Goal: Task Accomplishment & Management: Complete application form

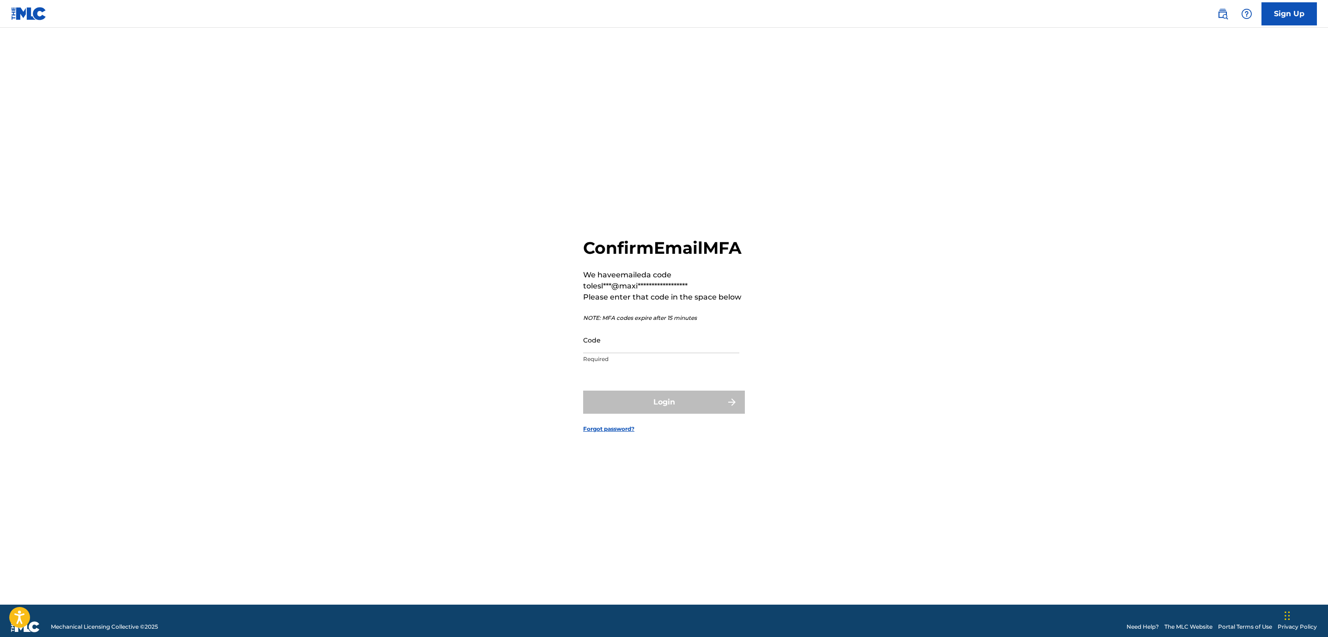
click at [646, 353] on input "Code" at bounding box center [661, 340] width 156 height 26
paste input "781850"
type input "781850"
click at [635, 414] on button "Login" at bounding box center [664, 402] width 162 height 23
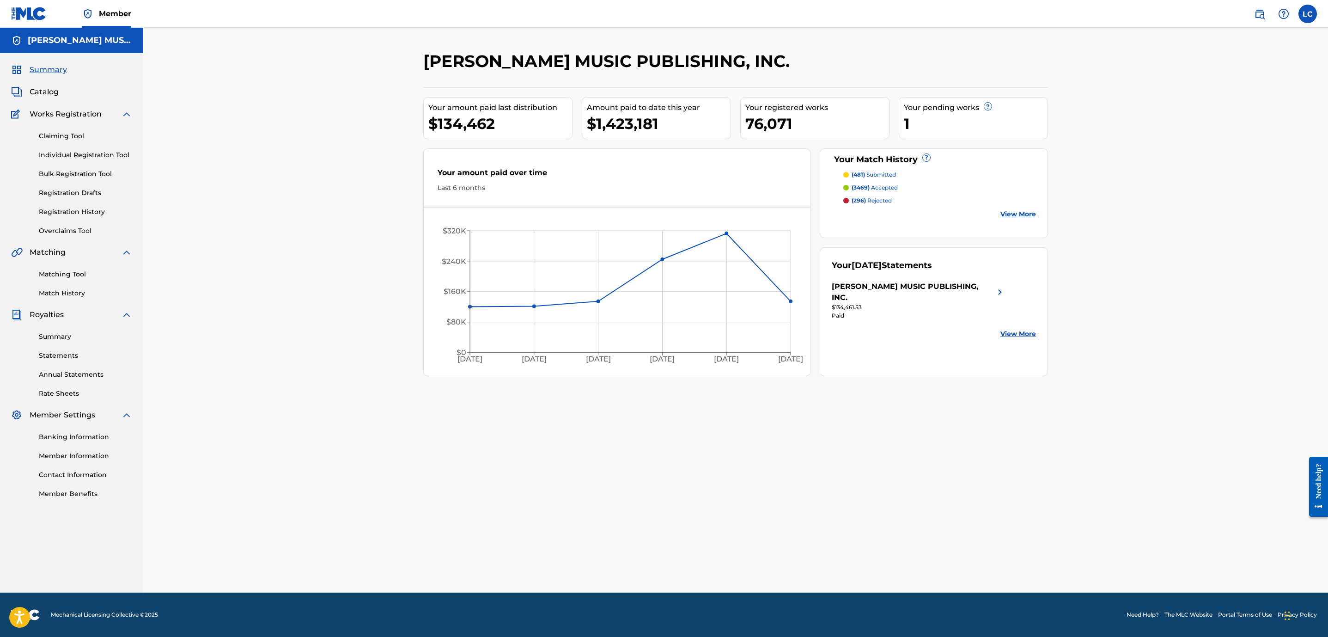
click at [64, 208] on link "Registration History" at bounding box center [85, 212] width 93 height 10
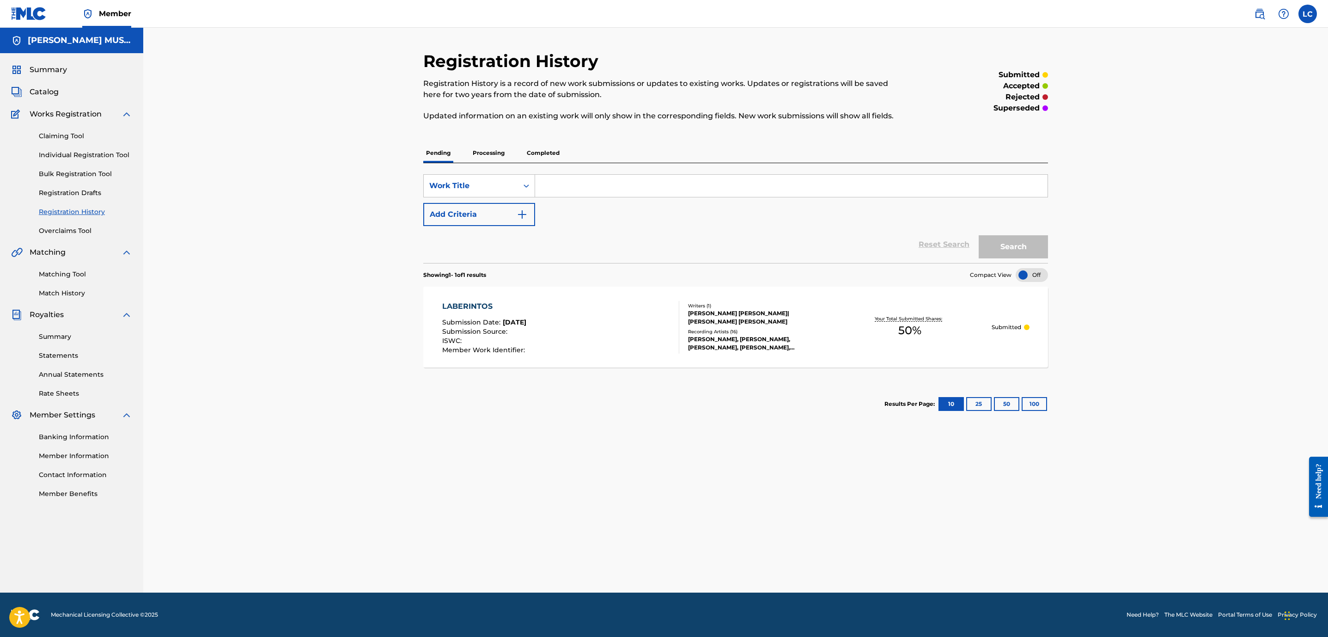
click at [51, 98] on div "Summary Catalog Works Registration Claiming Tool Individual Registration Tool B…" at bounding box center [71, 281] width 143 height 457
click at [55, 95] on span "Catalog" at bounding box center [44, 91] width 29 height 11
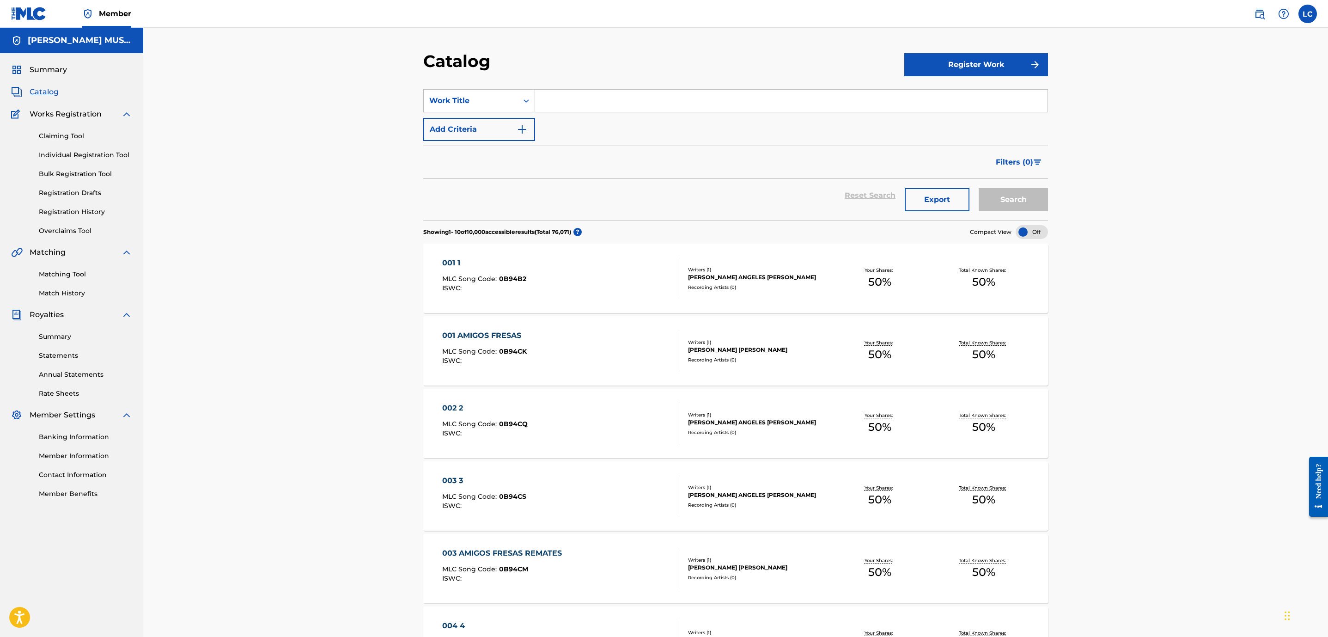
click at [978, 57] on button "Register Work" at bounding box center [977, 64] width 144 height 23
click at [952, 88] on link "Individual" at bounding box center [977, 95] width 144 height 22
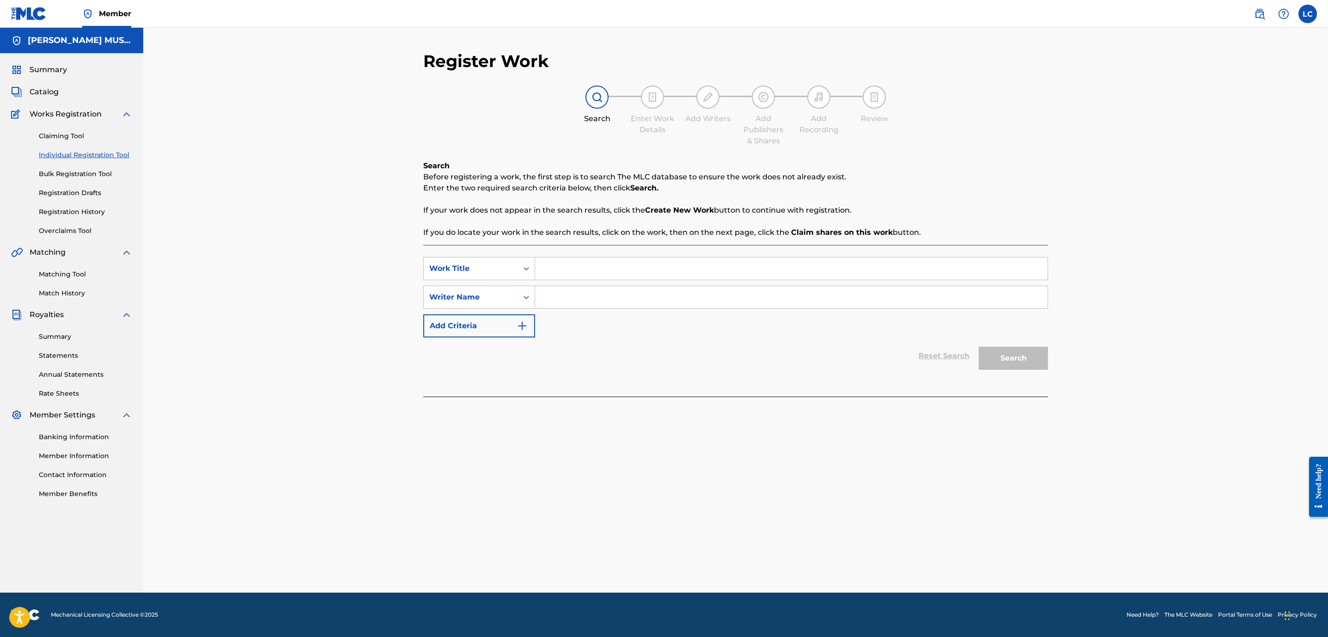
click at [642, 273] on input "Search Form" at bounding box center [791, 268] width 513 height 22
click at [595, 267] on input "Search Form" at bounding box center [791, 268] width 513 height 22
paste input "EL JUEGO DE LA IZQUIERDA Y DE LA DERECHA"
type input "EL JUEGO DE LA IZQUIERDA Y DE LA DERECHA"
click at [560, 300] on input "Search Form" at bounding box center [791, 297] width 513 height 22
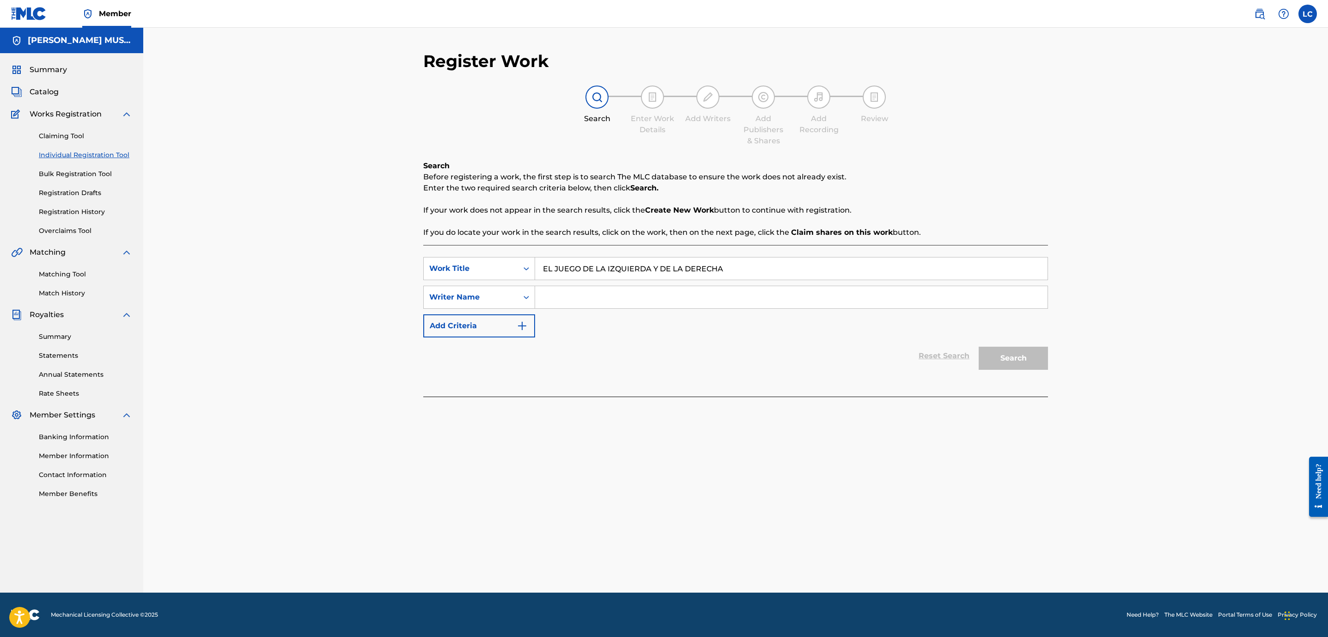
click at [591, 306] on input "Search Form" at bounding box center [791, 297] width 513 height 22
paste input "[PERSON_NAME] [PERSON_NAME] [PERSON_NAME]"
type input "[PERSON_NAME] [PERSON_NAME] [PERSON_NAME]"
click at [1012, 371] on div "Search" at bounding box center [1011, 355] width 74 height 37
click at [1007, 355] on button "Search" at bounding box center [1013, 358] width 69 height 23
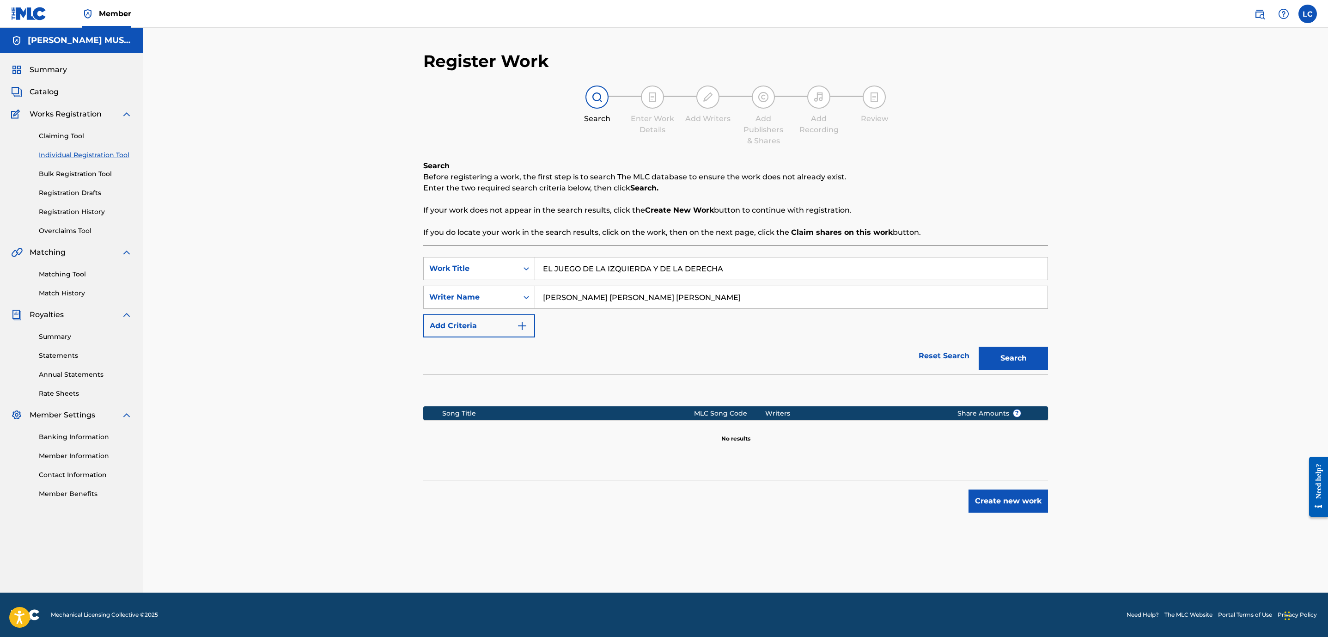
click at [1030, 501] on button "Create new work" at bounding box center [1009, 500] width 80 height 23
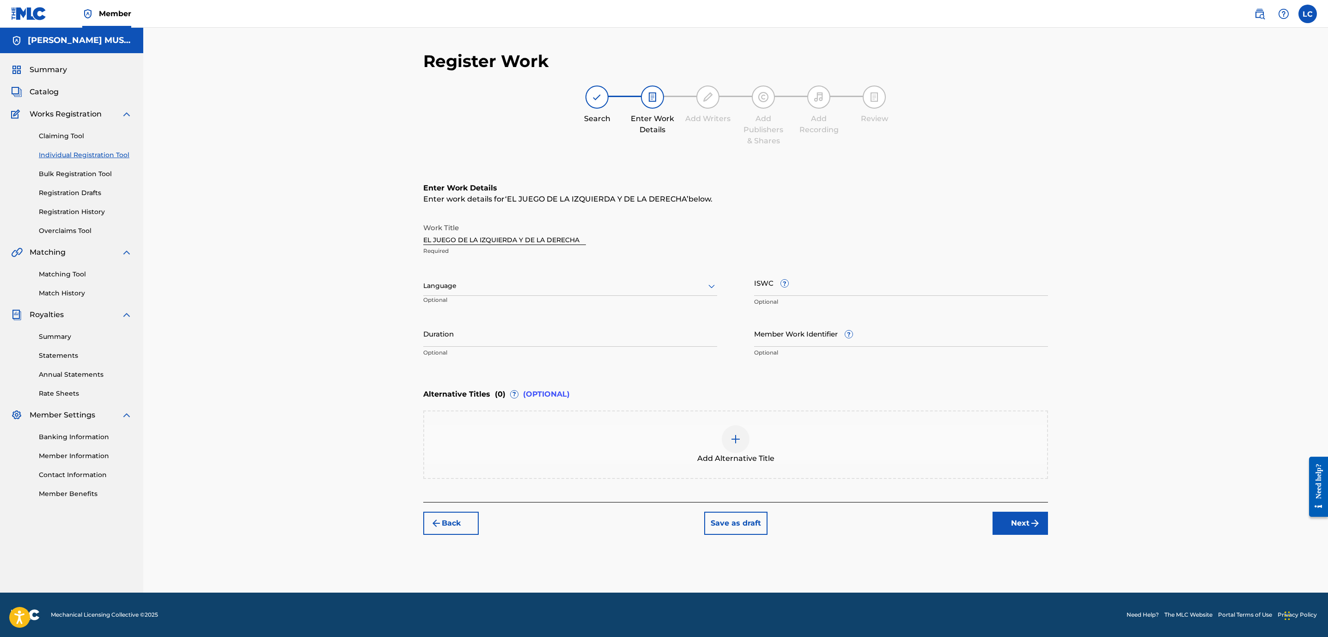
click at [842, 281] on input "ISWC ?" at bounding box center [901, 282] width 294 height 26
paste input "T3216078745"
type input "T3216078745"
click at [1026, 522] on button "Next" at bounding box center [1020, 523] width 55 height 23
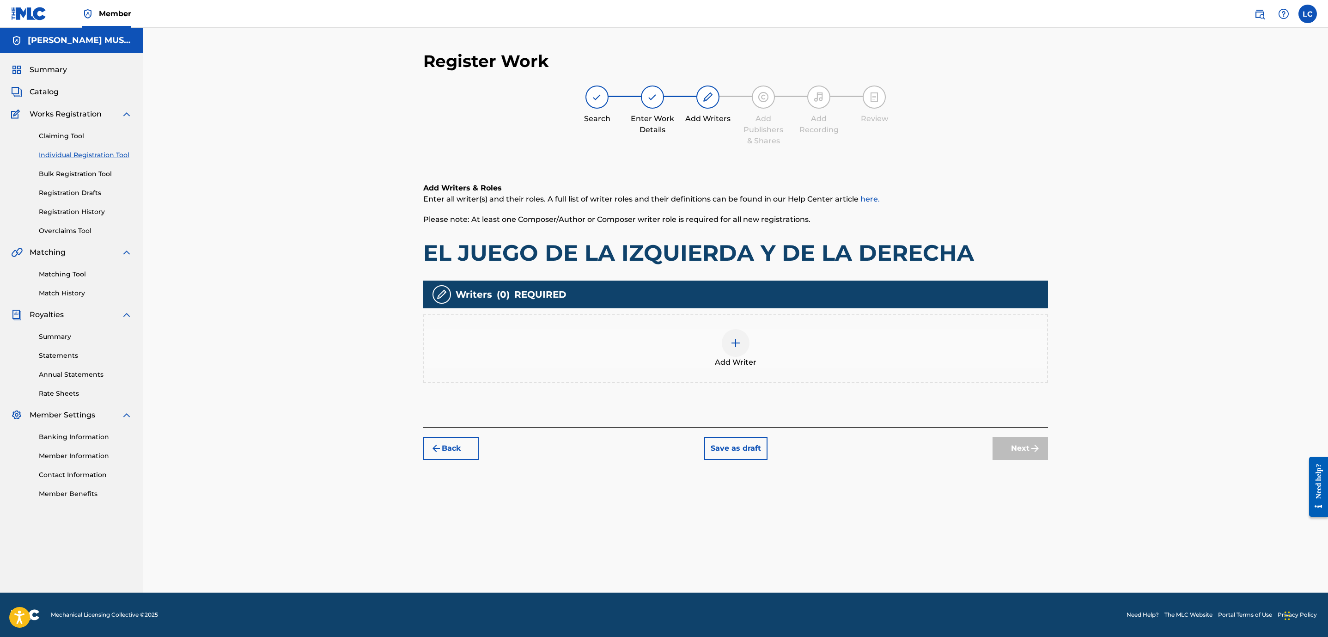
click at [742, 354] on div at bounding box center [736, 343] width 28 height 28
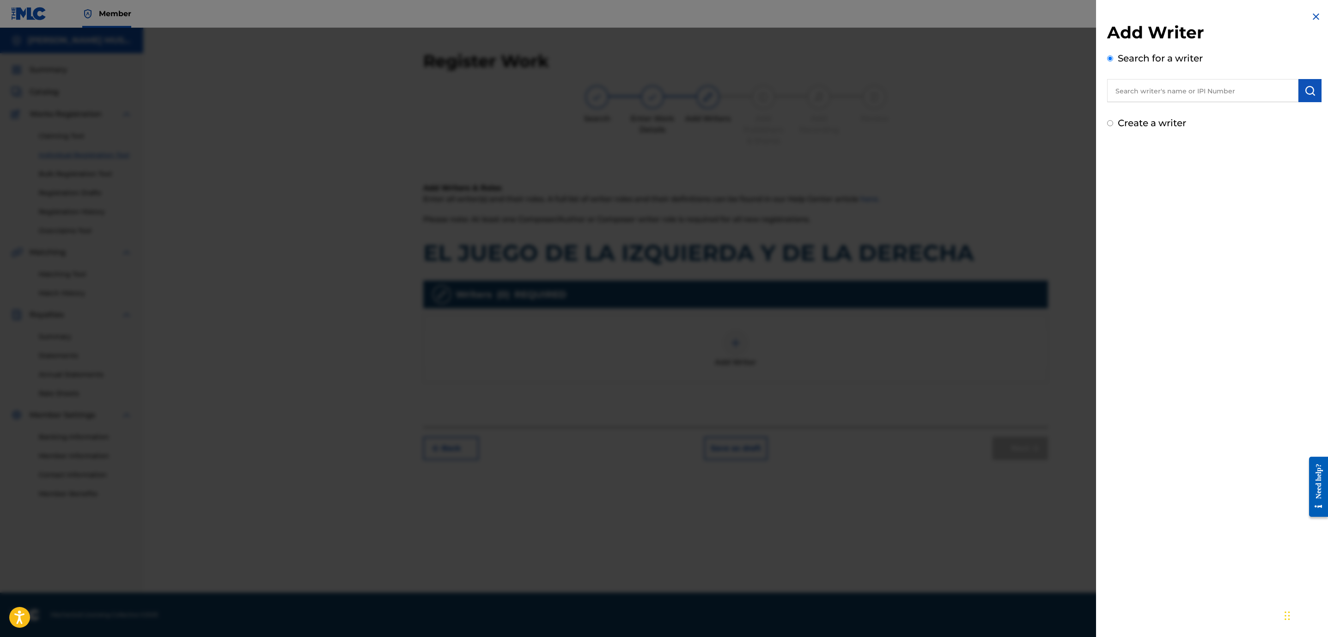
click at [1262, 90] on input "text" at bounding box center [1202, 90] width 191 height 23
paste input "01213116906"
type input "01213116906"
click at [1308, 84] on button "submit" at bounding box center [1310, 90] width 23 height 23
click at [1169, 163] on label "Create a writer" at bounding box center [1152, 162] width 68 height 11
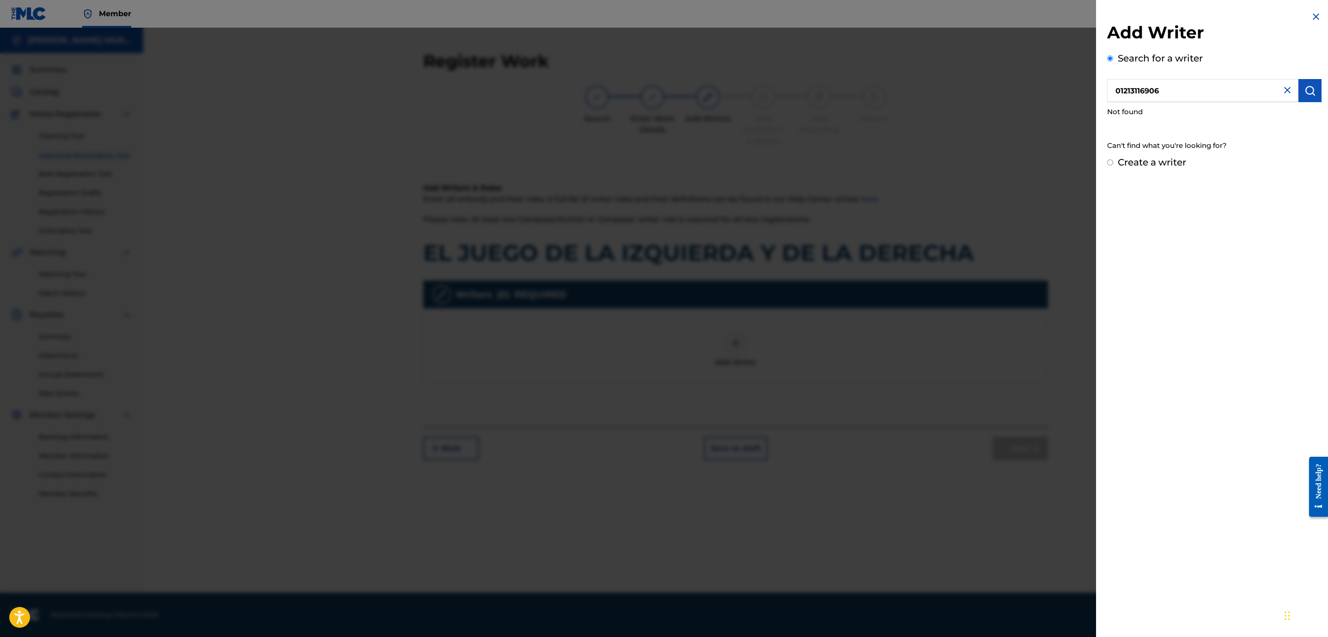
radio input "true"
click at [1113, 163] on input "Create a writer" at bounding box center [1110, 162] width 6 height 6
radio input "false"
radio input "true"
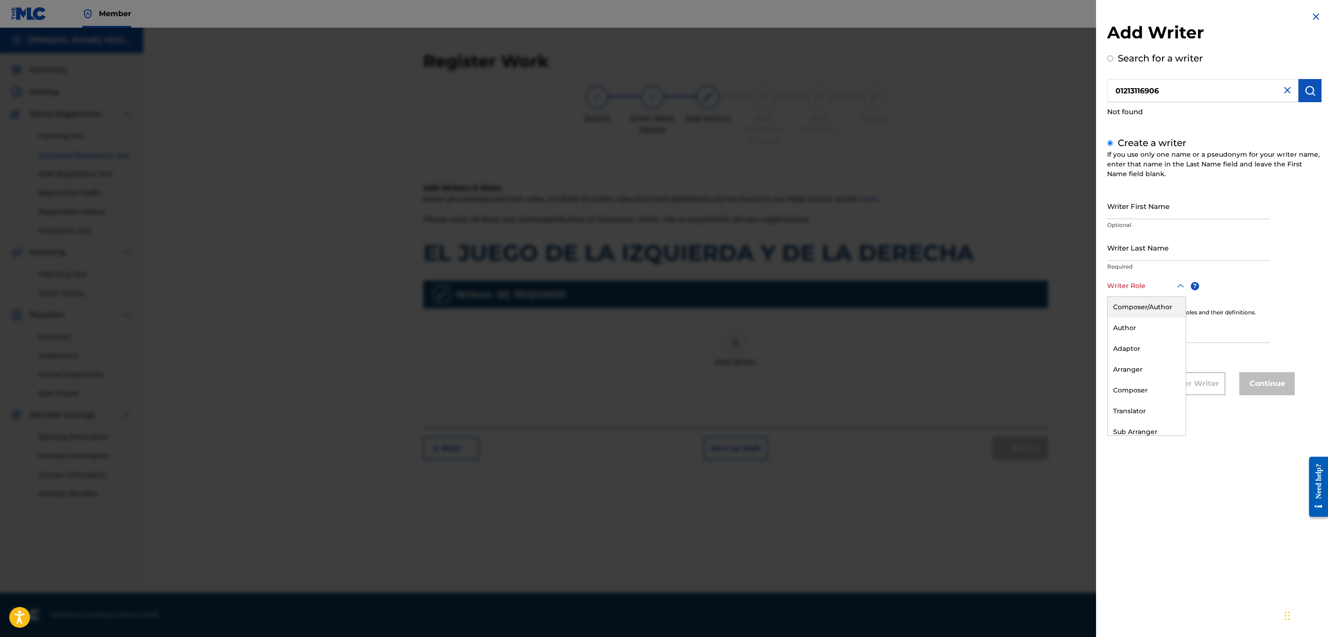
click at [1151, 281] on div at bounding box center [1146, 286] width 79 height 12
click at [1150, 306] on div "Composer/Author" at bounding box center [1147, 307] width 78 height 21
click at [1142, 327] on input "IPI" at bounding box center [1188, 331] width 163 height 26
paste input "01213116906"
type input "01213116906"
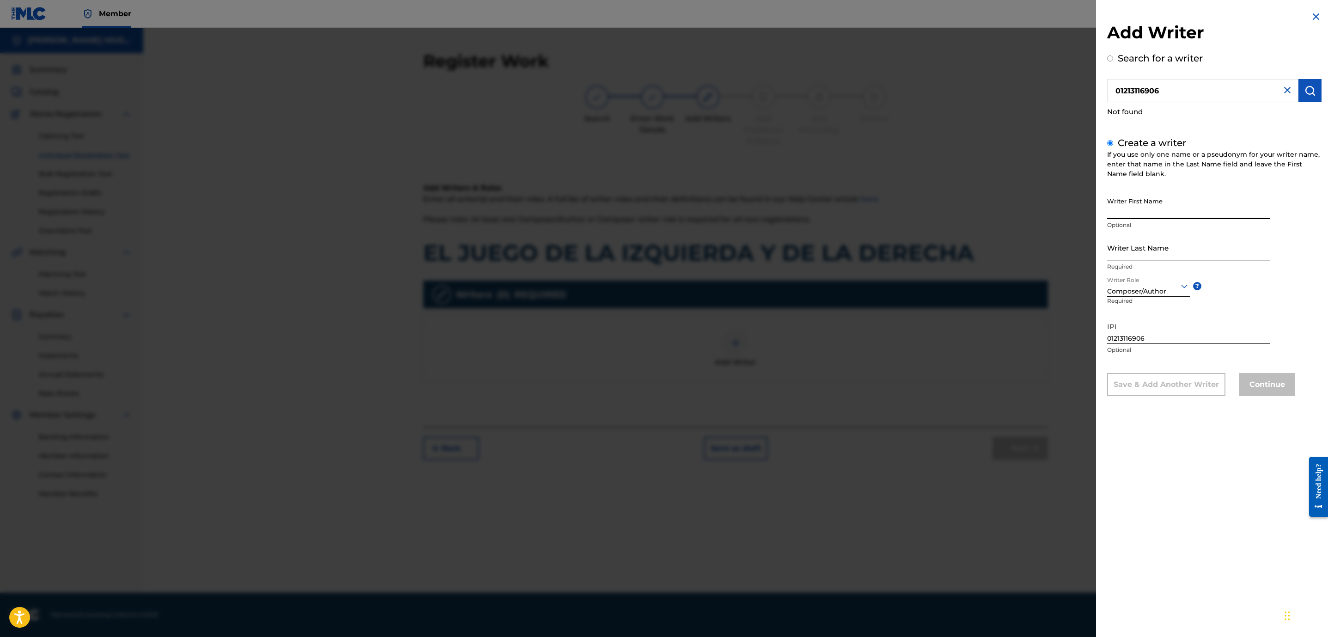
click at [1142, 201] on input "Writer First Name" at bounding box center [1188, 206] width 163 height 26
type input "j"
type input "[PERSON_NAME] [PERSON_NAME]"
type input "[PERSON_NAME] HUCHIM"
click at [1265, 378] on button "Continue" at bounding box center [1267, 384] width 55 height 23
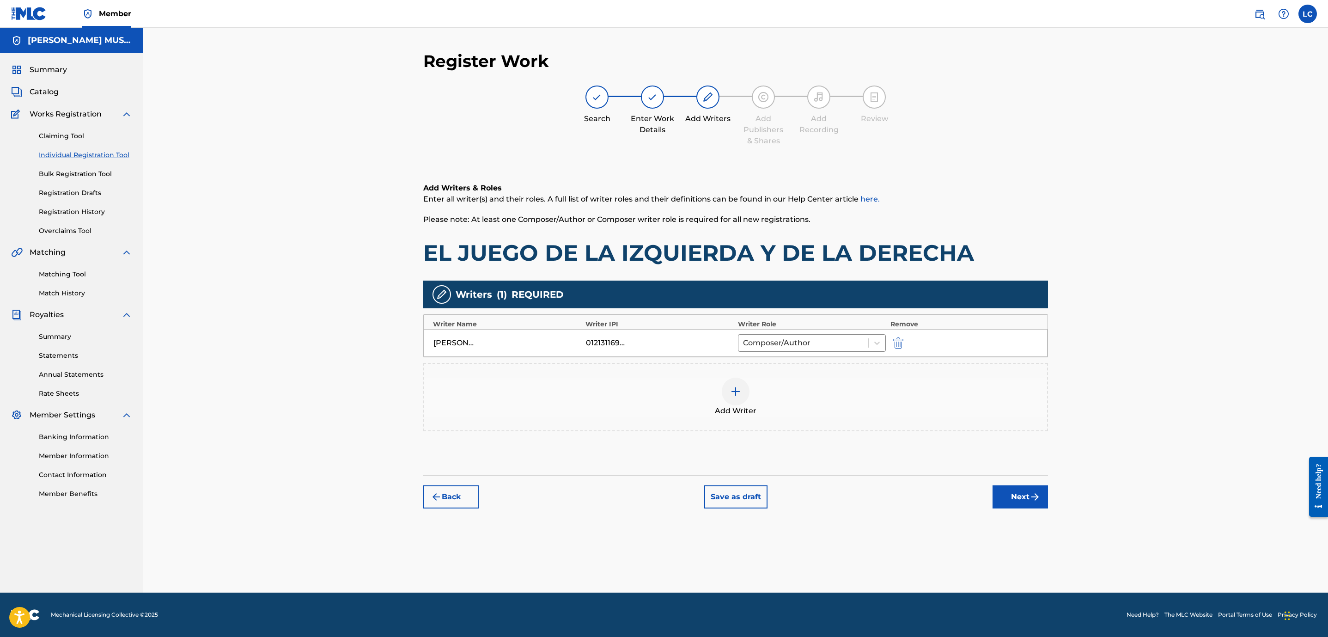
click at [1022, 499] on button "Next" at bounding box center [1020, 496] width 55 height 23
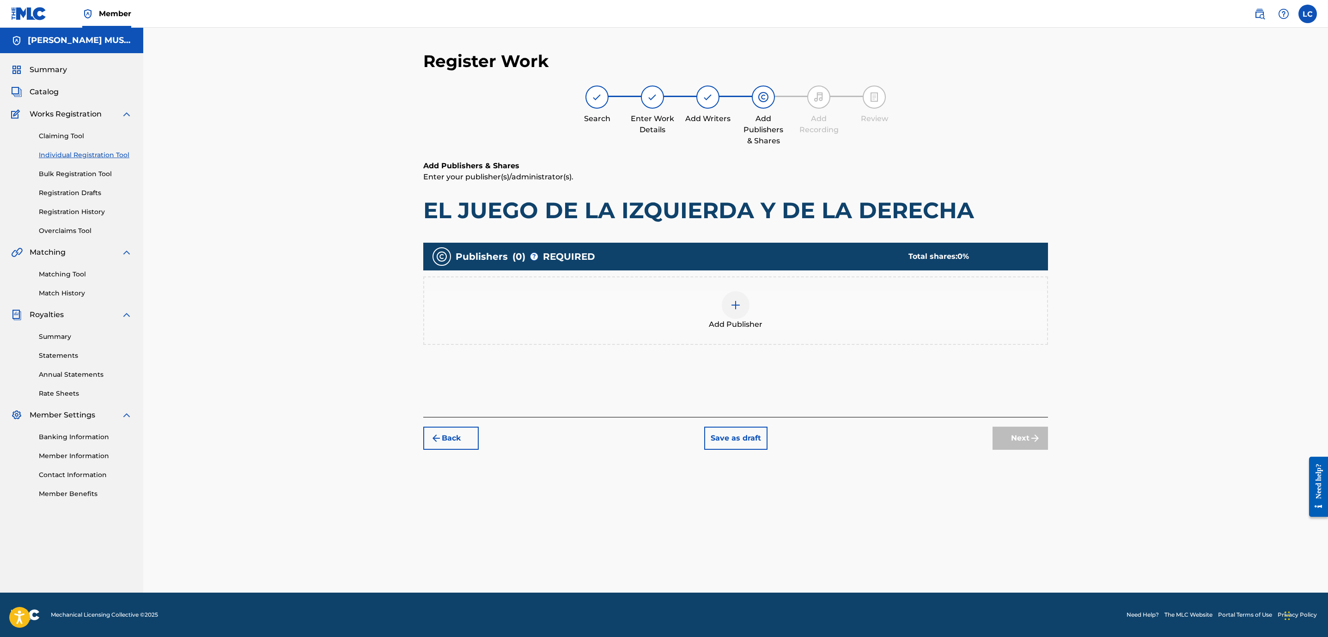
click at [736, 301] on img at bounding box center [735, 305] width 11 height 11
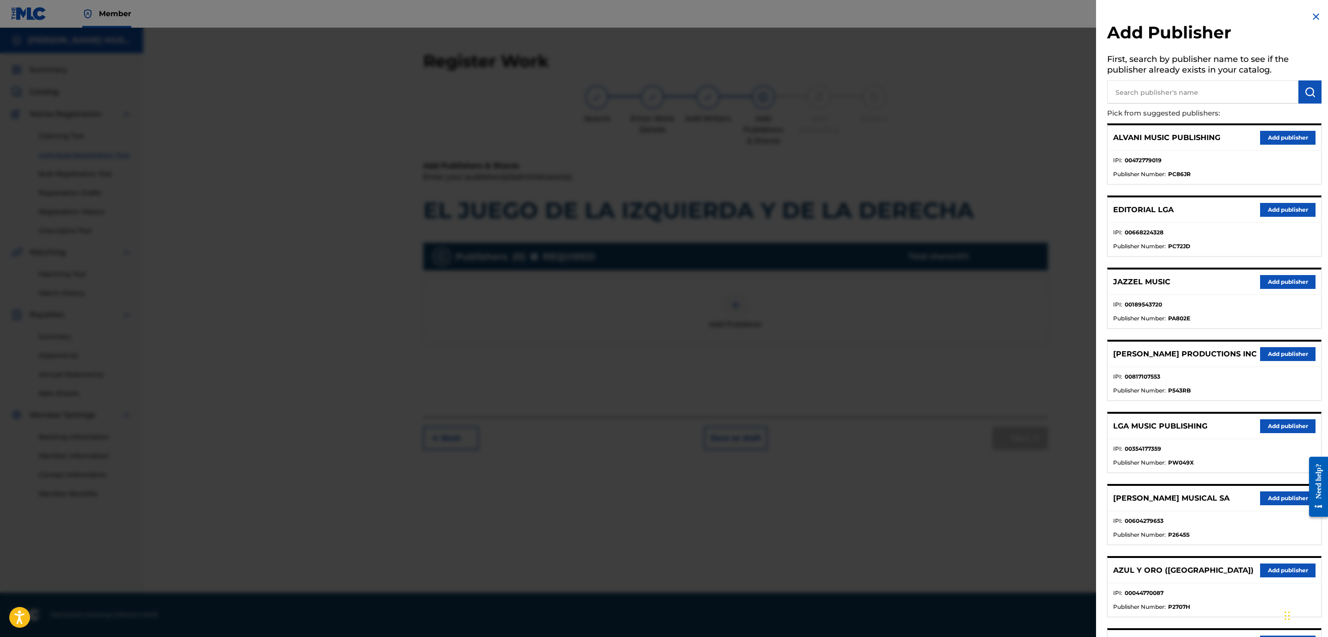
click at [1232, 85] on input "text" at bounding box center [1202, 91] width 191 height 23
type input "SACM"
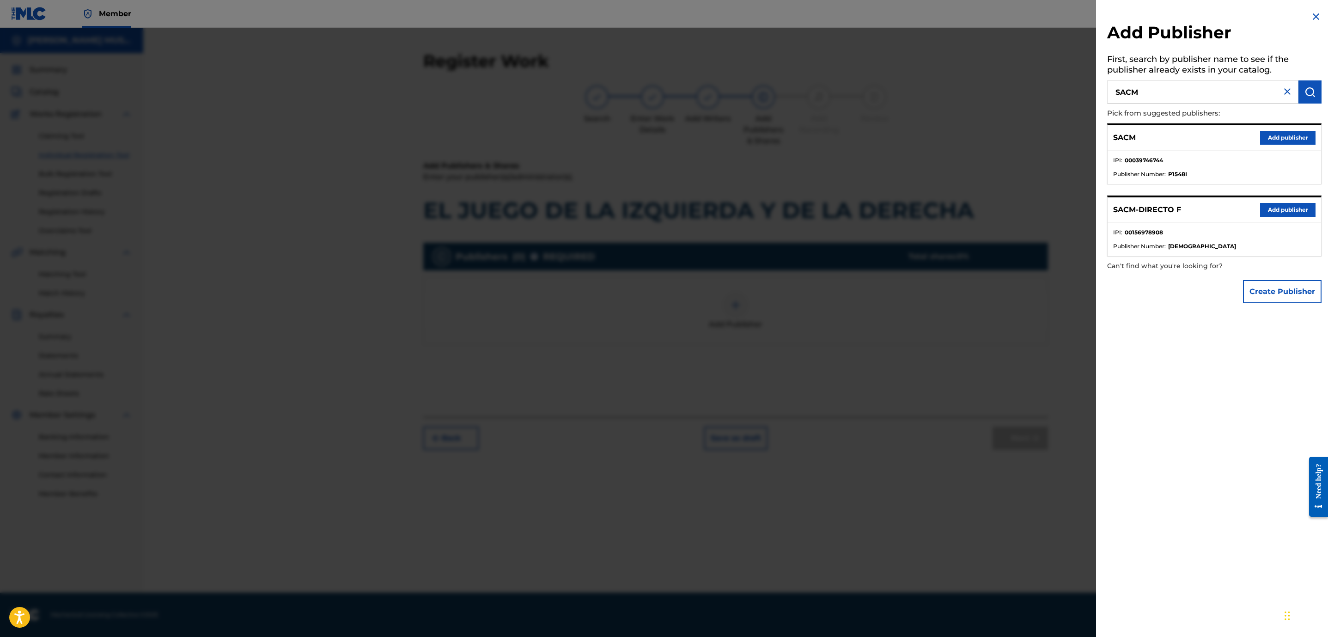
drag, startPoint x: 1278, startPoint y: 203, endPoint x: 1278, endPoint y: 209, distance: 6.5
click at [1278, 204] on button "Add publisher" at bounding box center [1287, 210] width 55 height 14
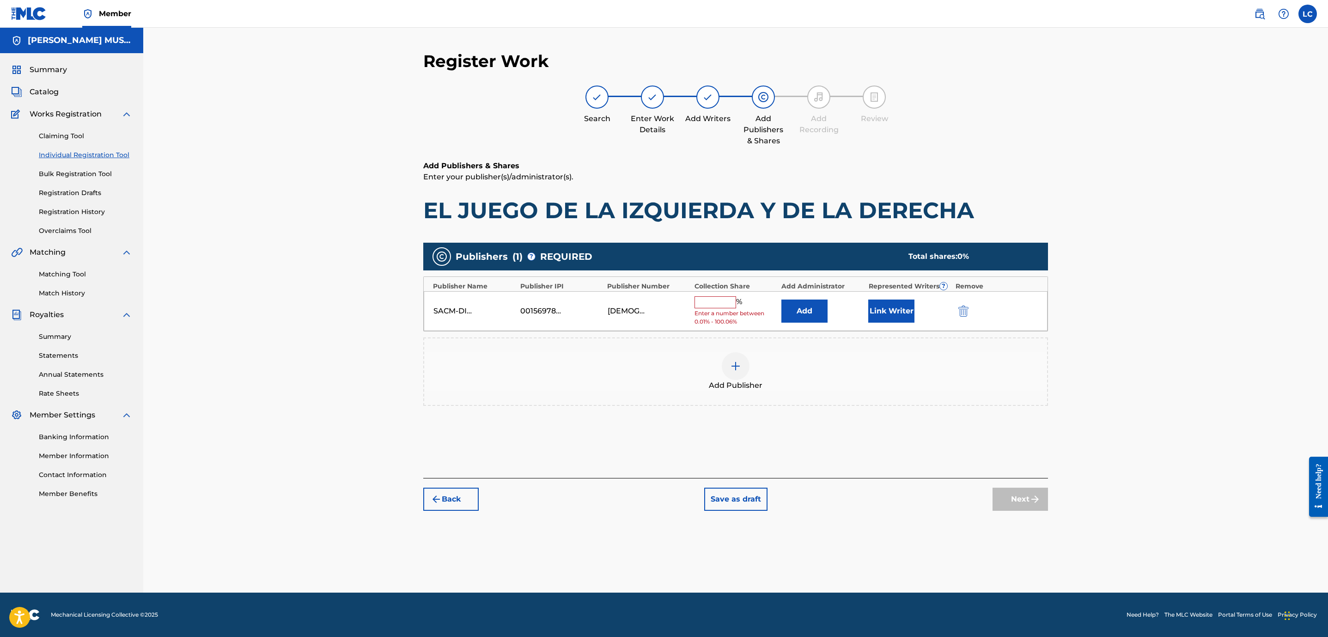
click at [813, 312] on button "Add" at bounding box center [805, 311] width 46 height 23
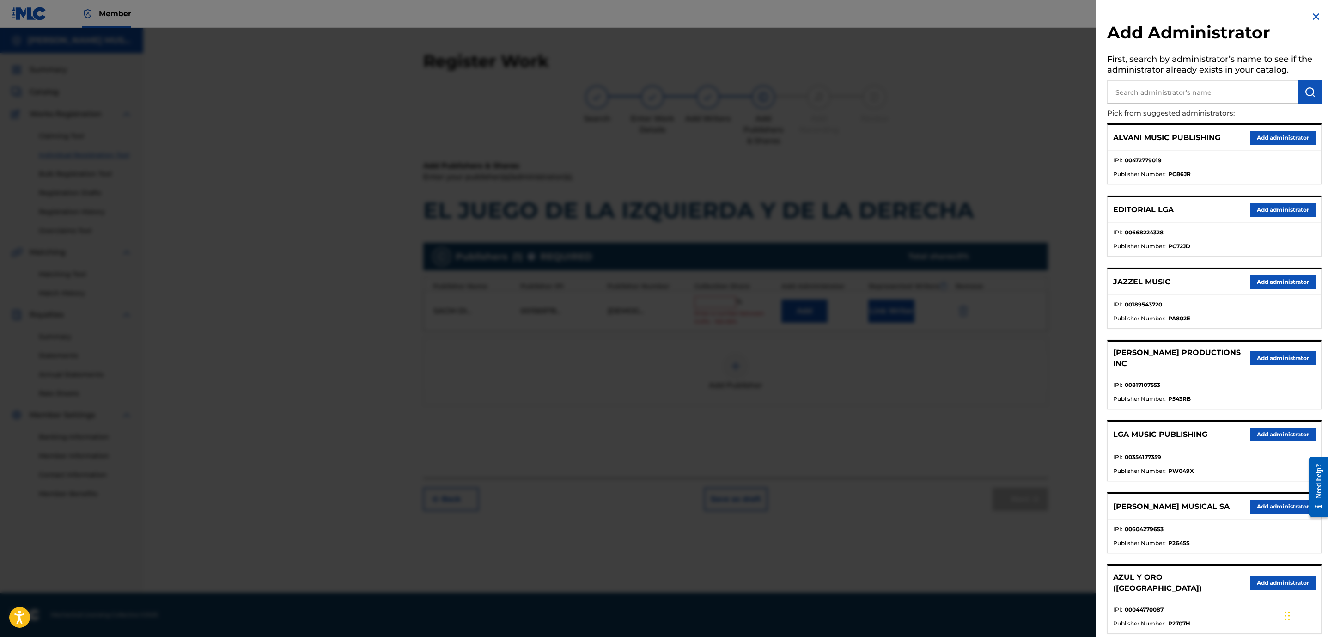
click at [1148, 93] on input "text" at bounding box center [1202, 91] width 191 height 23
type input "MAXIMO"
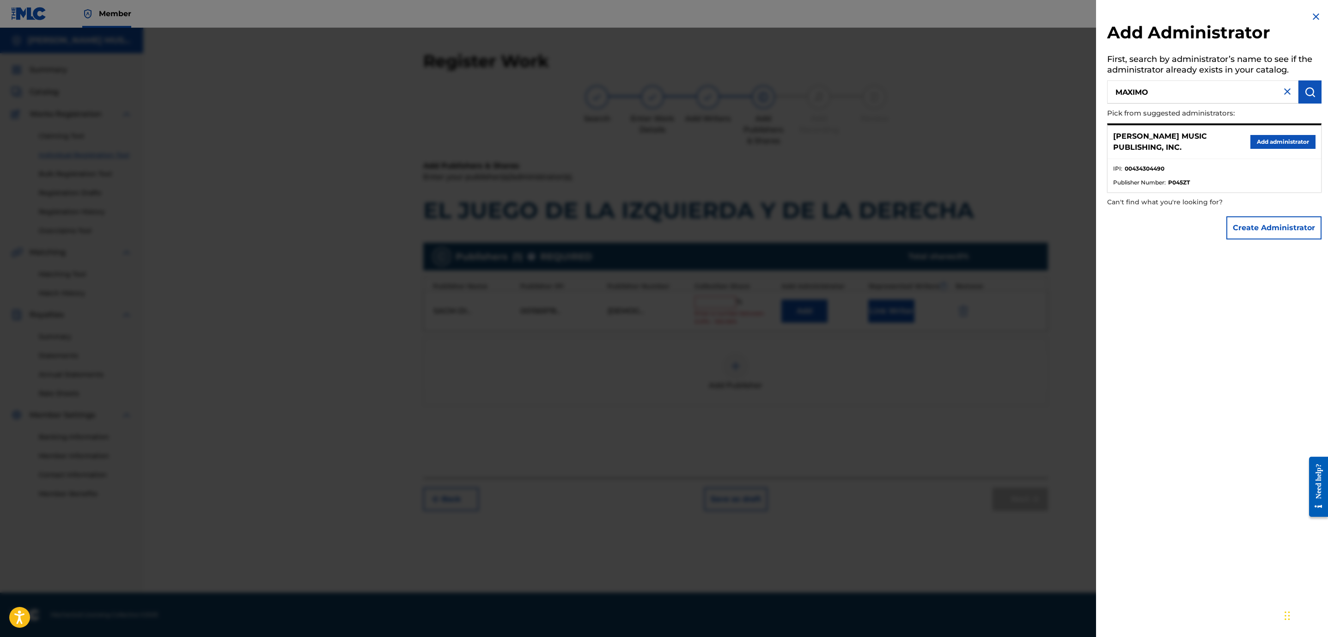
click at [1258, 141] on button "Add administrator" at bounding box center [1283, 142] width 65 height 14
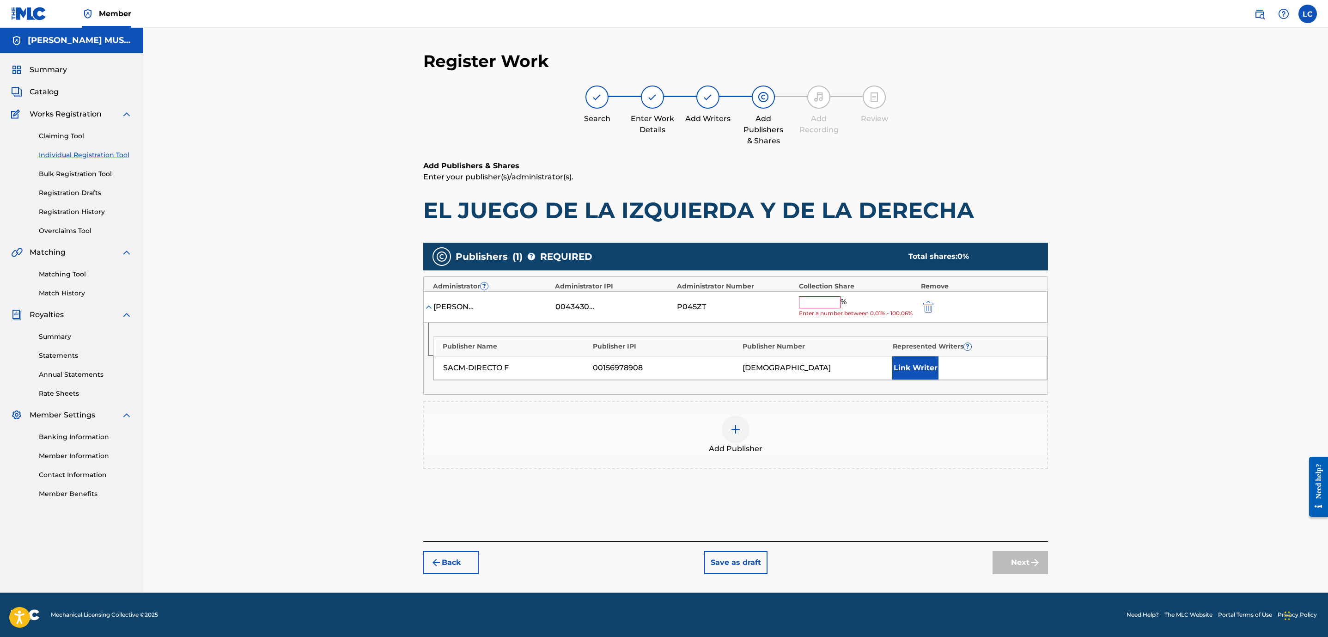
click at [909, 367] on button "Link Writer" at bounding box center [916, 367] width 46 height 23
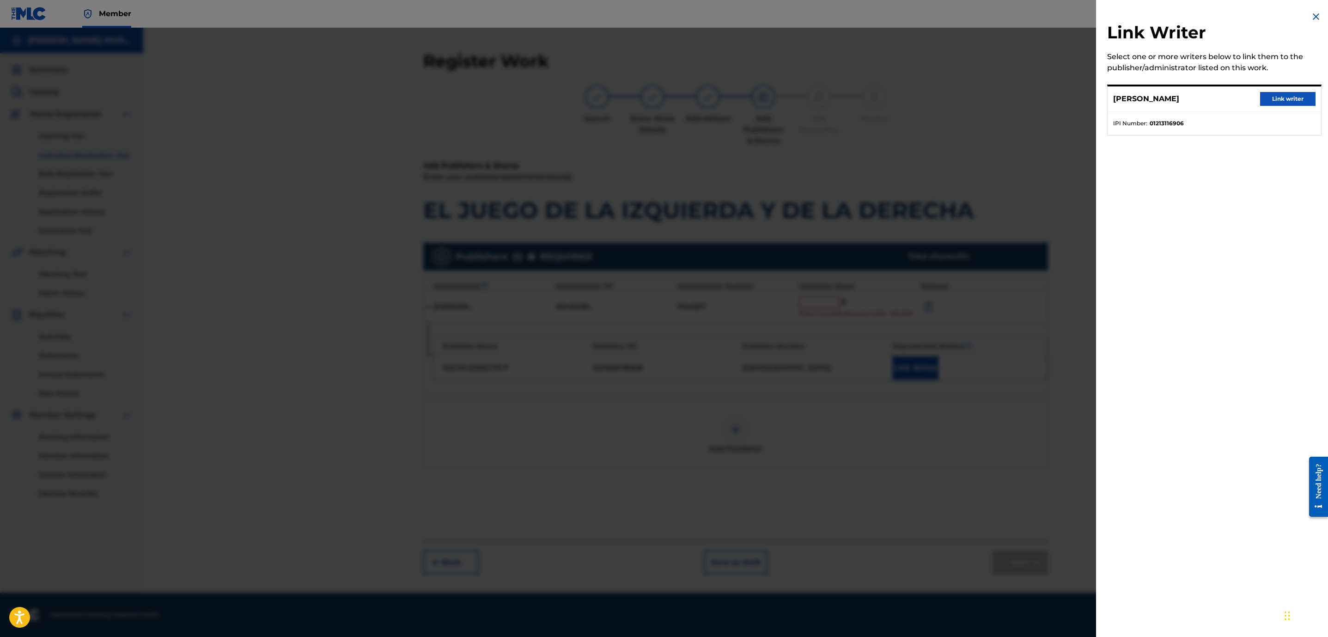
click at [1270, 95] on button "Link writer" at bounding box center [1287, 99] width 55 height 14
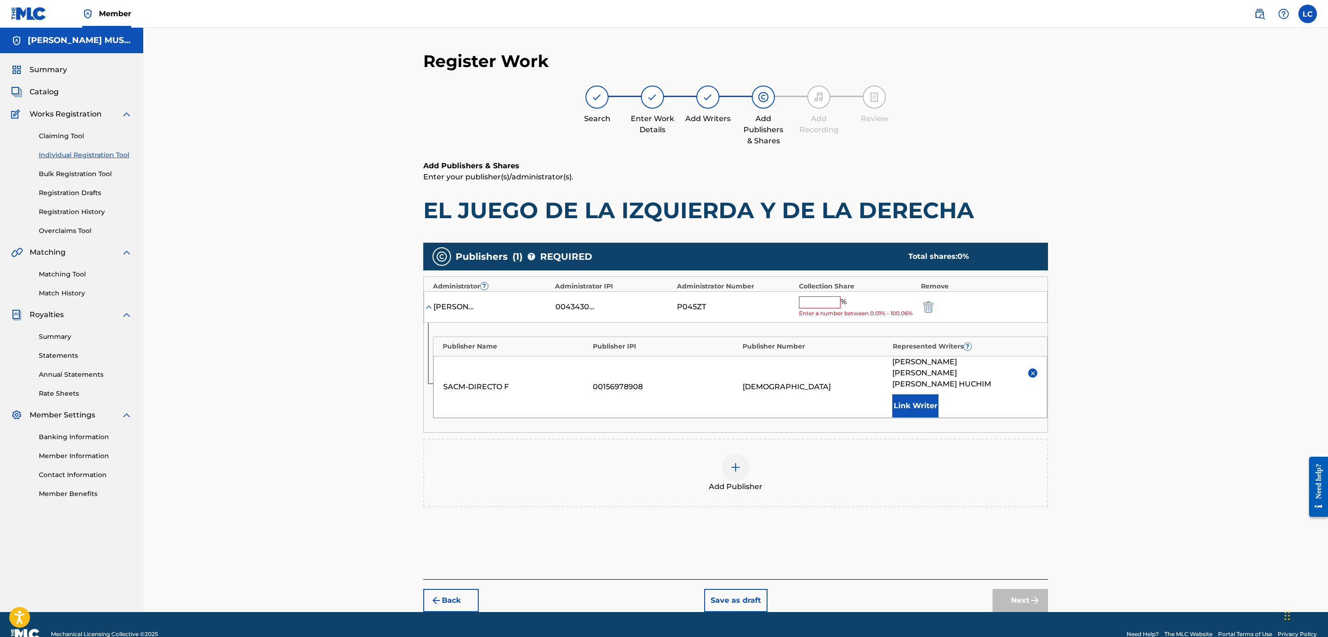
click at [824, 306] on input "text" at bounding box center [820, 302] width 42 height 12
type input "100"
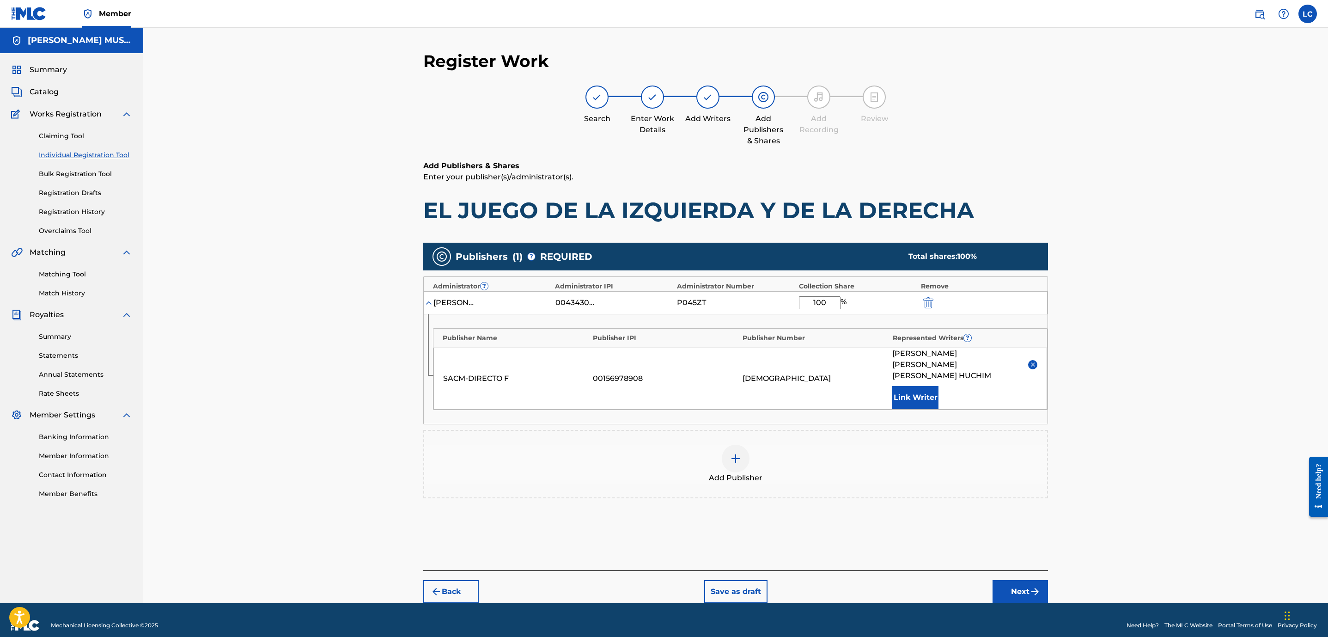
drag, startPoint x: 1022, startPoint y: 586, endPoint x: 1009, endPoint y: 570, distance: 20.3
click at [1022, 584] on button "Next" at bounding box center [1020, 591] width 55 height 23
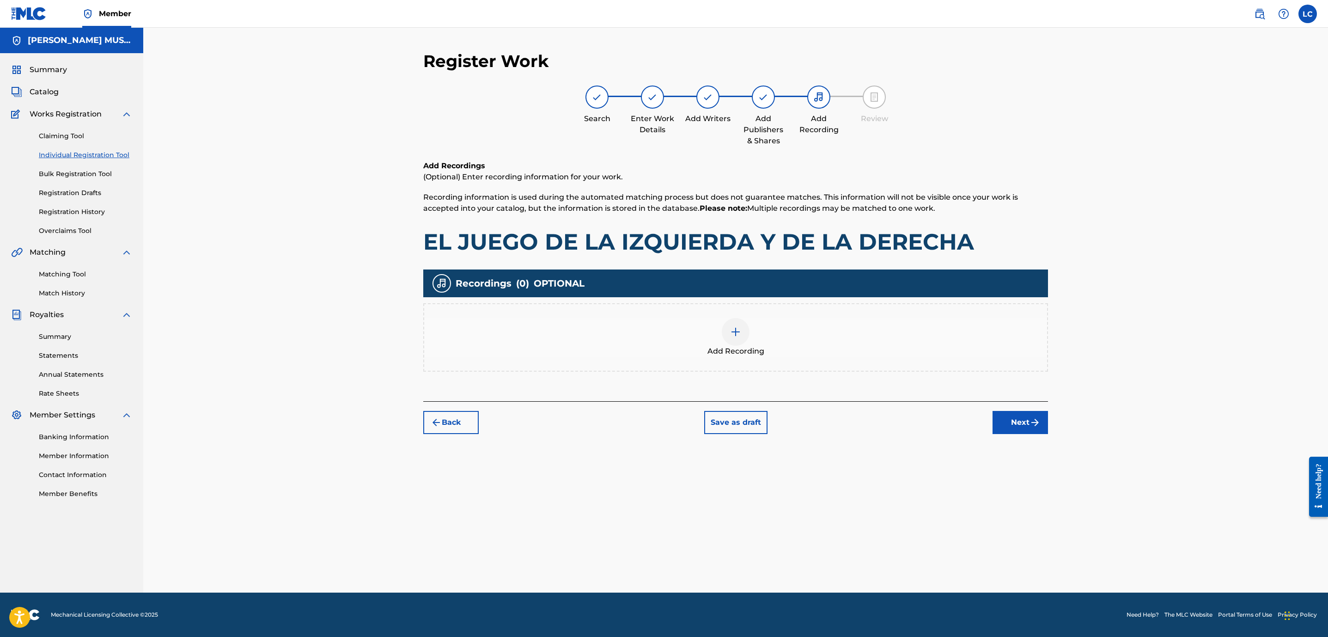
click at [734, 335] on img at bounding box center [735, 331] width 11 height 11
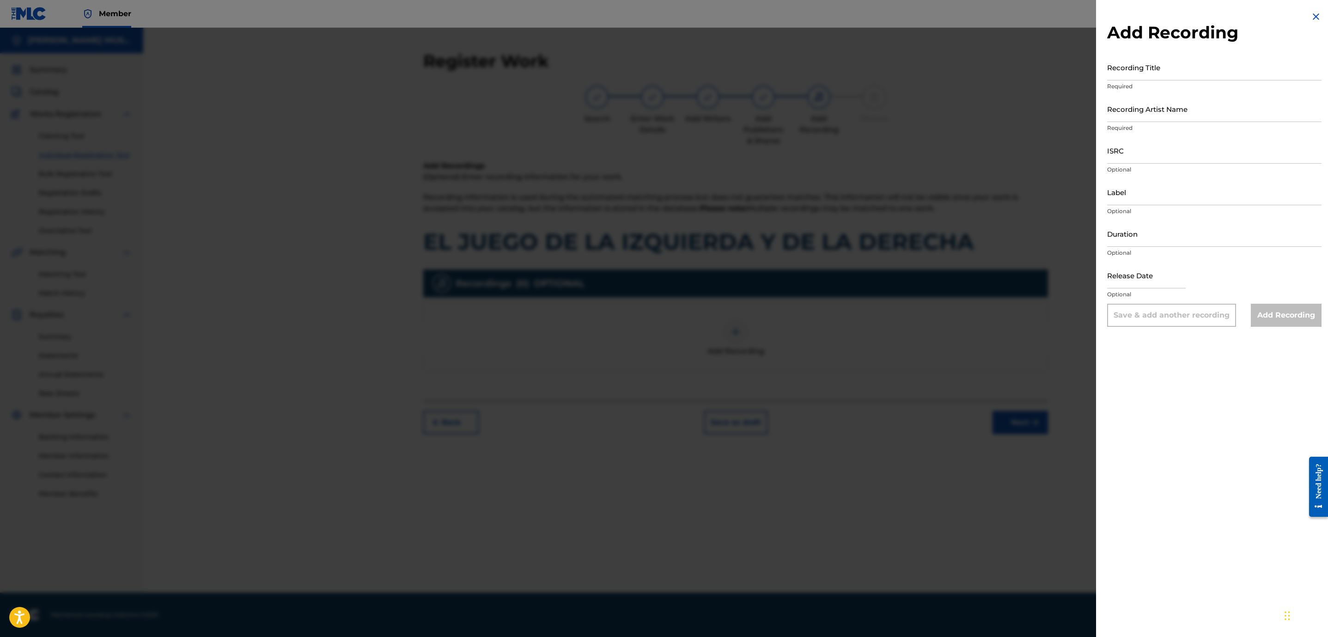
drag, startPoint x: 1160, startPoint y: 73, endPoint x: 1160, endPoint y: 80, distance: 6.9
click at [1160, 73] on input "Recording Title" at bounding box center [1214, 67] width 214 height 26
paste input "EL JUEGO DE LA IZQUIERDA Y DE LA DERECHA"
type input "EL JUEGO DE LA IZQUIERDA Y DE LA DERECHA"
click at [1157, 111] on input "Recording Artist Name" at bounding box center [1214, 109] width 214 height 26
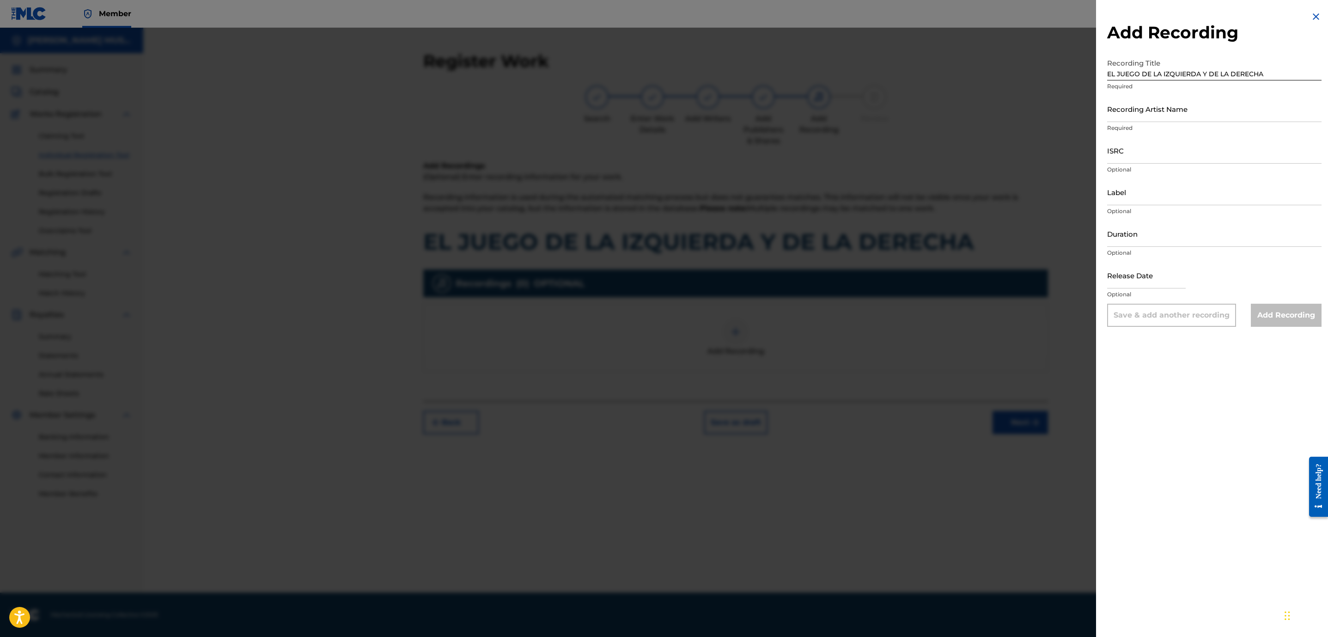
click at [1162, 114] on input "Recording Artist Name" at bounding box center [1214, 109] width 214 height 26
paste input "DUO TIEMPO DE SOL"
type input "DUO TIEMPO DE SOL"
click at [1272, 318] on input "Add Recording" at bounding box center [1286, 315] width 71 height 23
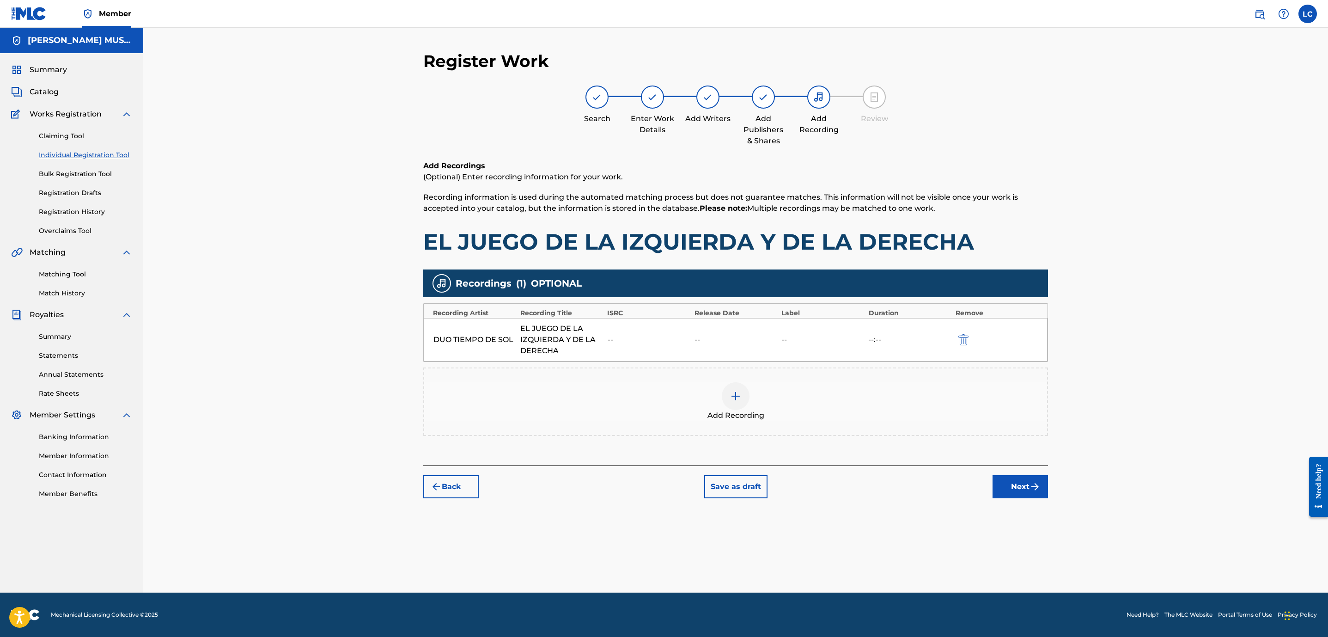
click at [1032, 493] on button "Next" at bounding box center [1020, 486] width 55 height 23
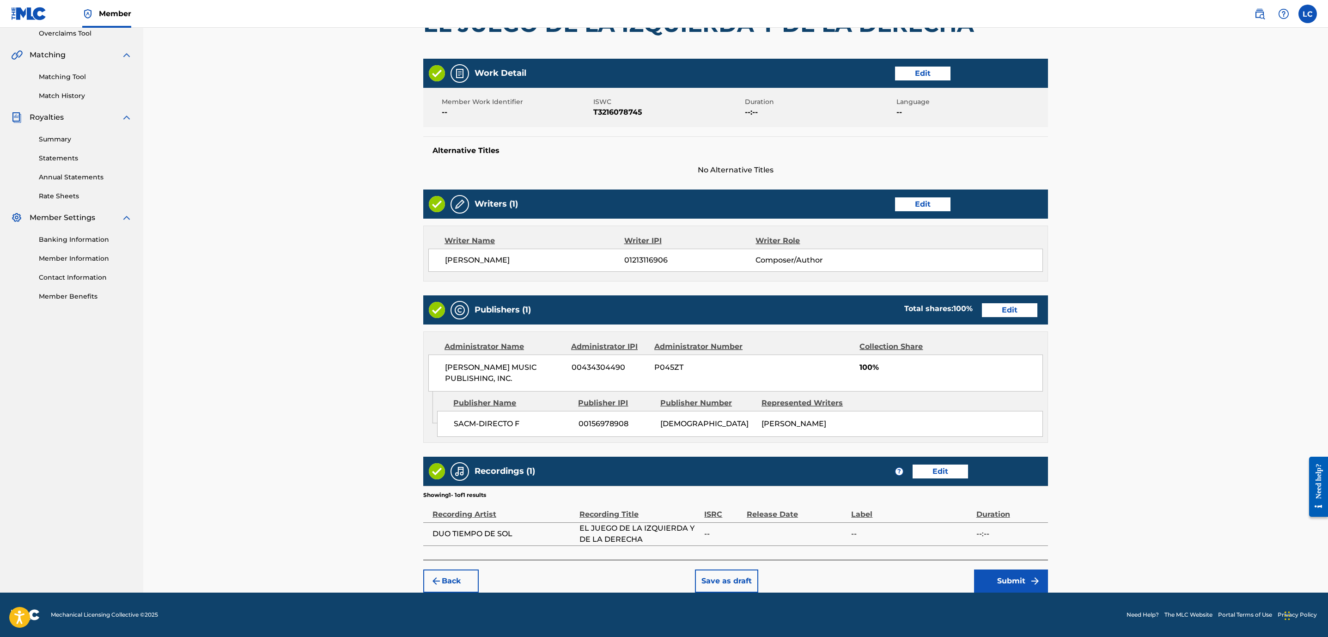
scroll to position [208, 0]
click at [1014, 570] on button "Submit" at bounding box center [1011, 580] width 74 height 23
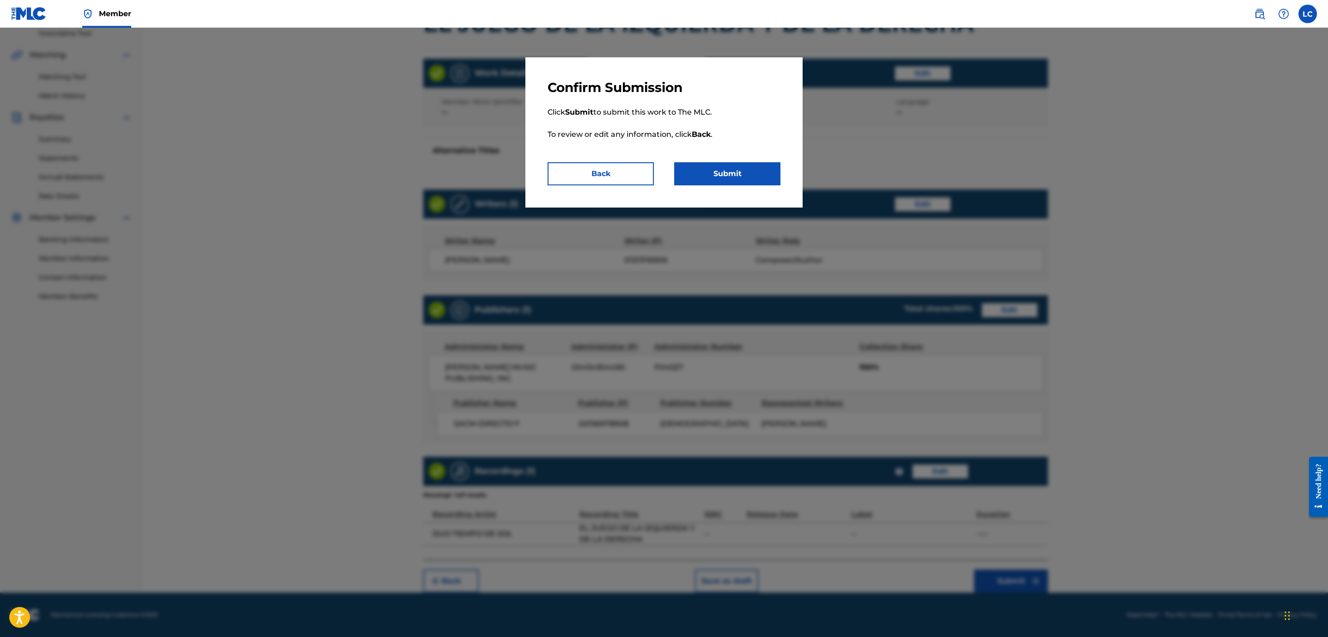
click at [728, 179] on button "Submit" at bounding box center [727, 173] width 106 height 23
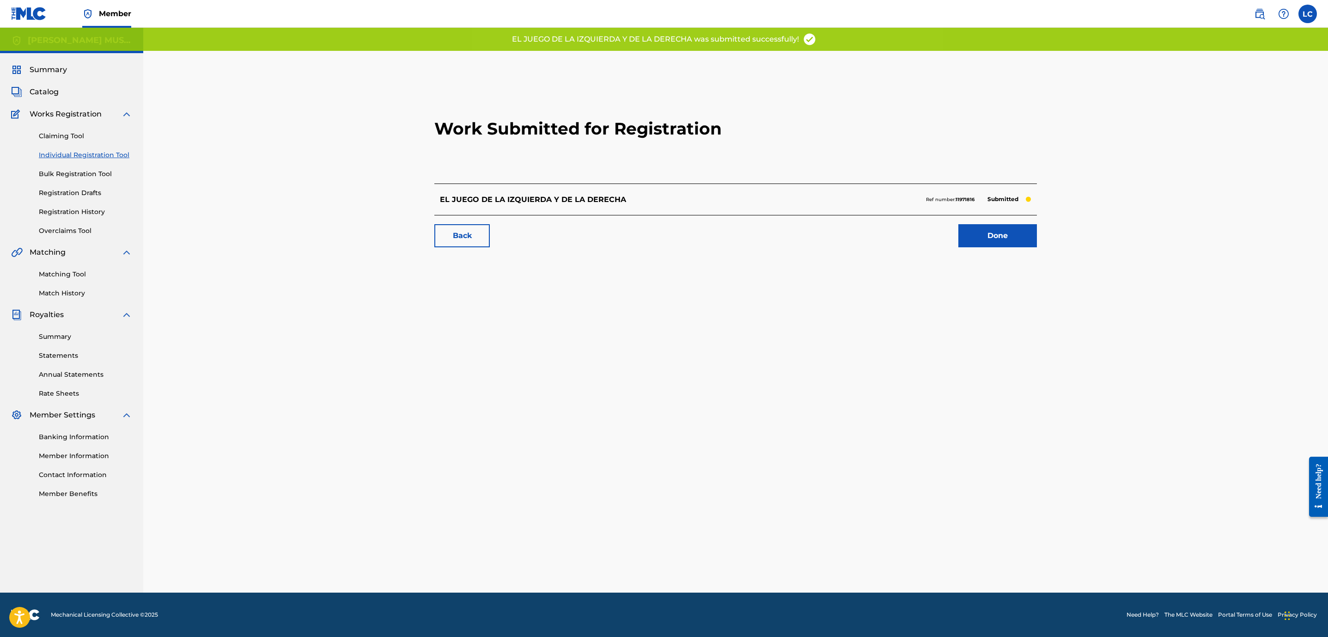
click at [1006, 238] on link "Done" at bounding box center [998, 235] width 79 height 23
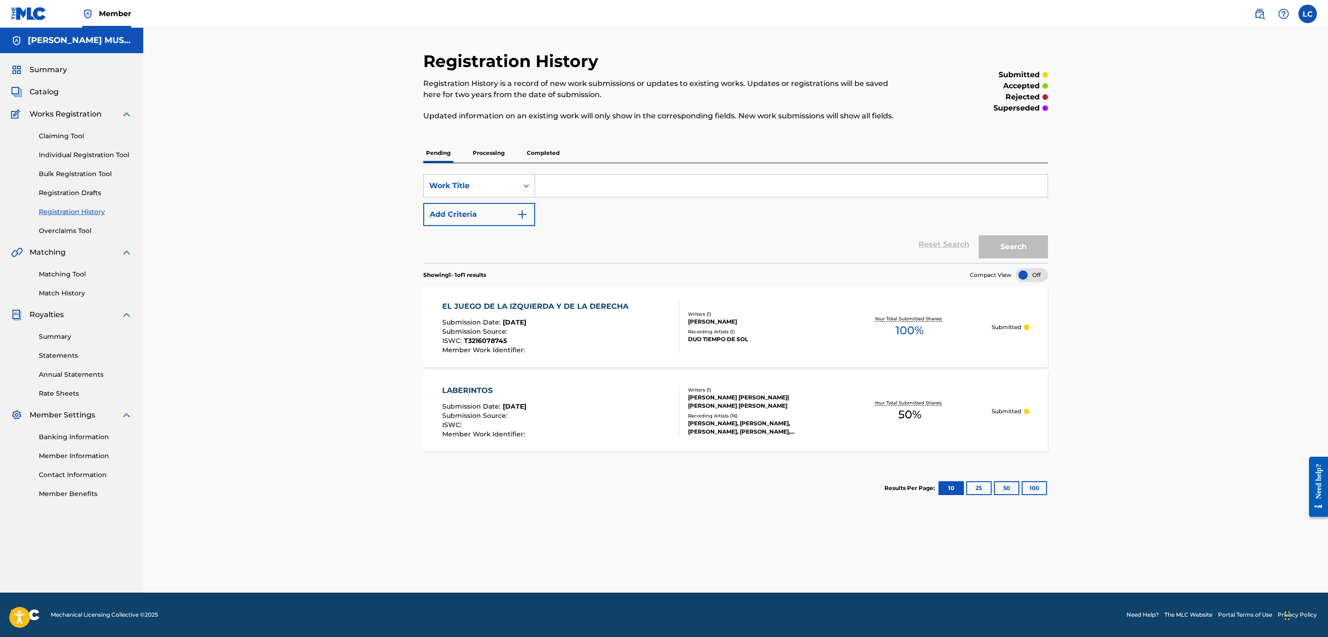
click at [44, 97] on span "Catalog" at bounding box center [44, 91] width 29 height 11
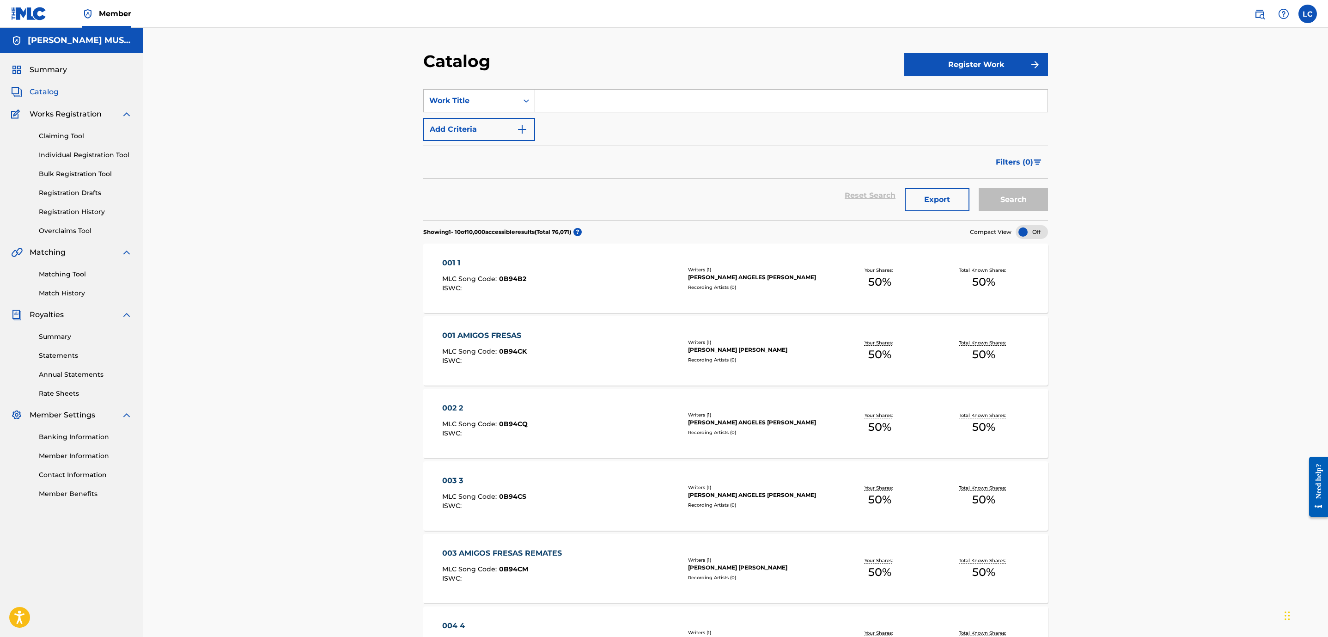
click at [1000, 70] on button "Register Work" at bounding box center [977, 64] width 144 height 23
click at [939, 97] on link "Individual" at bounding box center [977, 95] width 144 height 22
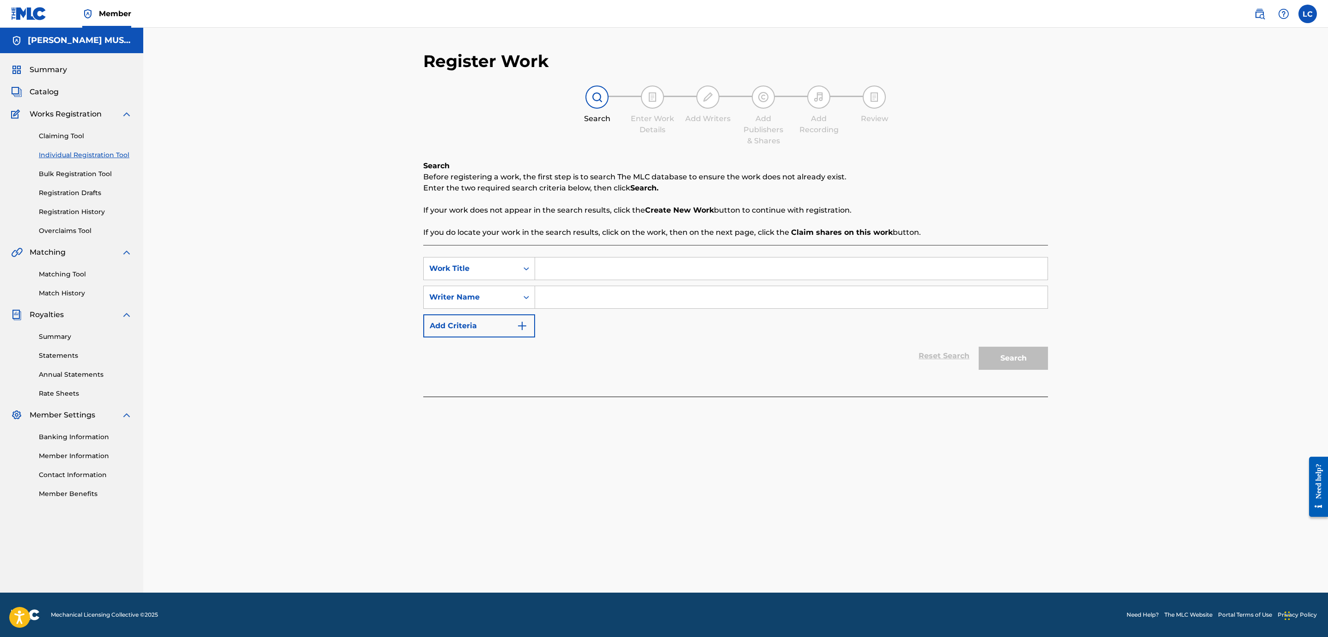
click at [648, 263] on input "Search Form" at bounding box center [791, 268] width 513 height 22
paste input "EL JUEGO DE LA IZQUIERDA Y DE LA DERECHA"
type input "EL JUEGO DE LA IZQUIERDA Y DE LA DERECHA"
click at [620, 300] on input "Search Form" at bounding box center [791, 297] width 513 height 22
drag, startPoint x: 895, startPoint y: 300, endPoint x: 907, endPoint y: 306, distance: 13.7
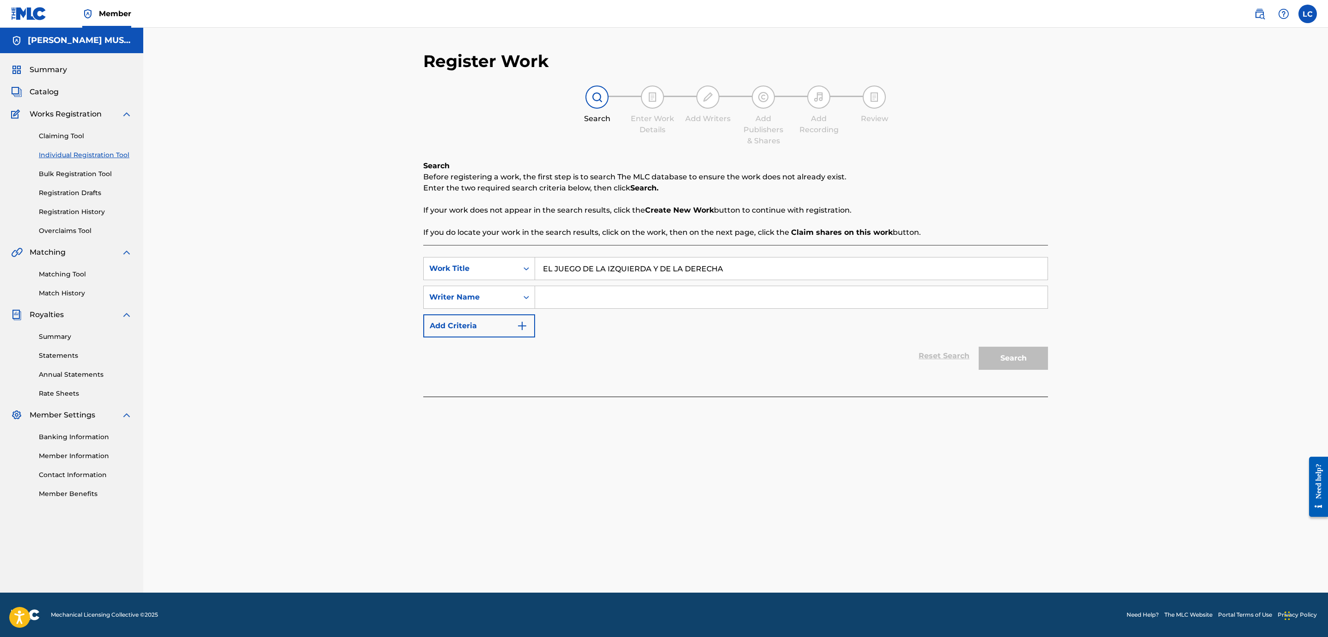
click at [895, 300] on input "Search Form" at bounding box center [791, 297] width 513 height 22
paste input "[PERSON_NAME] [PERSON_NAME] [PERSON_NAME]"
type input "[PERSON_NAME] [PERSON_NAME] [PERSON_NAME]"
click at [998, 353] on button "Search" at bounding box center [1013, 358] width 69 height 23
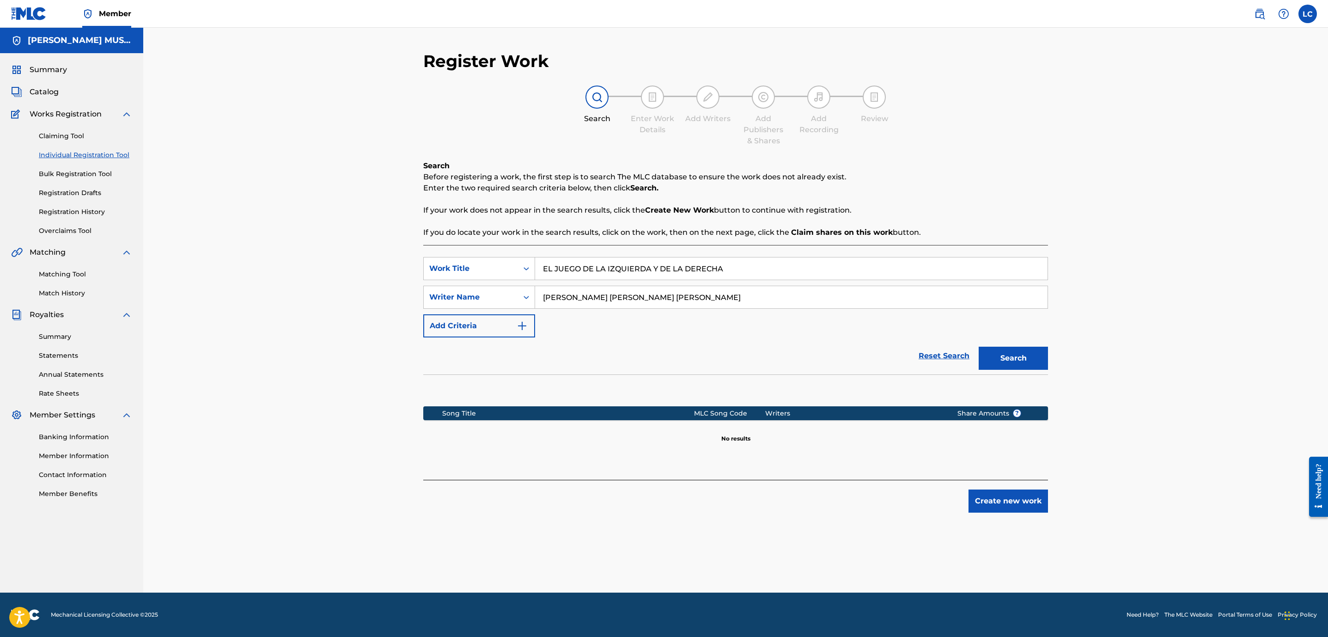
click at [1012, 501] on button "Create new work" at bounding box center [1009, 500] width 80 height 23
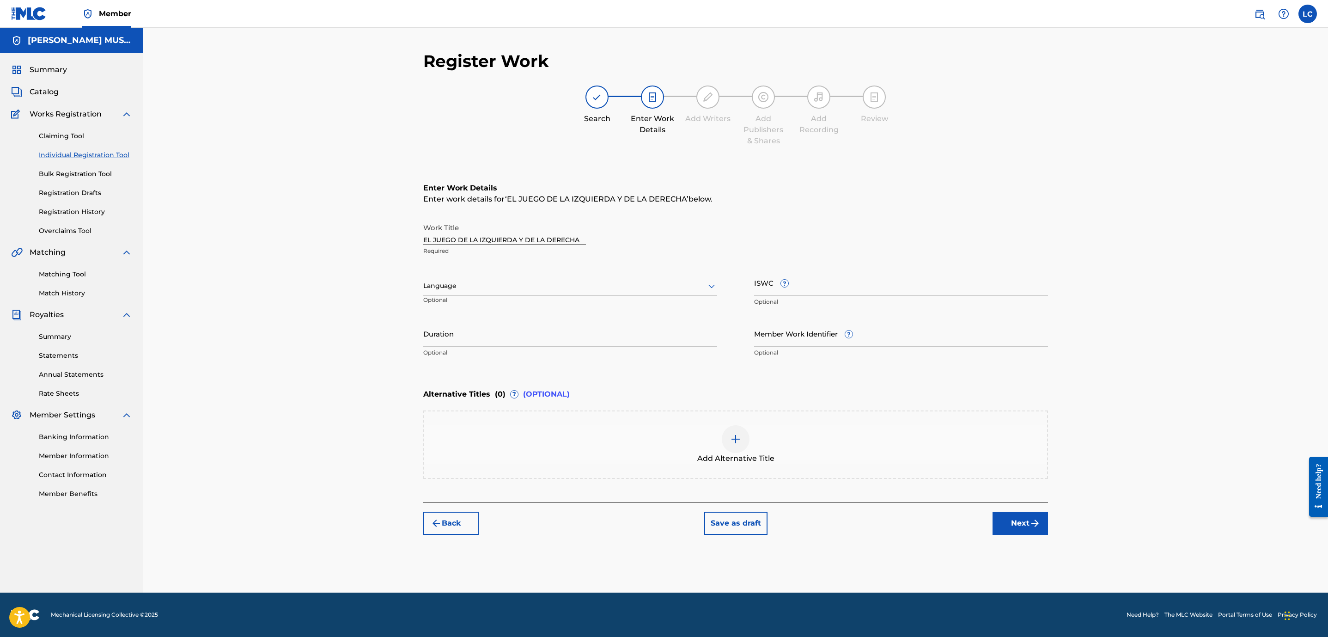
click at [806, 279] on input "ISWC ?" at bounding box center [901, 282] width 294 height 26
paste input "T3216078745"
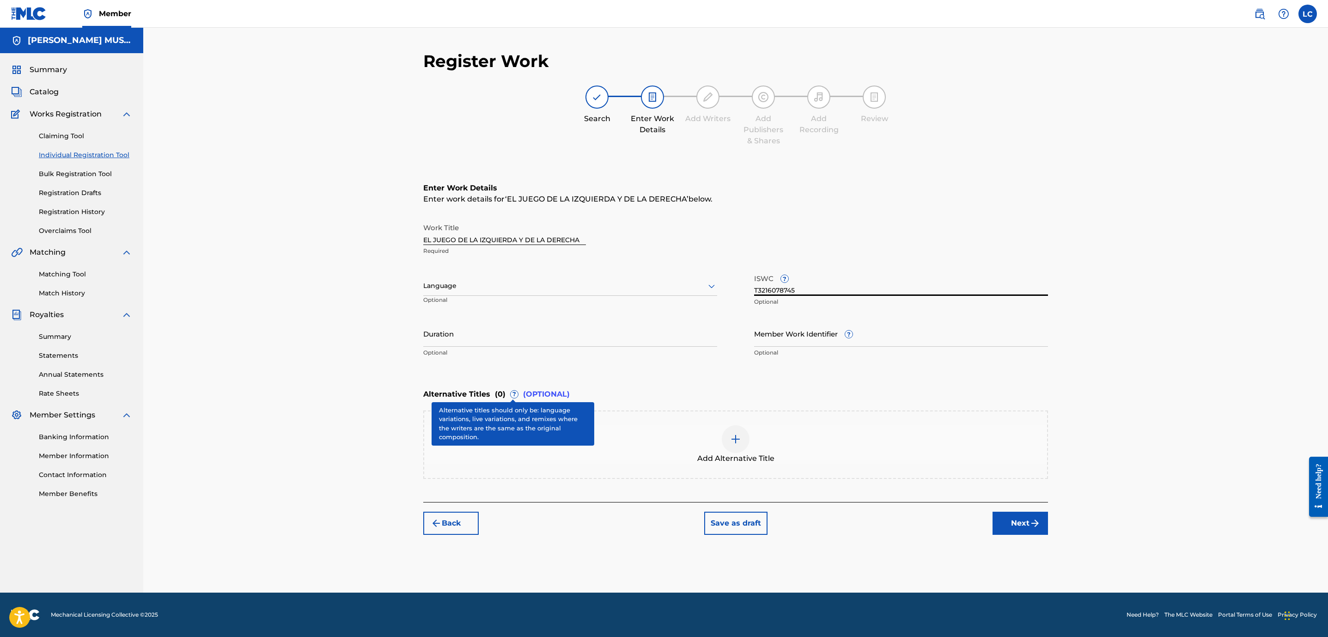
type input "T3216078745"
click at [744, 448] on div at bounding box center [736, 439] width 28 height 28
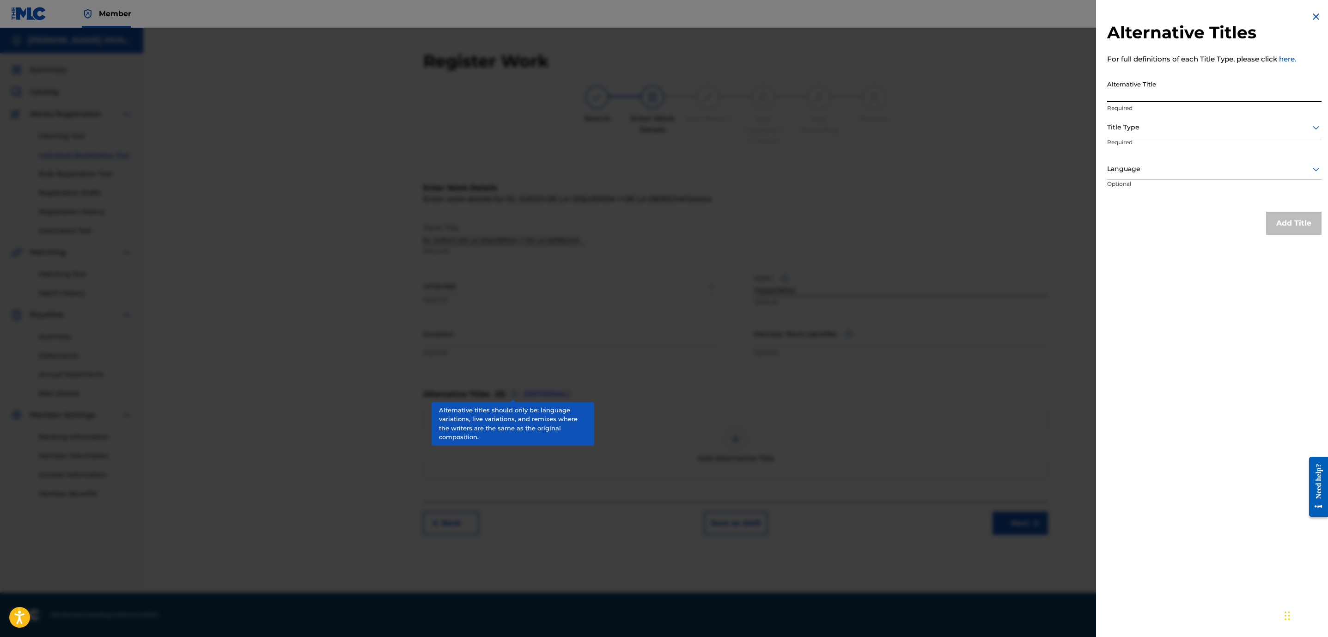
click at [1171, 87] on input "Alternative Title" at bounding box center [1214, 89] width 214 height 26
paste input "YA VAMOS A EMPEZAR CON ESTE JUEGO"
type input "YA VAMOS A EMPEZAR CON ESTE JUEGO"
click at [1150, 125] on div at bounding box center [1214, 128] width 214 height 12
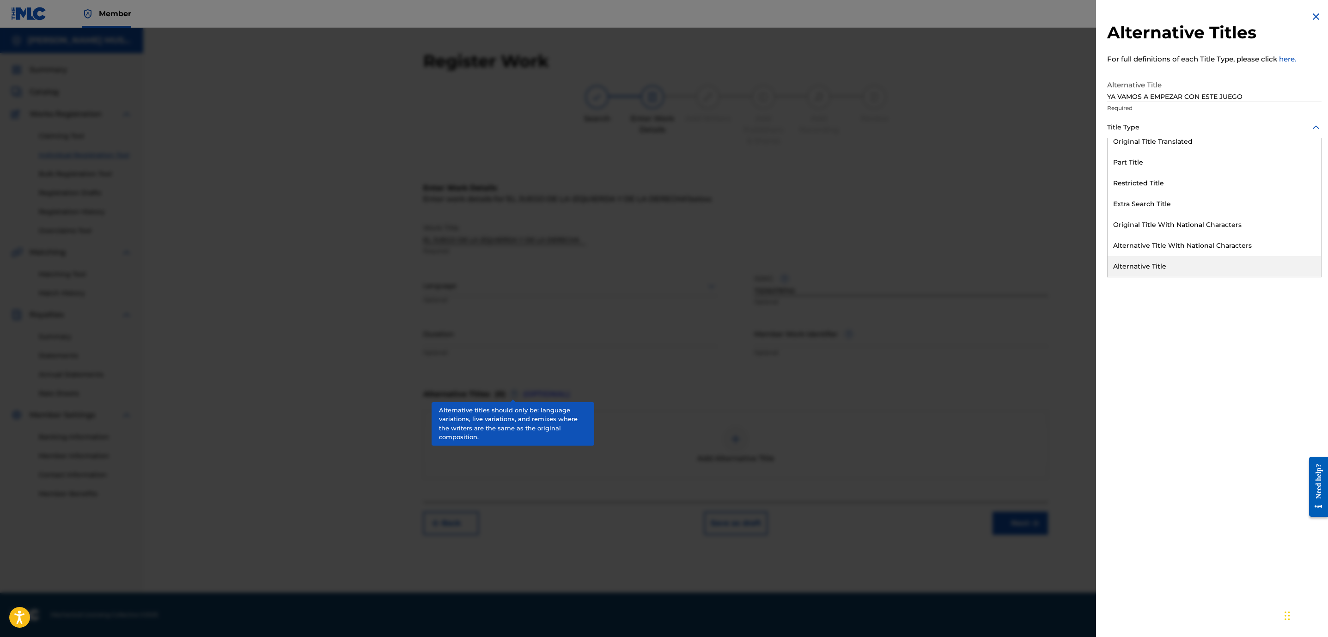
click at [1147, 260] on div "Alternative Title" at bounding box center [1215, 266] width 214 height 21
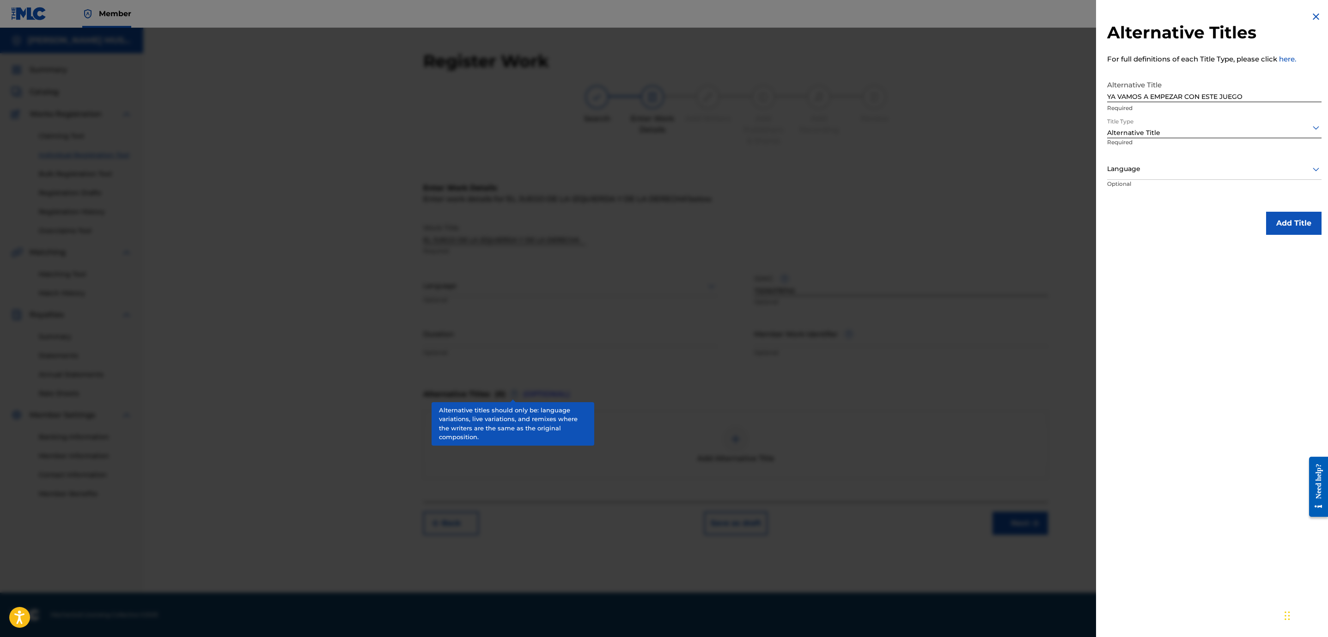
drag, startPoint x: 1159, startPoint y: 170, endPoint x: 1159, endPoint y: 177, distance: 7.9
click at [1159, 171] on div at bounding box center [1214, 169] width 214 height 12
click at [1143, 215] on div "Spanish" at bounding box center [1215, 211] width 214 height 21
click at [1287, 229] on button "Add Title" at bounding box center [1293, 223] width 55 height 23
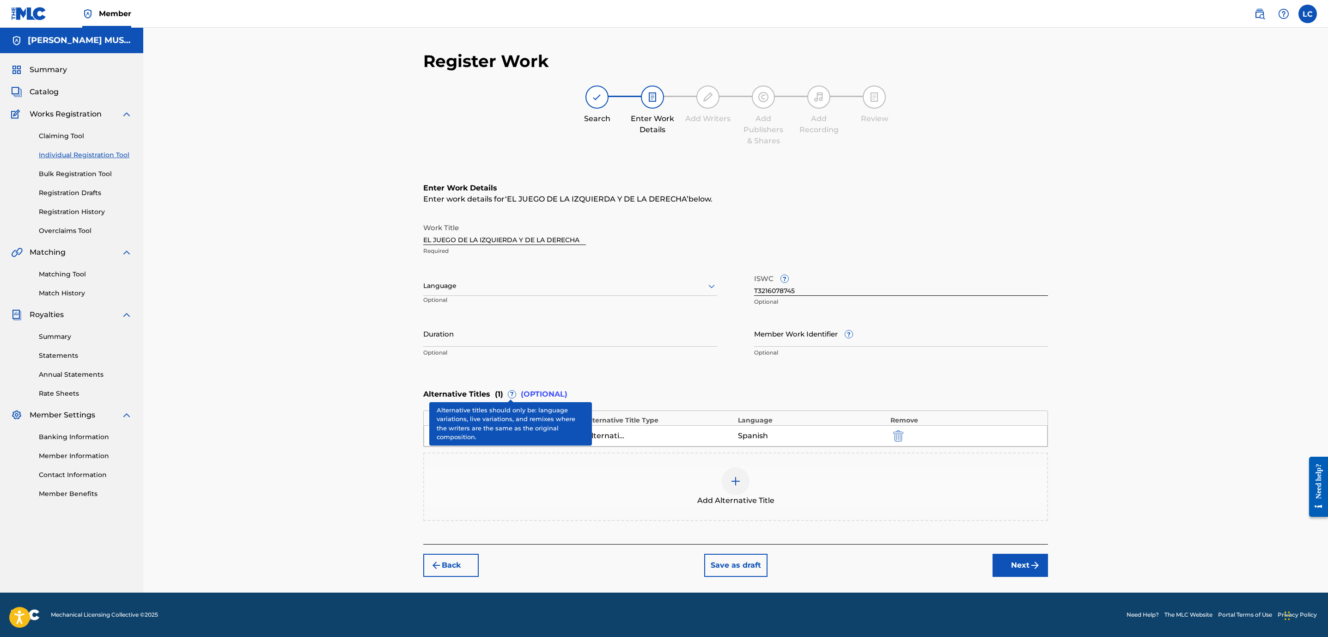
click at [1004, 567] on button "Next" at bounding box center [1020, 565] width 55 height 23
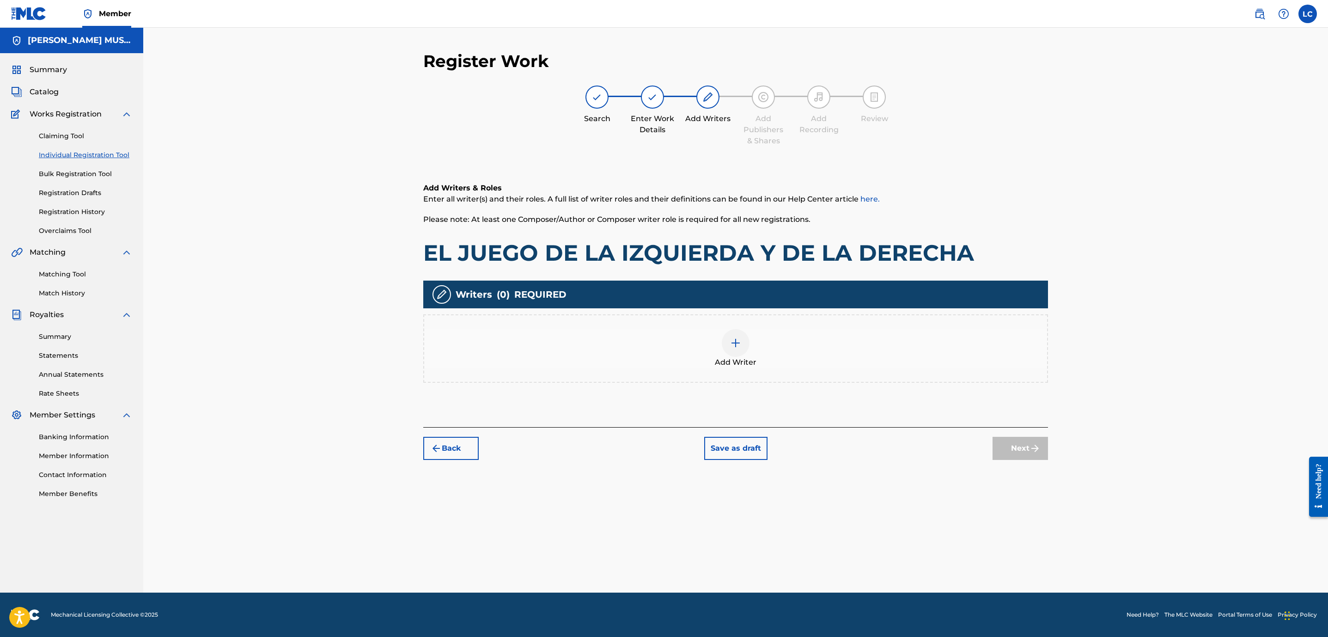
click at [733, 344] on img at bounding box center [735, 342] width 11 height 11
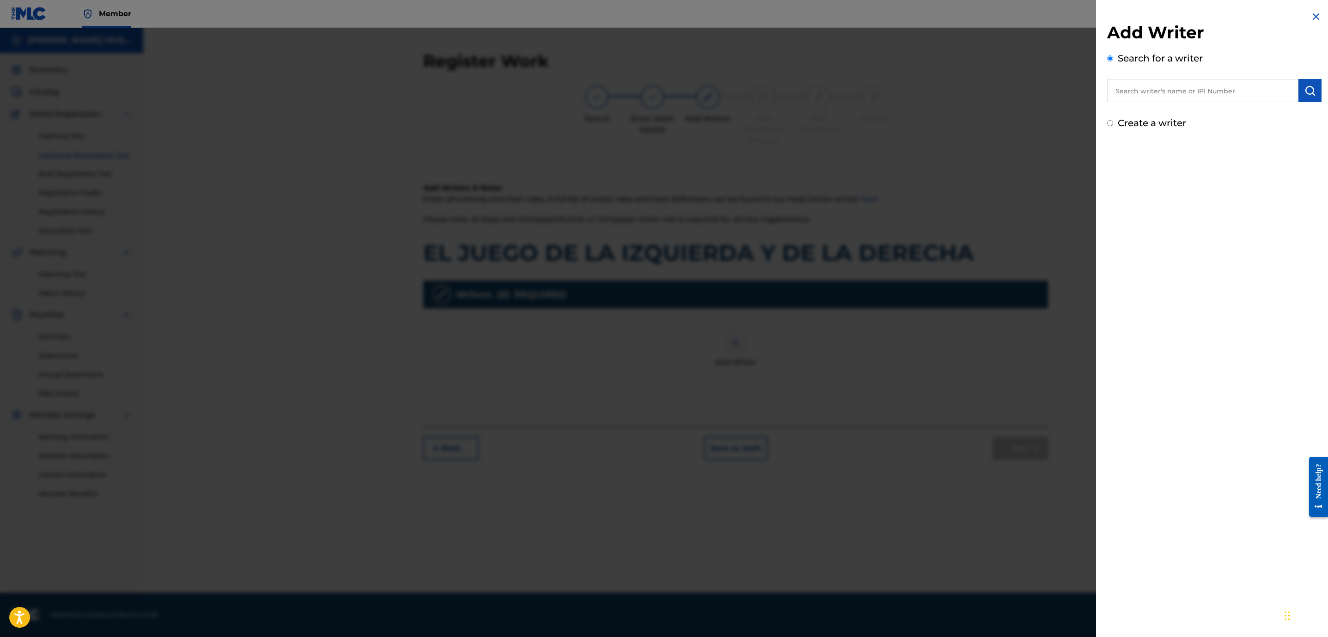
click at [1197, 92] on input "text" at bounding box center [1202, 90] width 191 height 23
paste input "01213116906"
type input "01213116906"
drag, startPoint x: 1162, startPoint y: 155, endPoint x: 1161, endPoint y: 161, distance: 5.6
click at [1161, 155] on div "Create a writer" at bounding box center [1214, 162] width 214 height 14
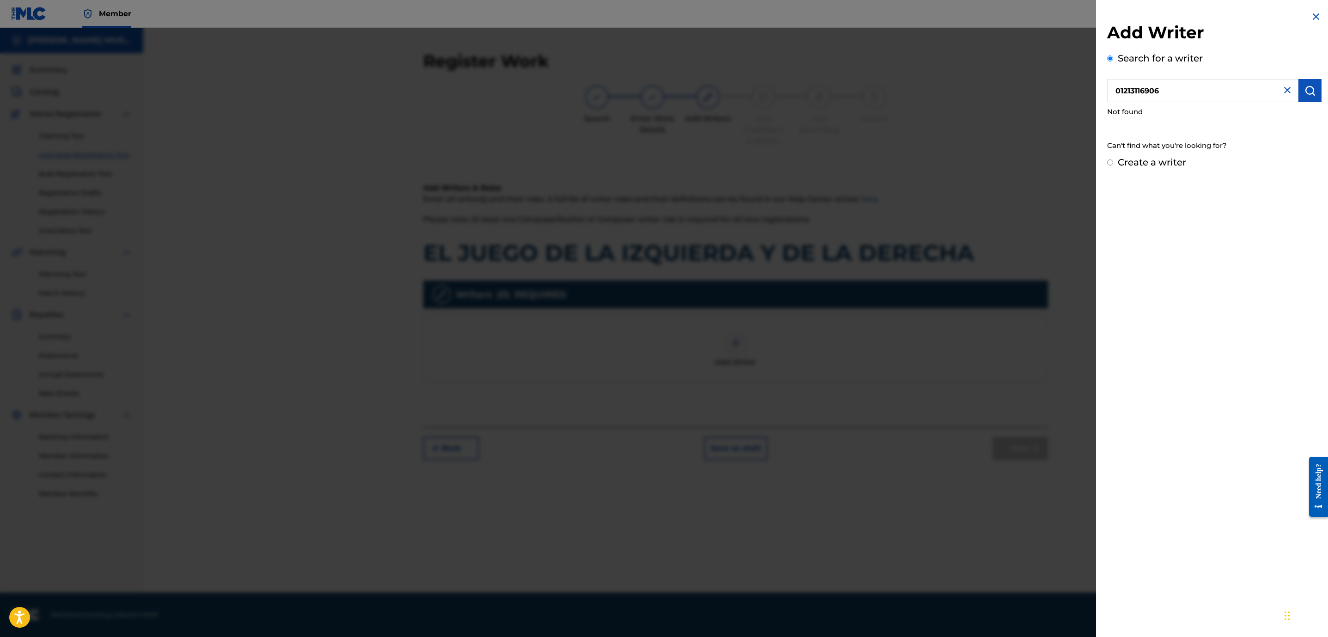
click at [1162, 171] on div "Add Writer Search for a writer 01213116906 Not found Can't find what you're loo…" at bounding box center [1214, 90] width 237 height 180
click at [1115, 168] on div "Create a writer" at bounding box center [1214, 162] width 214 height 14
click at [1111, 160] on input "Create a writer" at bounding box center [1110, 162] width 6 height 6
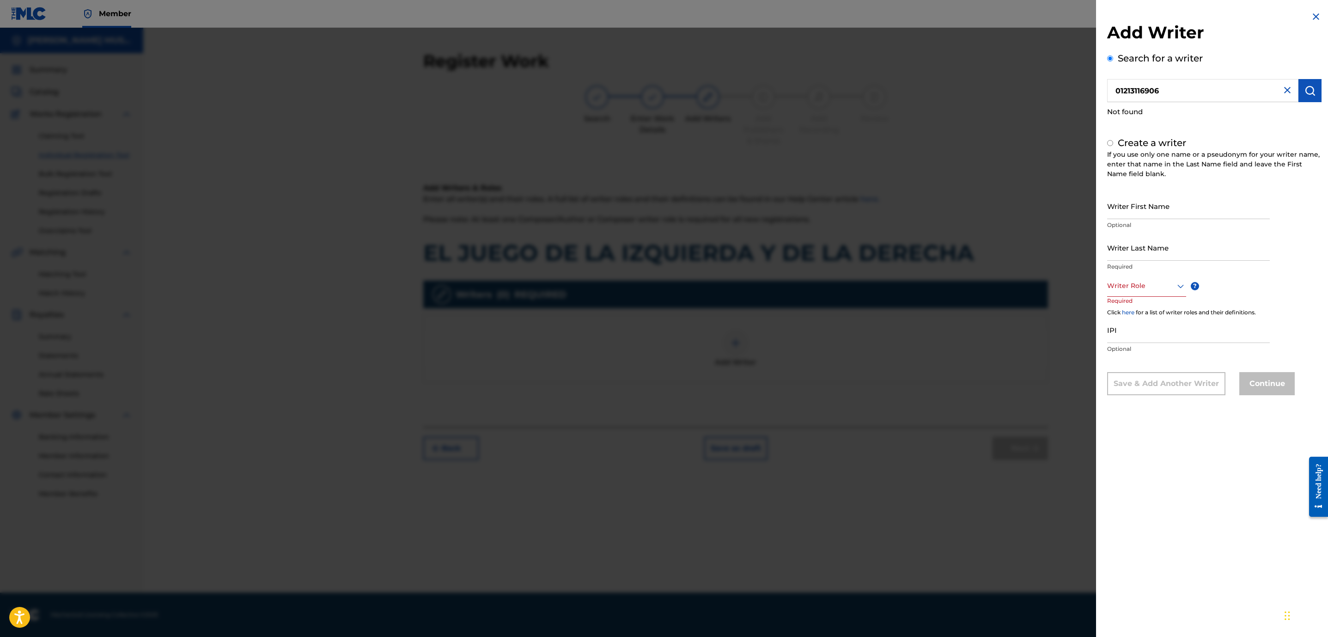
radio input "false"
radio input "true"
click at [1143, 329] on input "IPI" at bounding box center [1188, 330] width 163 height 26
paste input "01213116906"
type input "01213116906"
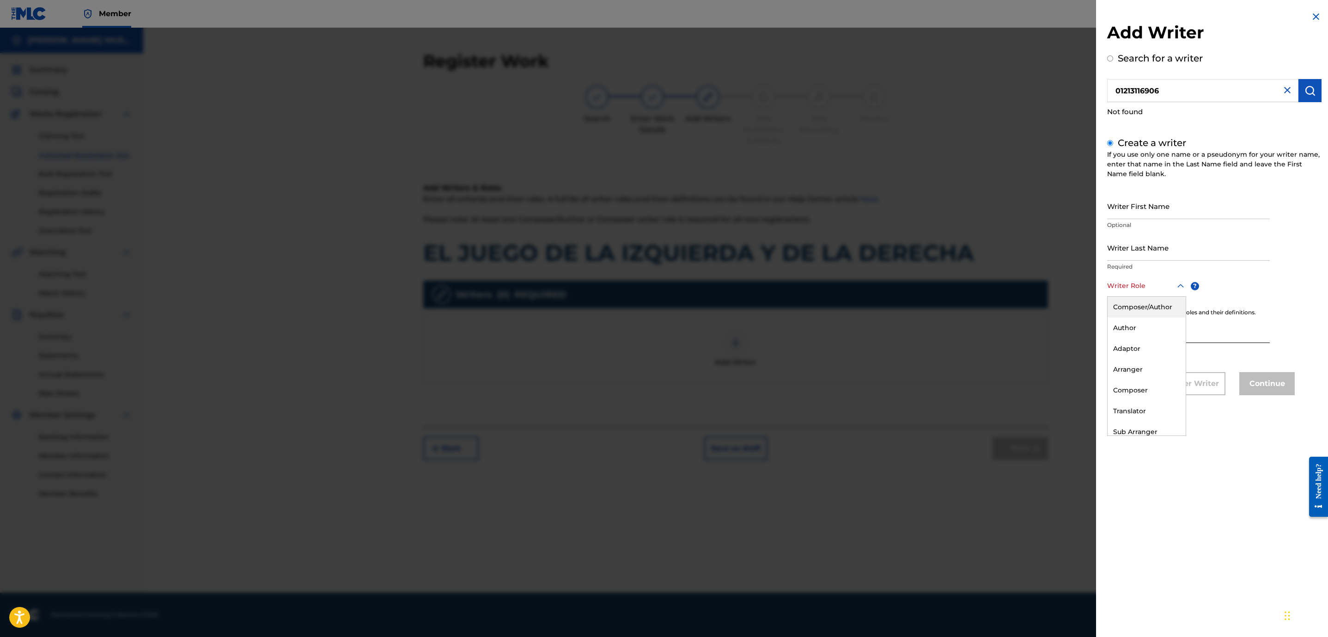
drag, startPoint x: 1150, startPoint y: 282, endPoint x: 1150, endPoint y: 290, distance: 8.3
click at [1150, 283] on div at bounding box center [1146, 286] width 79 height 12
click at [1150, 308] on div "Composer/Author" at bounding box center [1147, 307] width 78 height 21
click at [1154, 211] on input "Writer First Name" at bounding box center [1188, 206] width 163 height 26
paste input "[PERSON_NAME] [PERSON_NAME]"
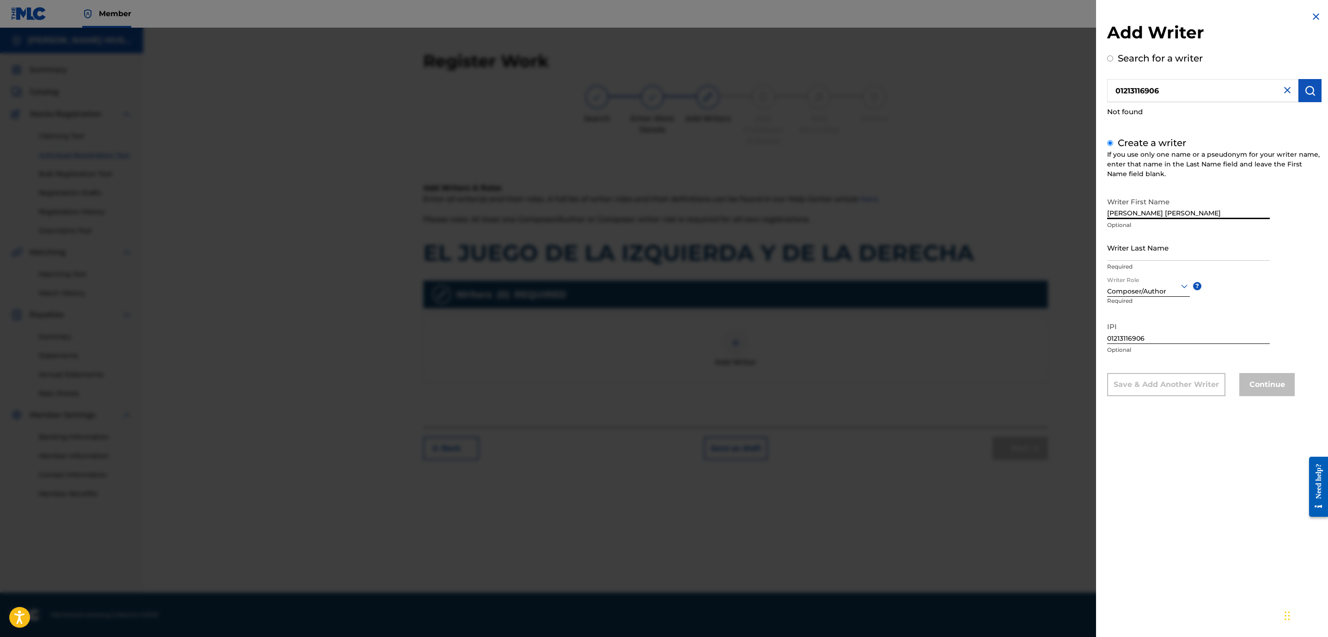
type input "[PERSON_NAME] [PERSON_NAME]"
click at [1144, 254] on input "Writer Last Name" at bounding box center [1188, 247] width 163 height 26
drag, startPoint x: 1150, startPoint y: 246, endPoint x: 1159, endPoint y: 254, distance: 12.5
click at [1150, 246] on input "Writer Last Name" at bounding box center [1188, 247] width 163 height 26
paste input "[PERSON_NAME] HUCHIM"
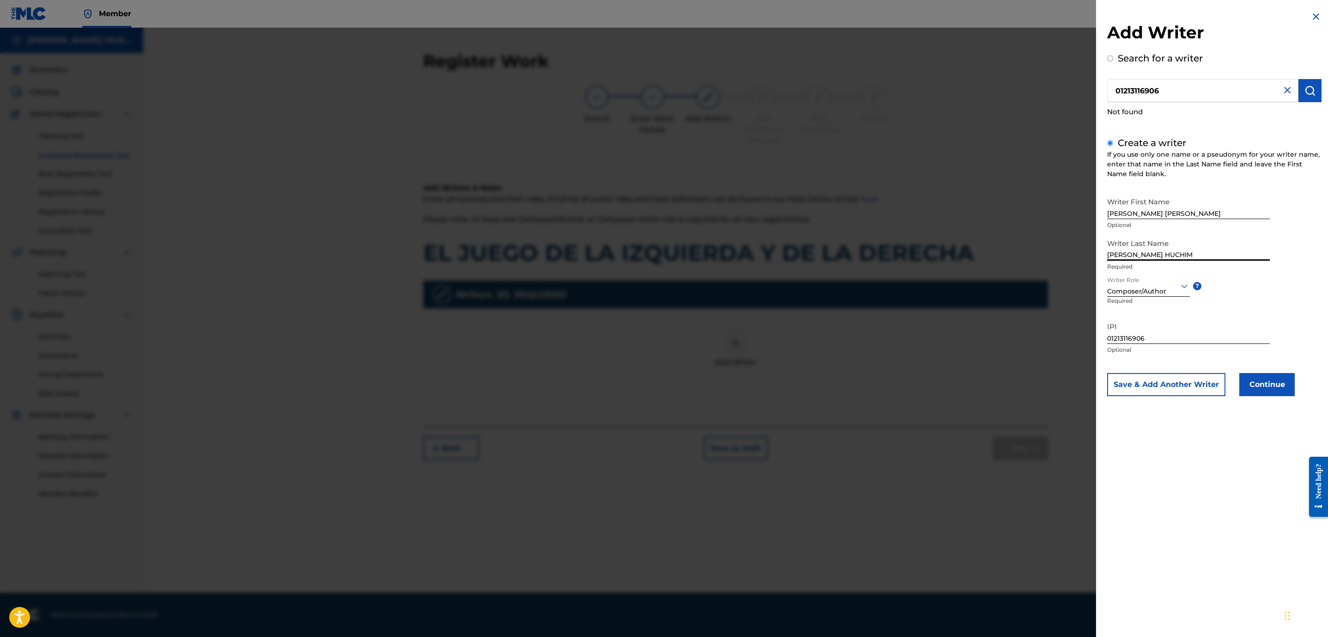
type input "[PERSON_NAME] HUCHIM"
click at [1263, 387] on button "Continue" at bounding box center [1267, 384] width 55 height 23
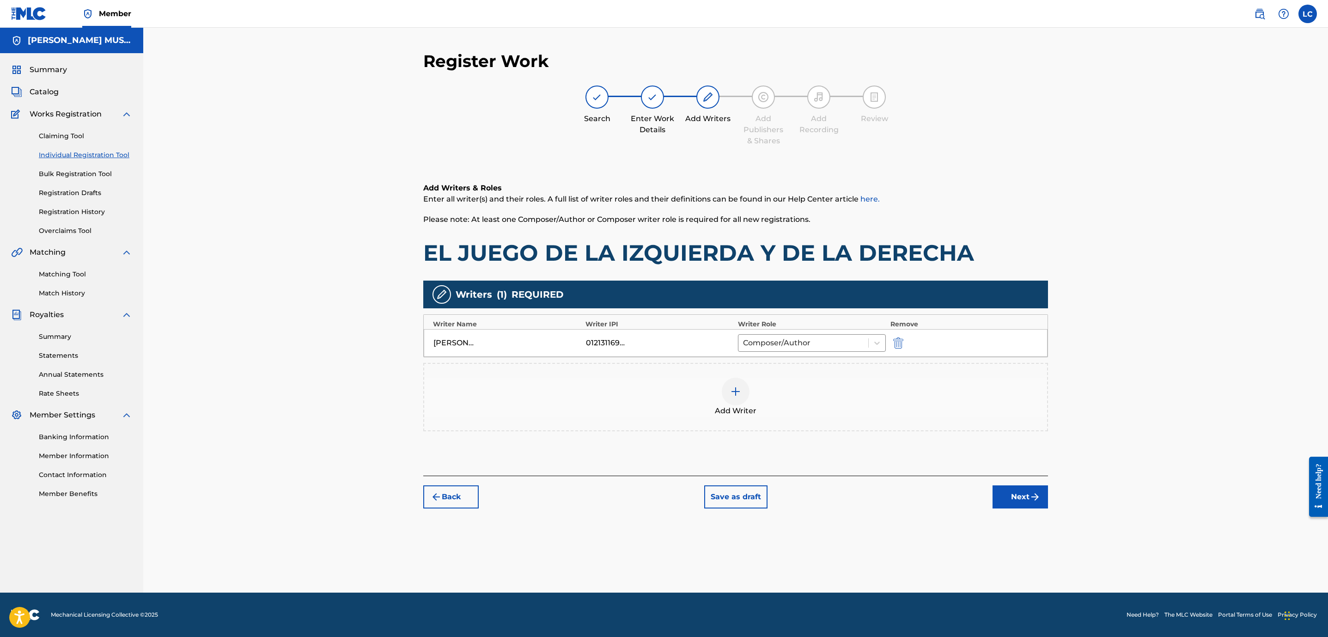
click at [1017, 502] on button "Next" at bounding box center [1020, 496] width 55 height 23
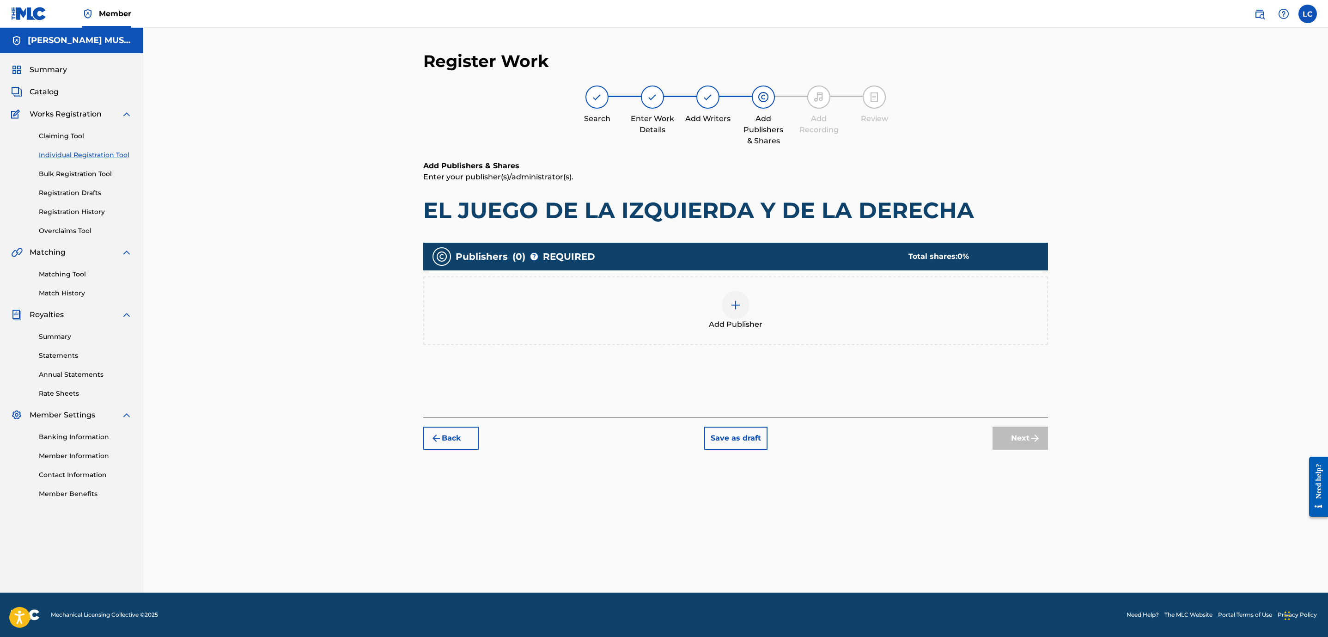
click at [735, 306] on img at bounding box center [735, 305] width 11 height 11
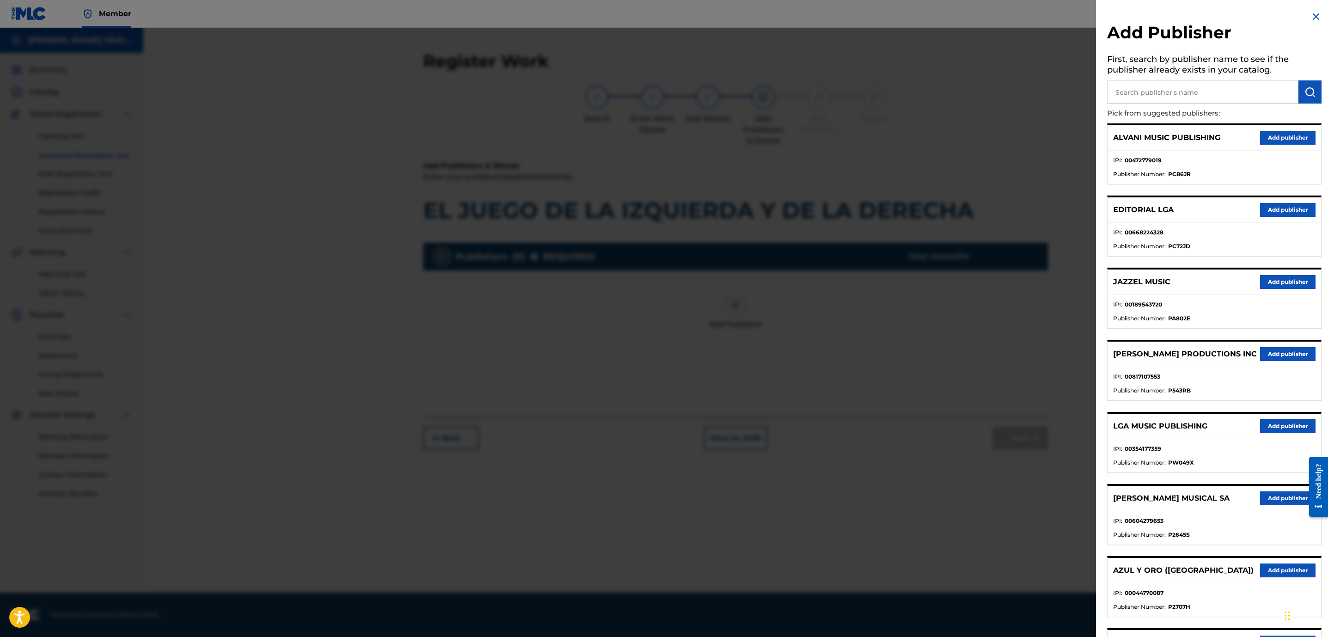
click at [1208, 92] on input "text" at bounding box center [1202, 91] width 191 height 23
type input "SACM"
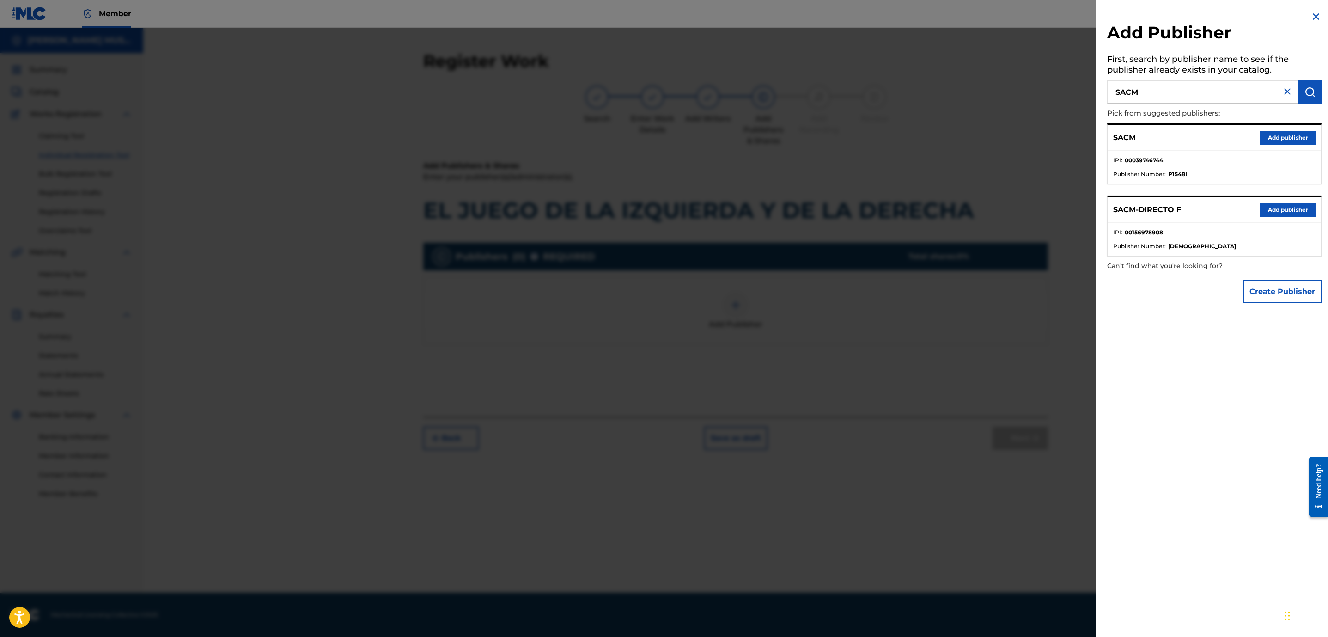
click at [1286, 214] on button "Add publisher" at bounding box center [1287, 210] width 55 height 14
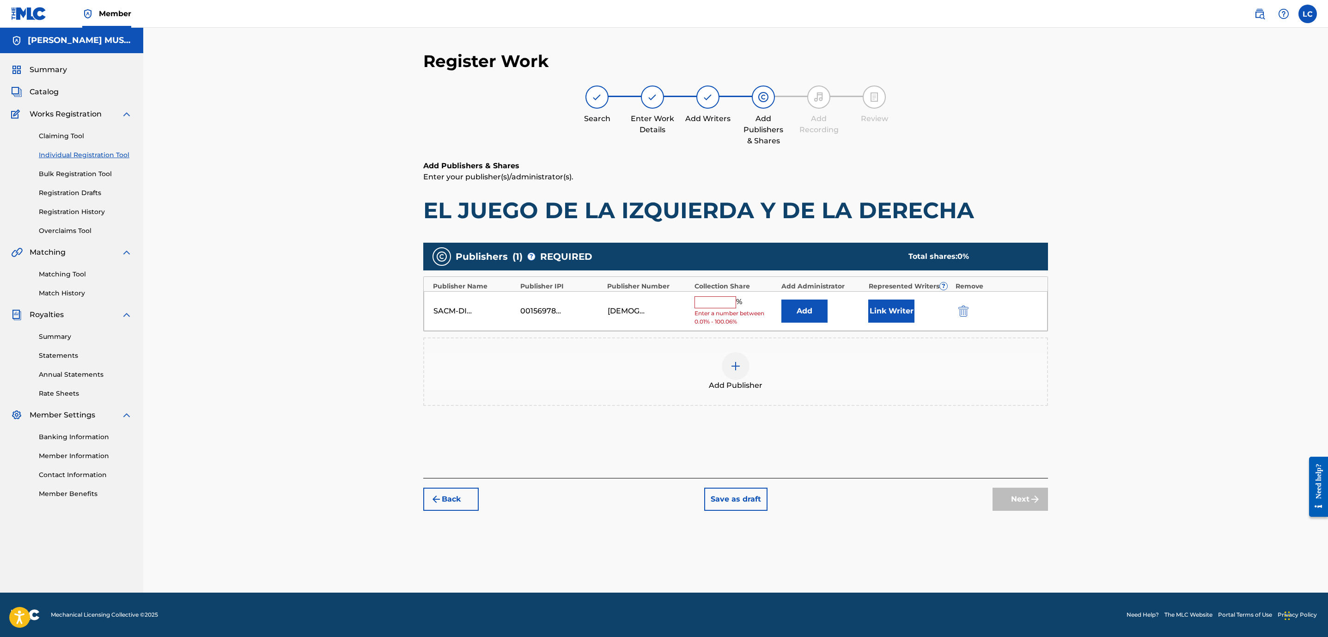
click at [814, 312] on button "Add" at bounding box center [805, 311] width 46 height 23
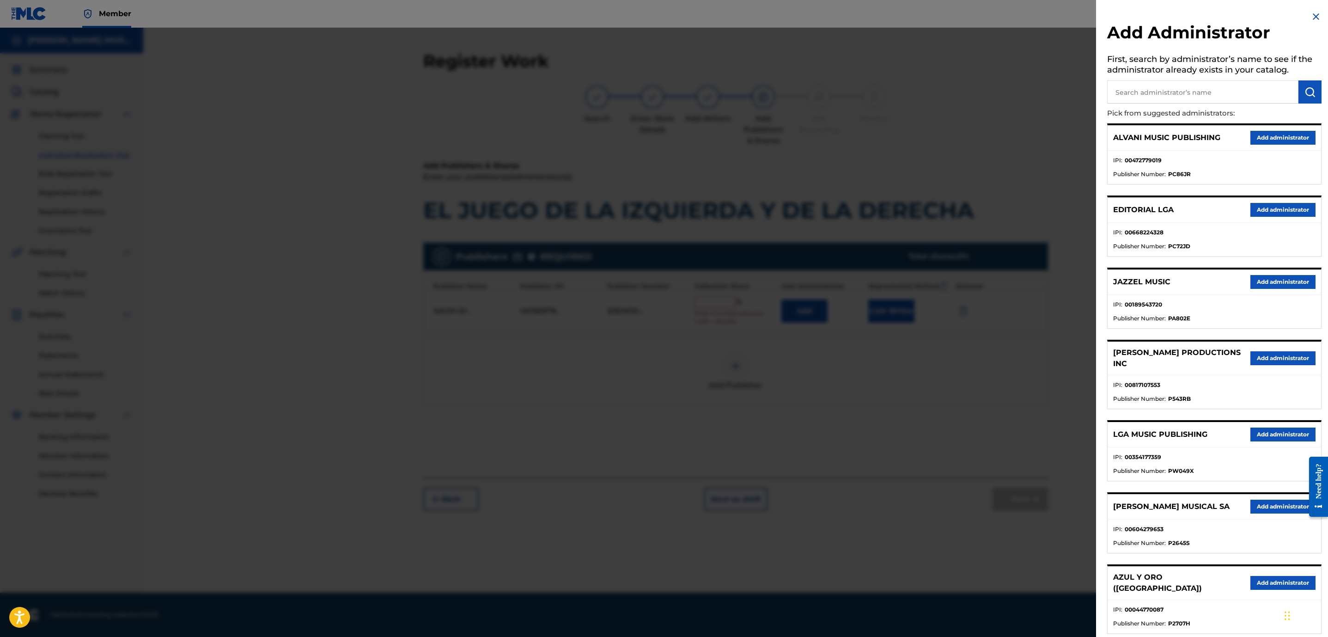
click at [1168, 88] on input "text" at bounding box center [1202, 91] width 191 height 23
type input "MAX"
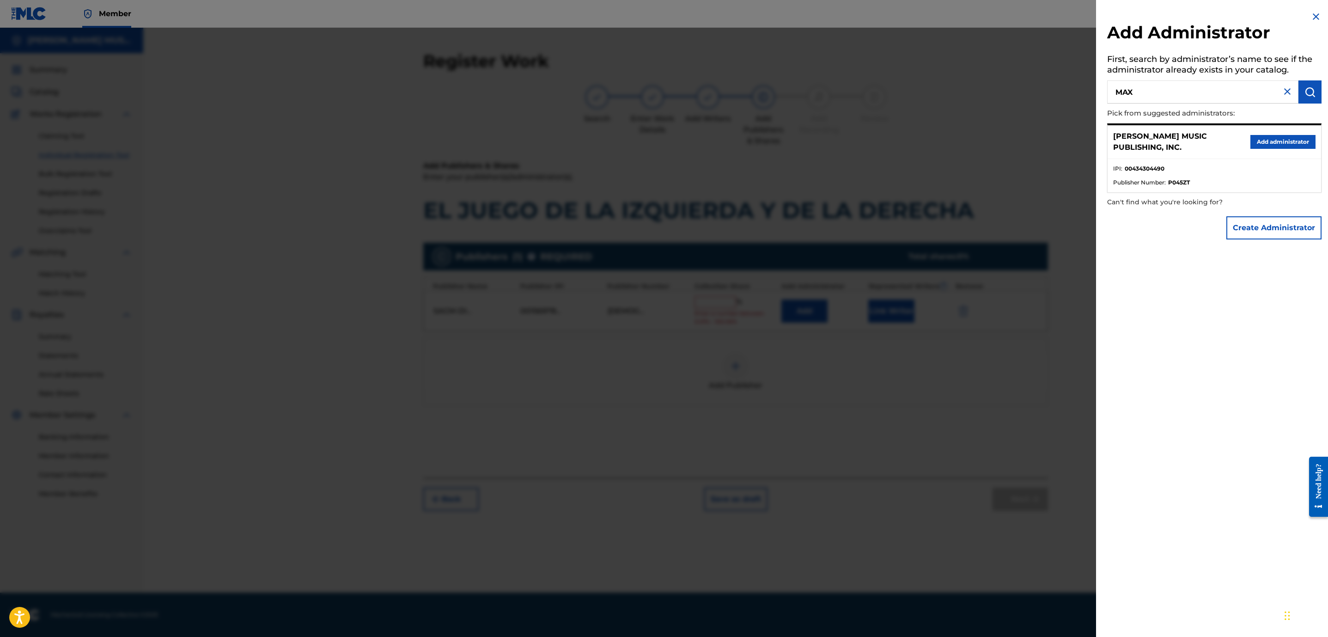
click at [1283, 149] on div "[PERSON_NAME] MUSIC PUBLISHING, INC. Add administrator" at bounding box center [1215, 142] width 214 height 34
click at [1283, 141] on button "Add administrator" at bounding box center [1283, 142] width 65 height 14
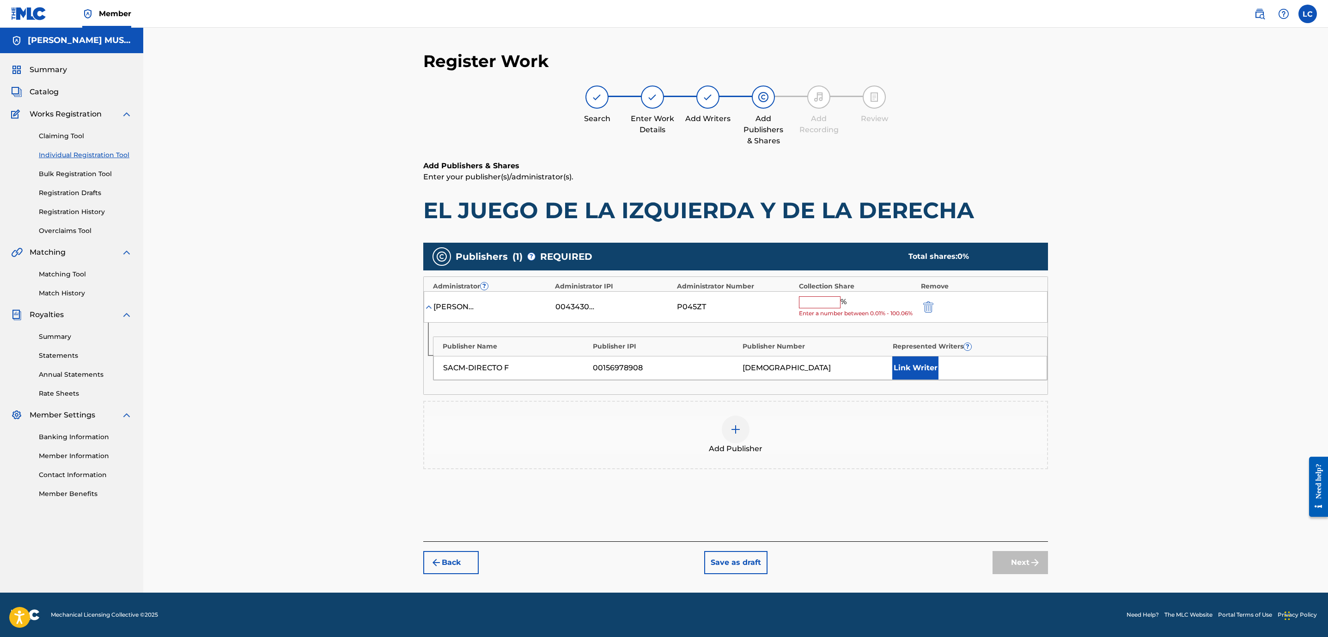
click at [824, 304] on input "text" at bounding box center [820, 302] width 42 height 12
type input "100"
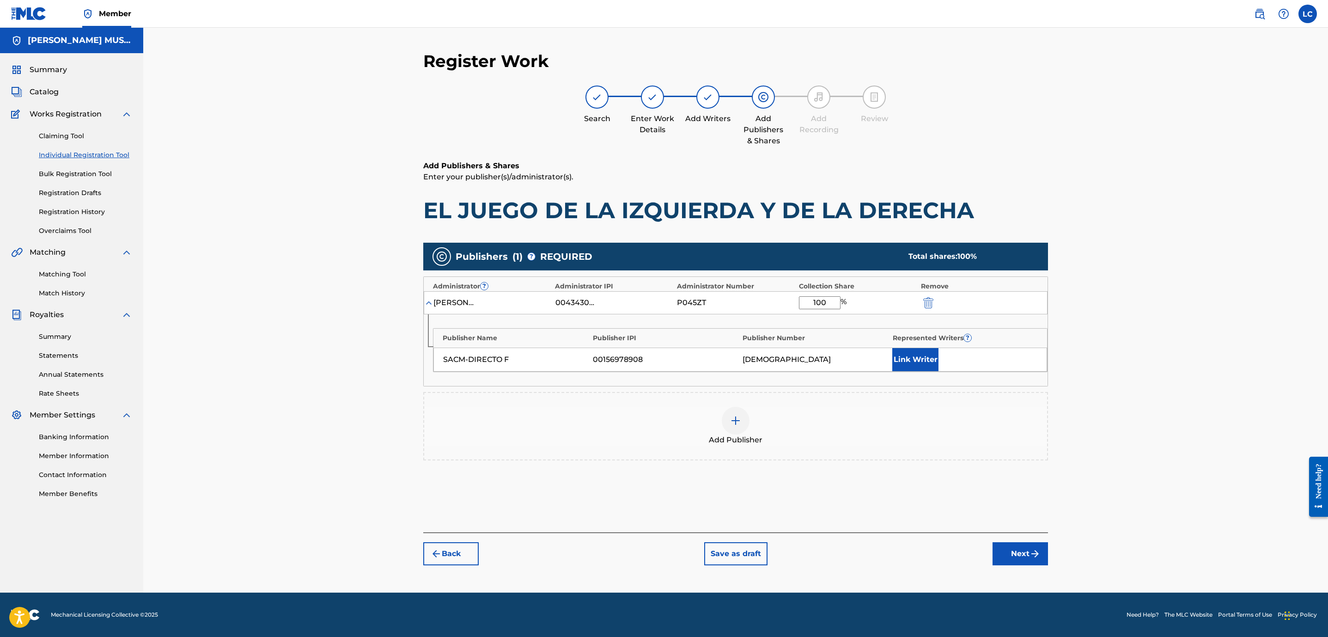
click at [917, 353] on button "Link Writer" at bounding box center [916, 359] width 46 height 23
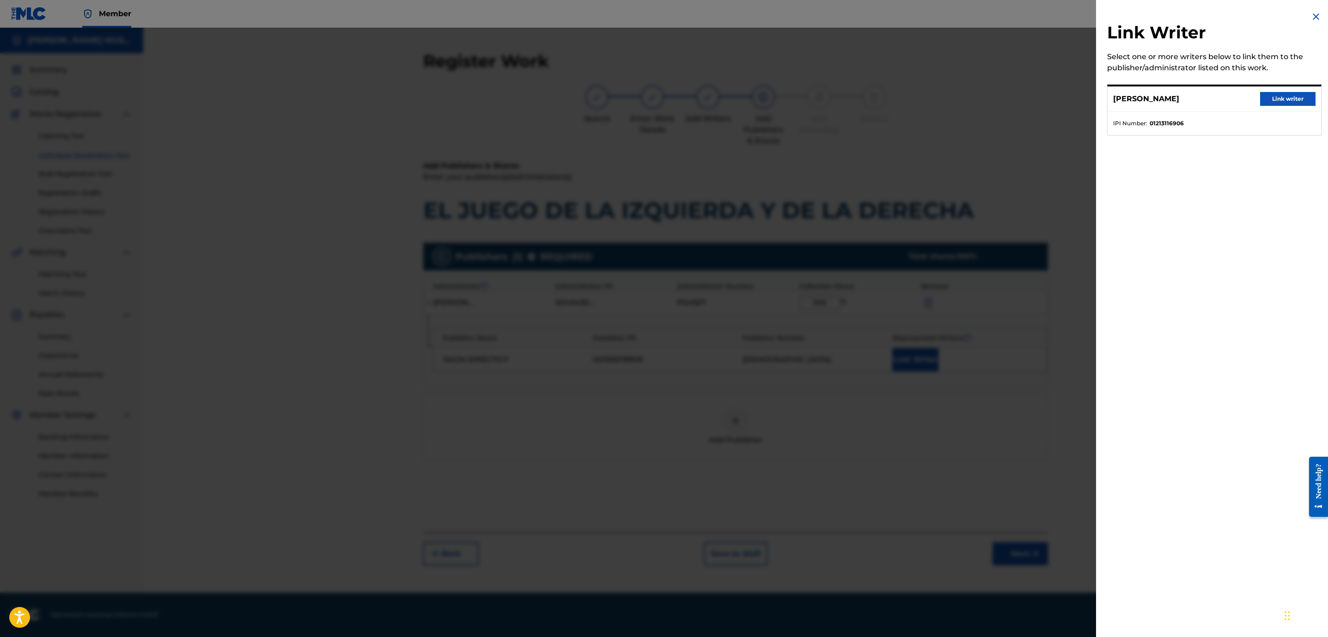
click at [1297, 96] on button "Link writer" at bounding box center [1287, 99] width 55 height 14
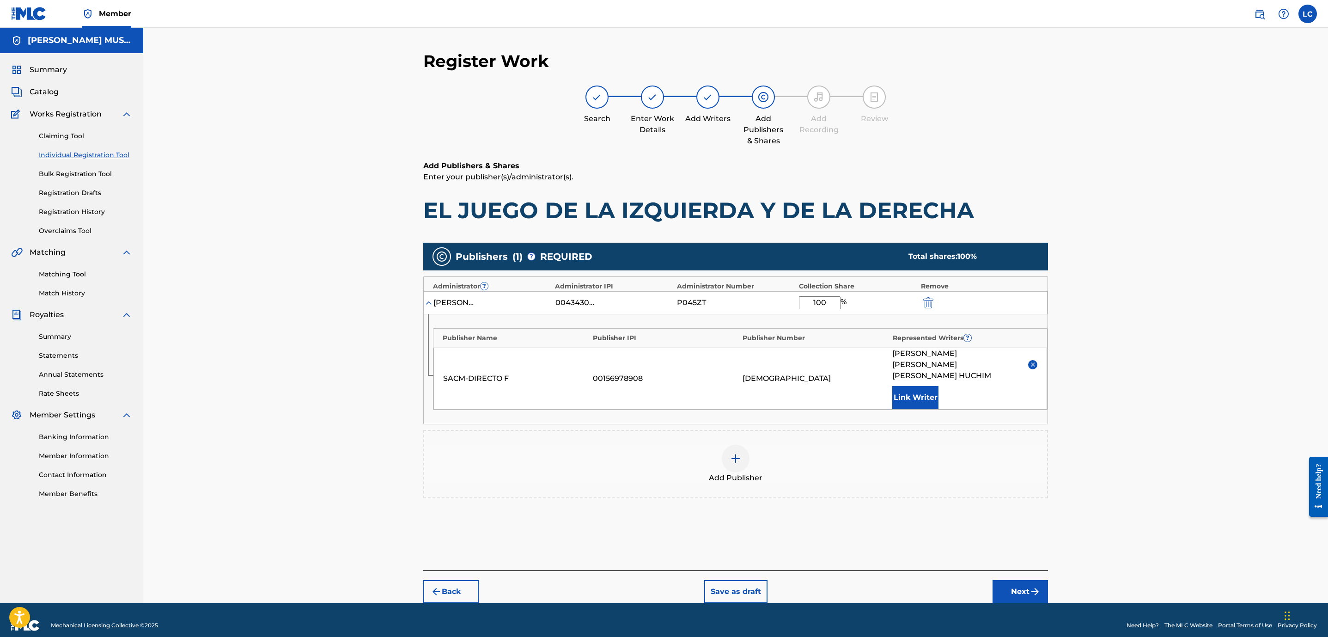
click at [1036, 580] on button "Next" at bounding box center [1020, 591] width 55 height 23
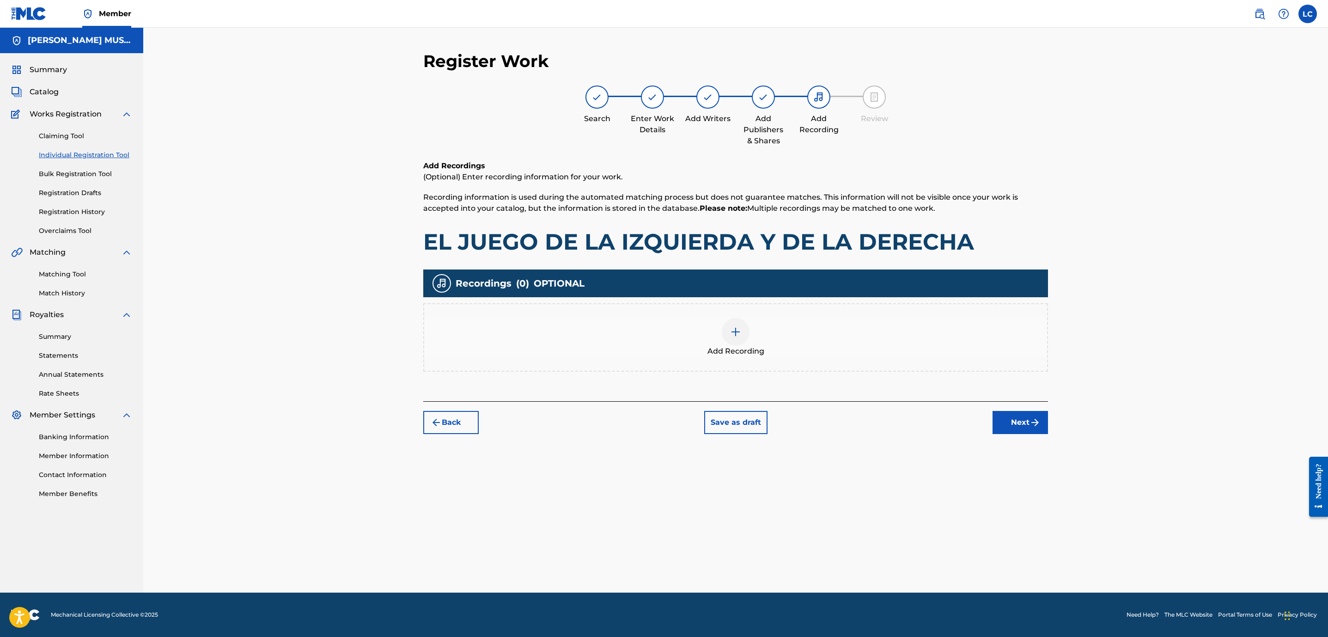
click at [736, 343] on div at bounding box center [736, 332] width 28 height 28
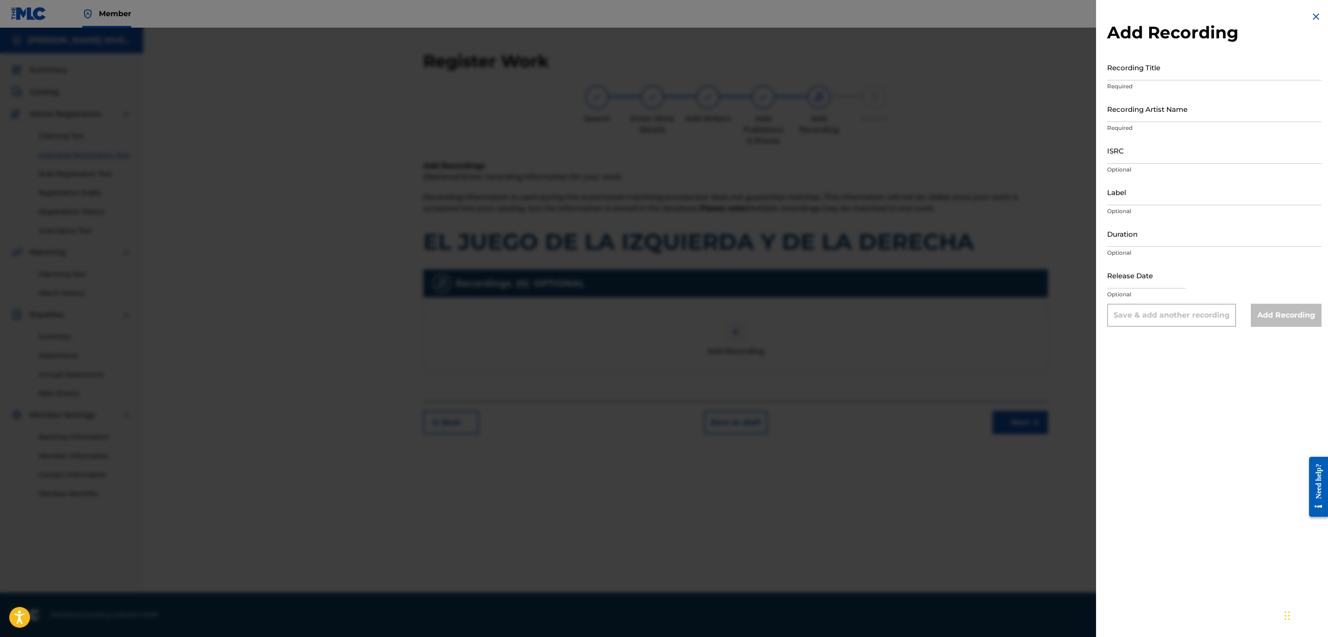
drag, startPoint x: 1145, startPoint y: 68, endPoint x: 1151, endPoint y: 68, distance: 6.0
click at [1145, 68] on input "Recording Title" at bounding box center [1214, 67] width 214 height 26
paste input "EL JUEGO DE LA IZQUIERDA Y DE LA DERECHA"
type input "EL JUEGO DE LA IZQUIERDA Y DE LA DERECHA"
click at [1129, 107] on input "Recording Artist Name" at bounding box center [1214, 109] width 214 height 26
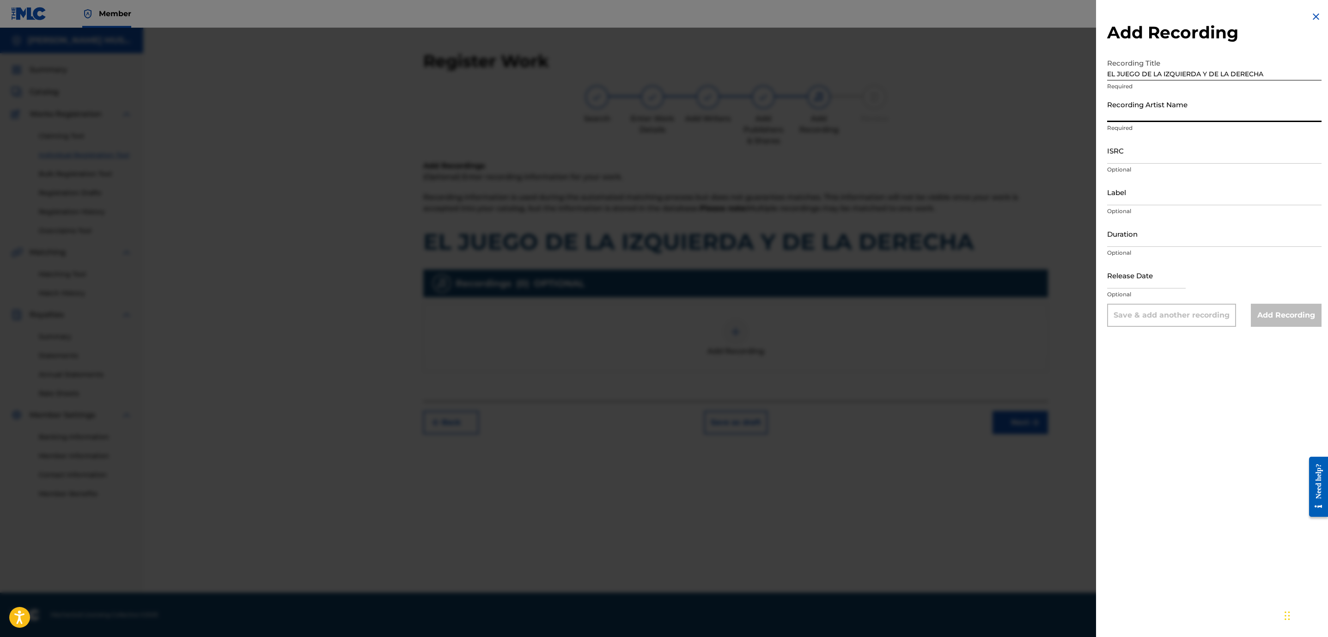
paste input "DUO TIEMPO DE SOL"
type input "DUO TIEMPO DE SOL"
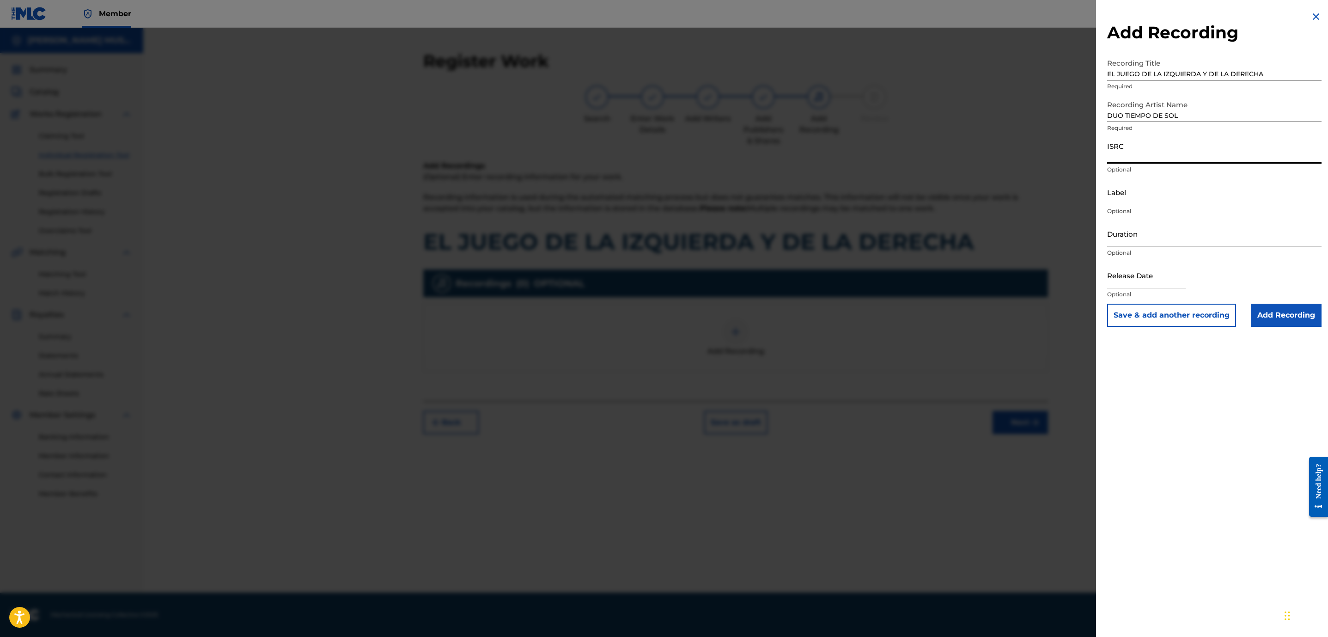
drag, startPoint x: 1142, startPoint y: 150, endPoint x: 1161, endPoint y: 162, distance: 22.7
click at [1142, 150] on input "ISRC" at bounding box center [1214, 150] width 214 height 26
click at [1150, 379] on div "Add Recording Recording Title EL JUEGO DE LA IZQUIERDA Y DE LA DERECHA Required…" at bounding box center [1214, 318] width 237 height 637
click at [1271, 312] on input "Add Recording" at bounding box center [1286, 315] width 71 height 23
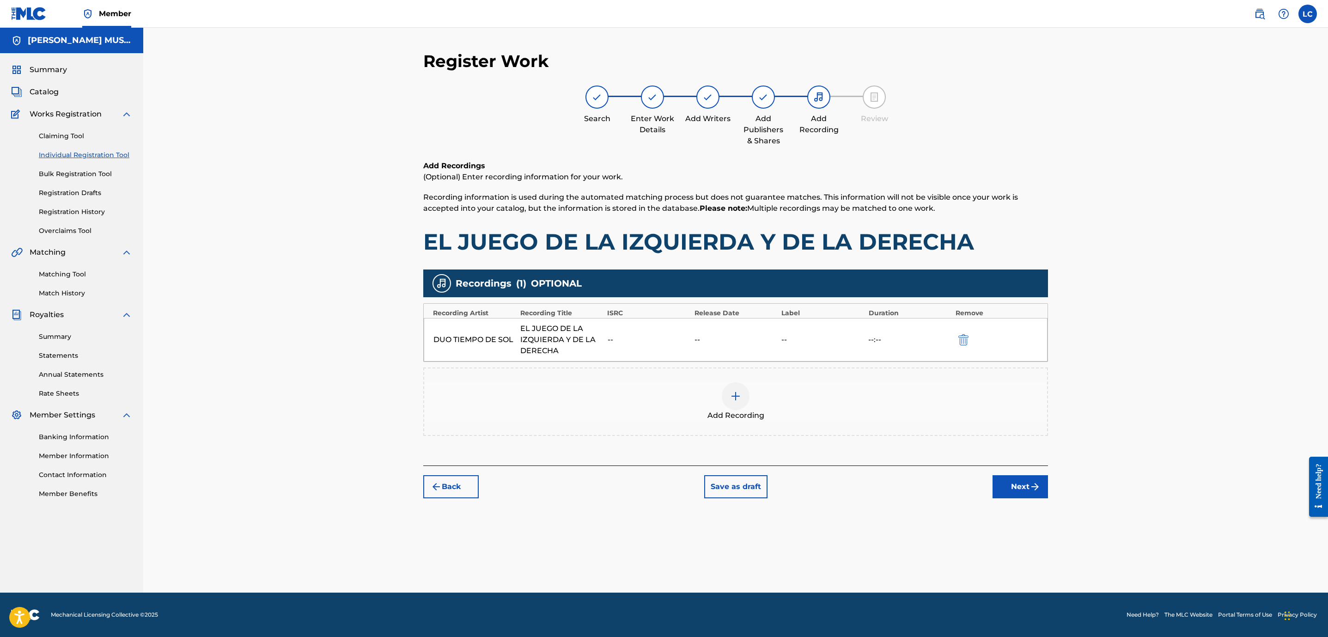
click at [1015, 494] on button "Next" at bounding box center [1020, 486] width 55 height 23
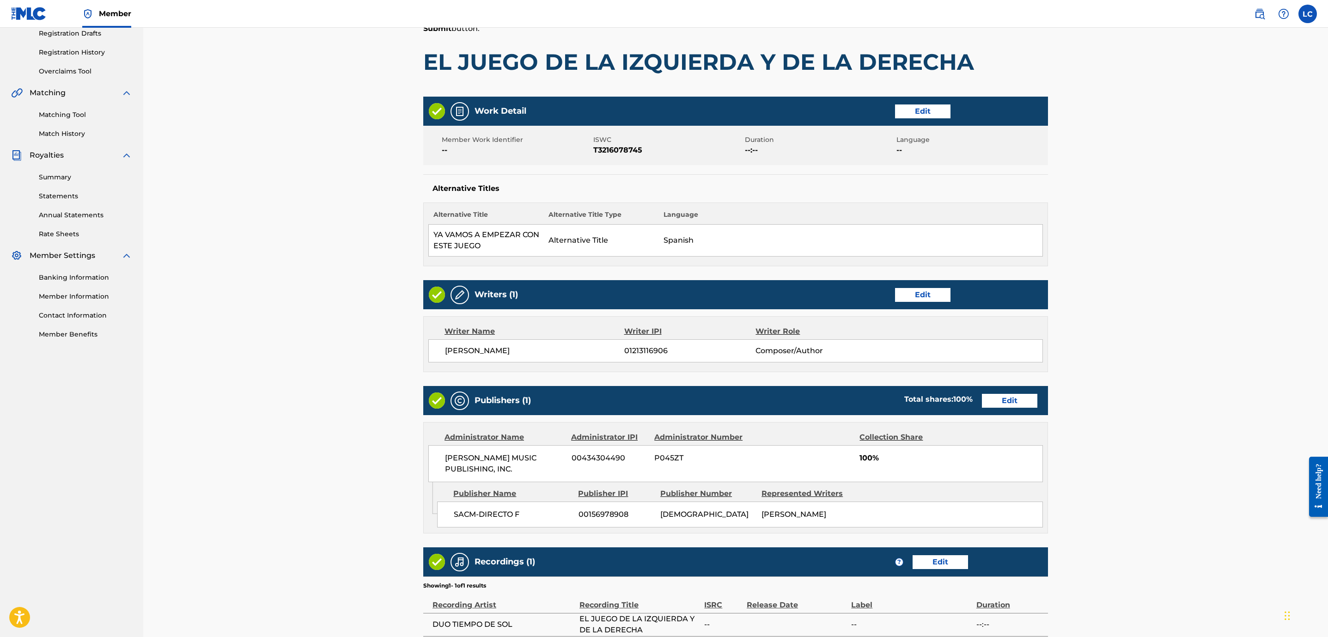
scroll to position [262, 0]
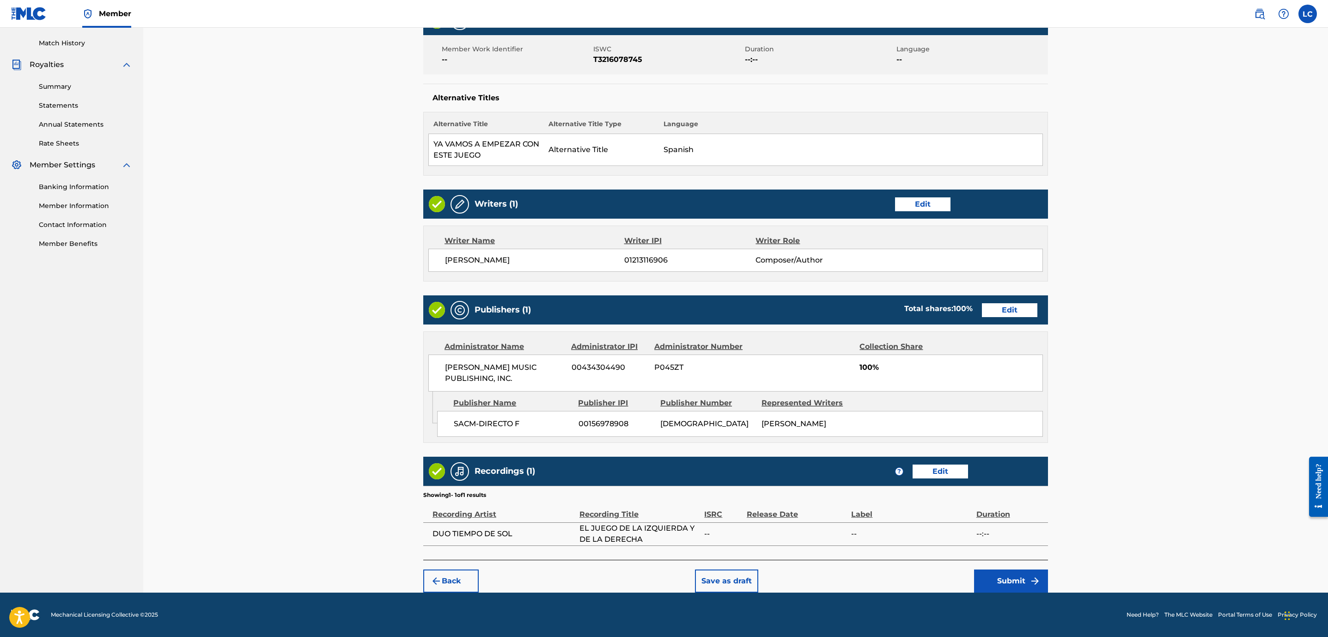
click at [1033, 581] on img "submit" at bounding box center [1035, 580] width 11 height 11
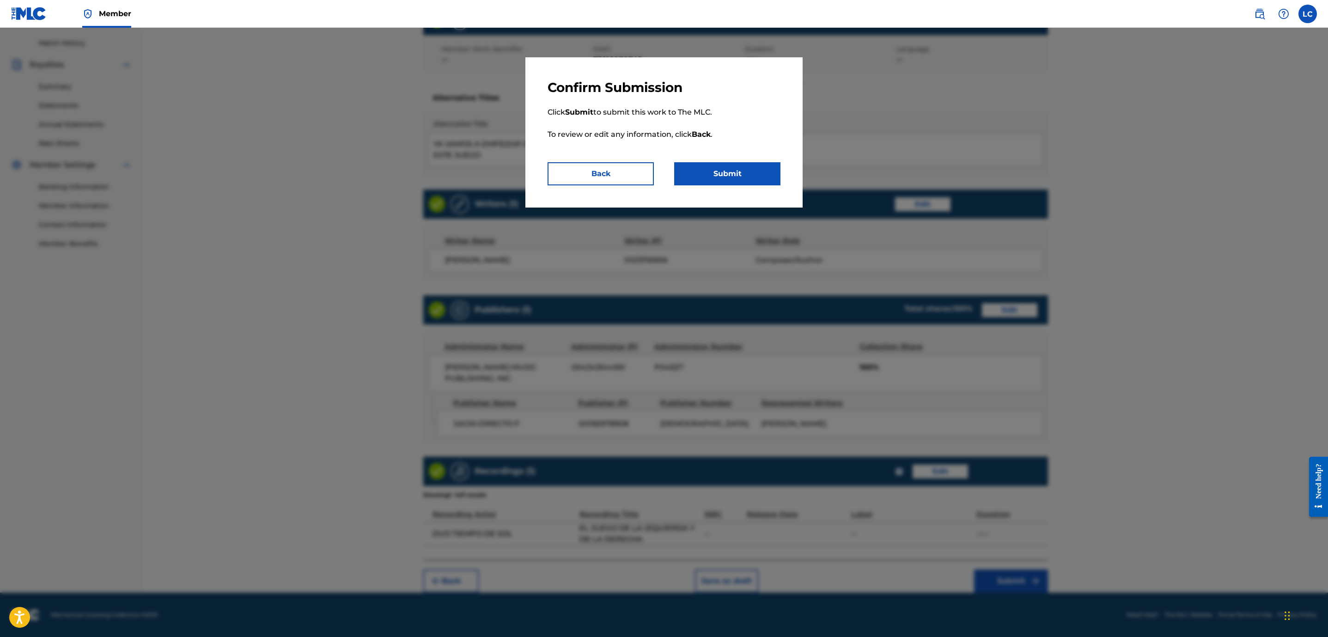
drag, startPoint x: 757, startPoint y: 168, endPoint x: 762, endPoint y: 172, distance: 6.2
click at [757, 170] on button "Submit" at bounding box center [727, 173] width 106 height 23
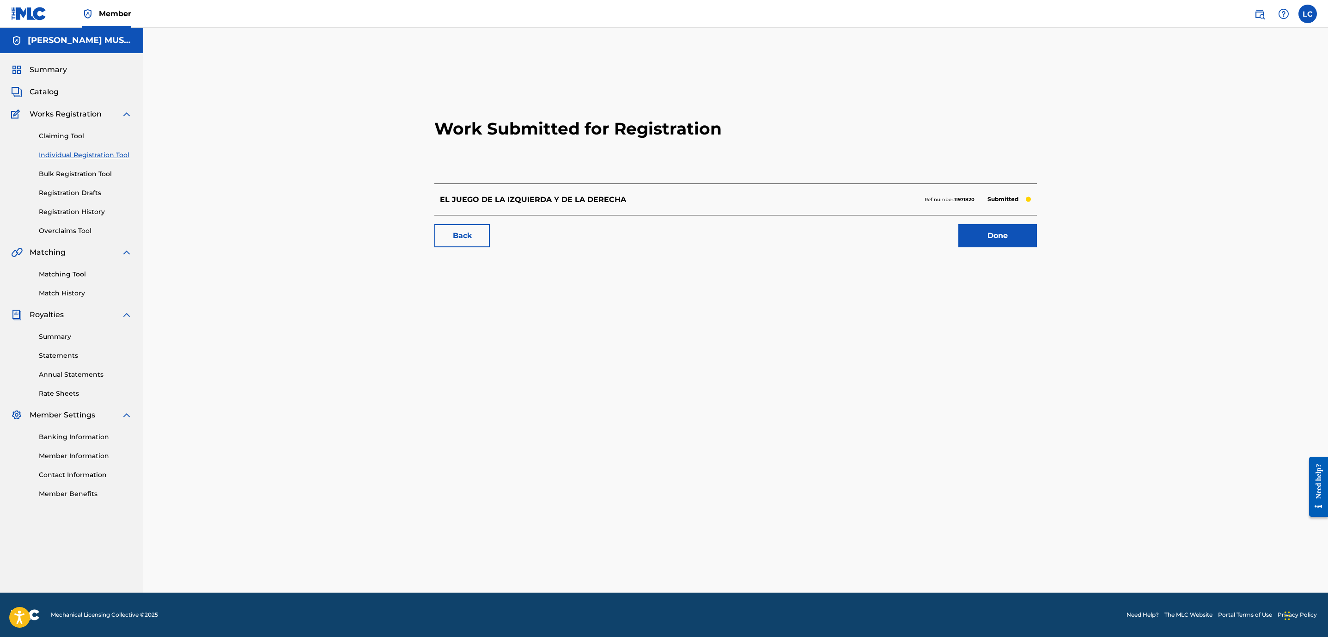
click at [1016, 234] on link "Done" at bounding box center [998, 235] width 79 height 23
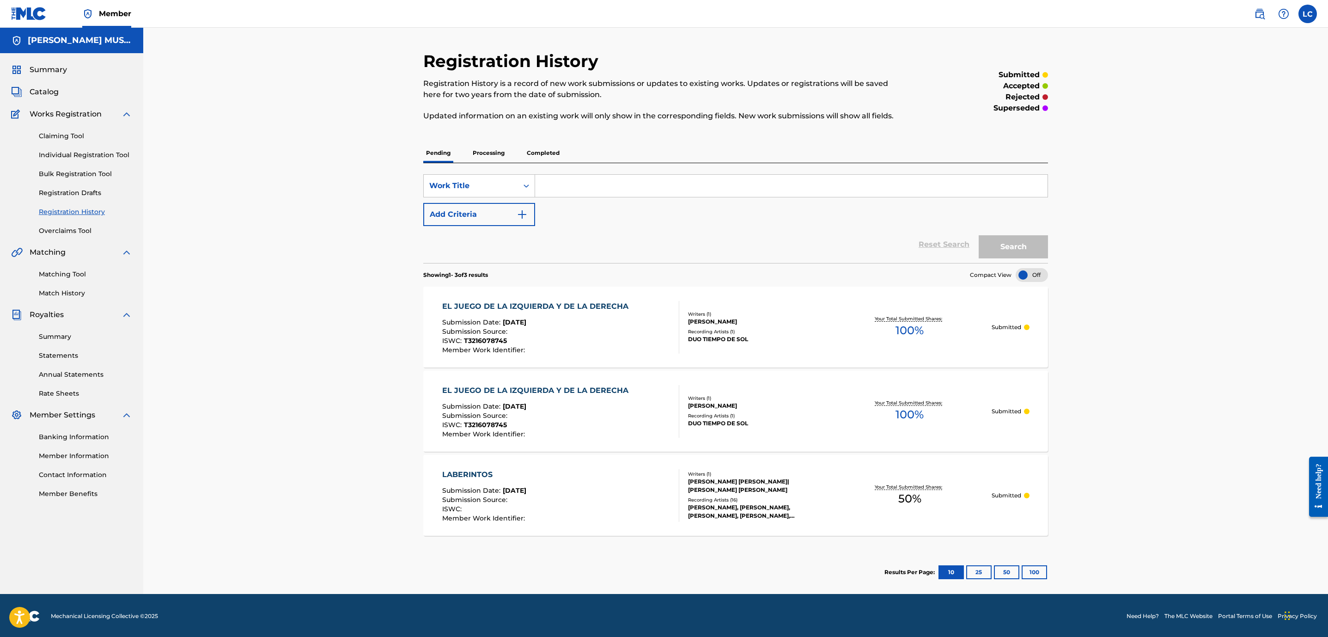
drag, startPoint x: 48, startPoint y: 89, endPoint x: 132, endPoint y: 86, distance: 84.2
click at [48, 89] on span "Catalog" at bounding box center [44, 91] width 29 height 11
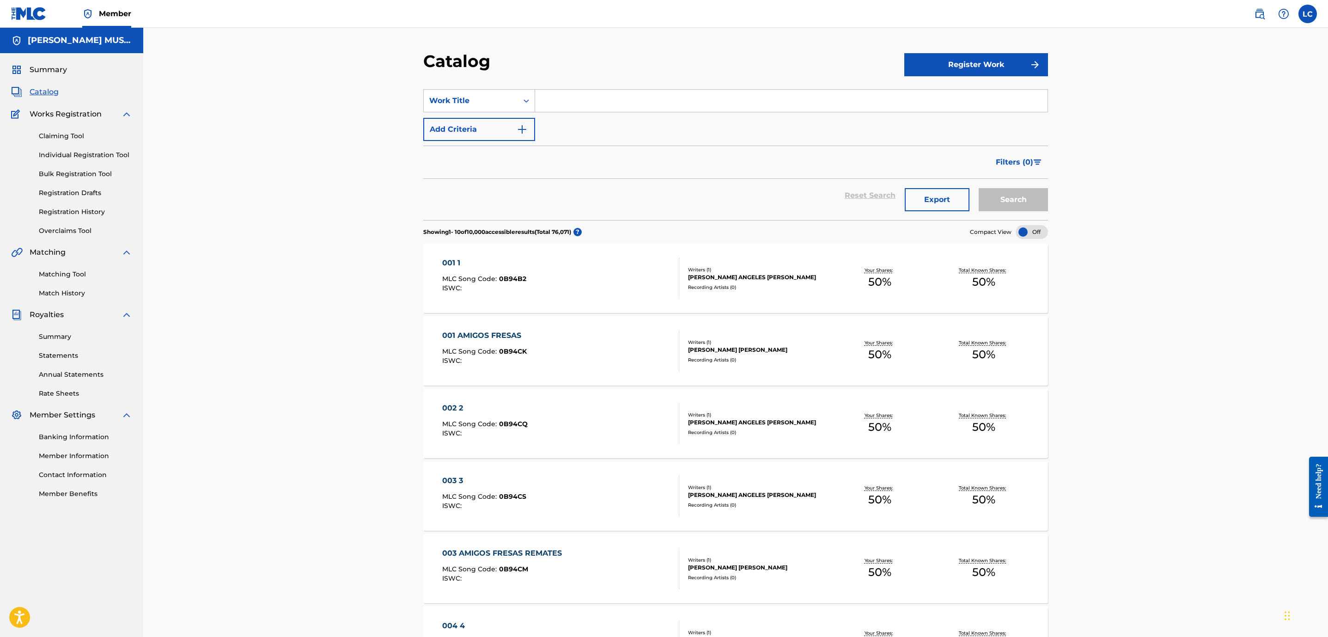
click at [587, 98] on input "Search Form" at bounding box center [791, 101] width 513 height 22
paste input "EL JUEGO DEL SIAMES"
type input "EL JUEGO DEL SIAMES"
click at [986, 60] on button "Register Work" at bounding box center [977, 64] width 144 height 23
click at [942, 93] on link "Individual" at bounding box center [977, 95] width 144 height 22
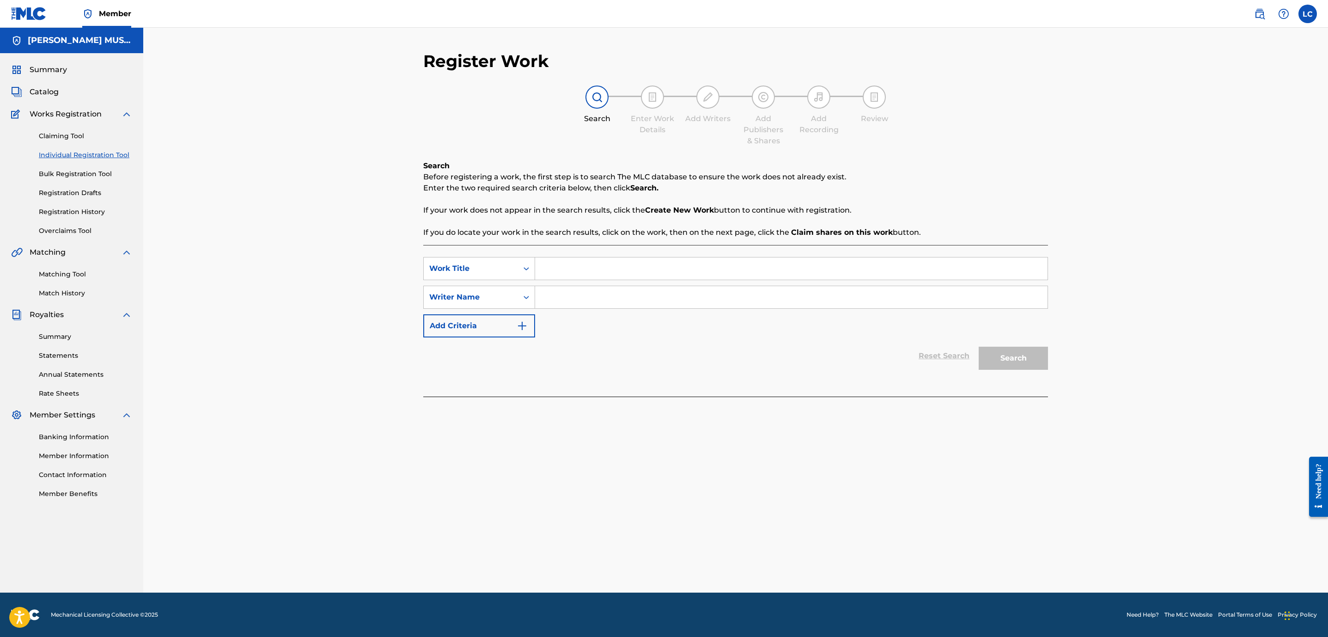
click at [598, 268] on input "Search Form" at bounding box center [791, 268] width 513 height 22
paste input "EL JUEGO DEL SIAMES"
type input "EL JUEGO DEL SIAMES"
click at [643, 299] on input "Search Form" at bounding box center [791, 297] width 513 height 22
paste input "[PERSON_NAME] [PERSON_NAME] [PERSON_NAME]"
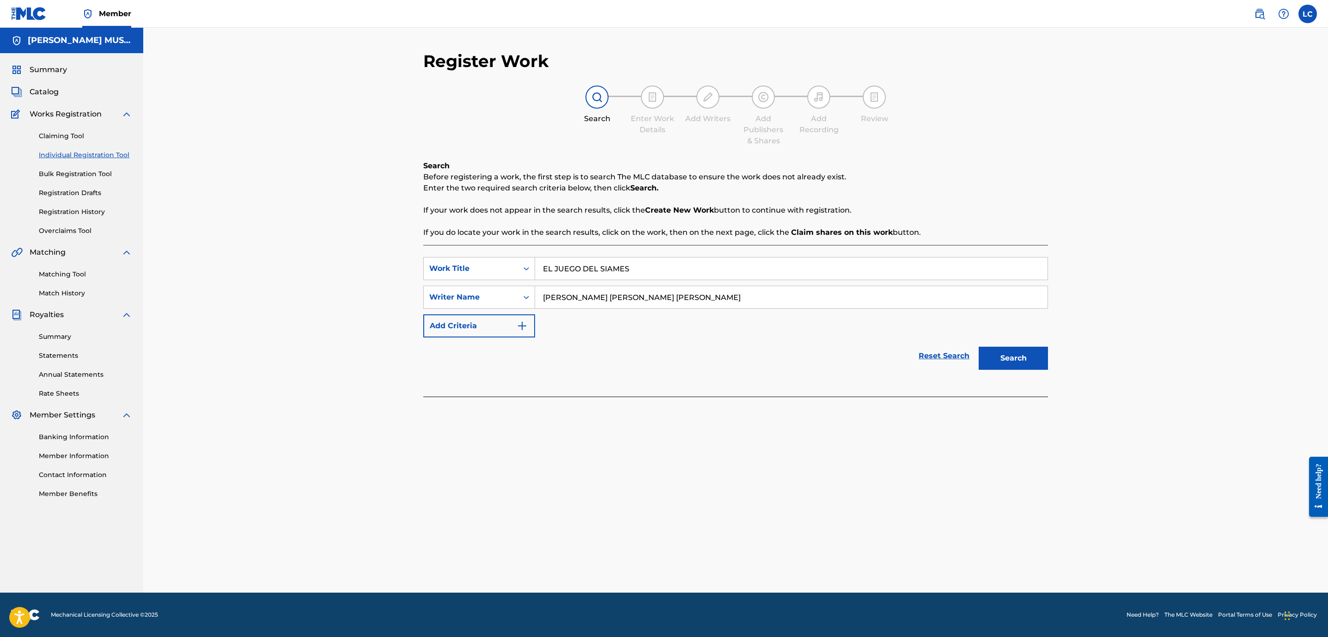
type input "[PERSON_NAME] [PERSON_NAME] [PERSON_NAME]"
click at [1000, 349] on button "Search" at bounding box center [1013, 358] width 69 height 23
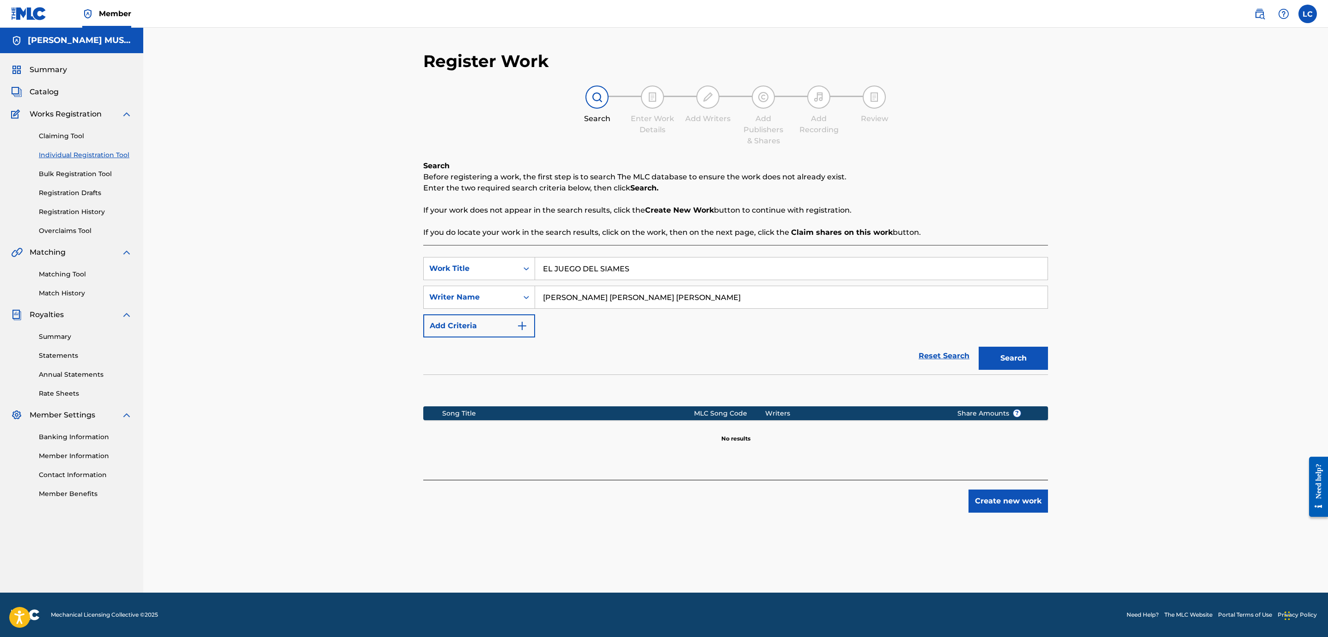
click at [1014, 498] on button "Create new work" at bounding box center [1009, 500] width 80 height 23
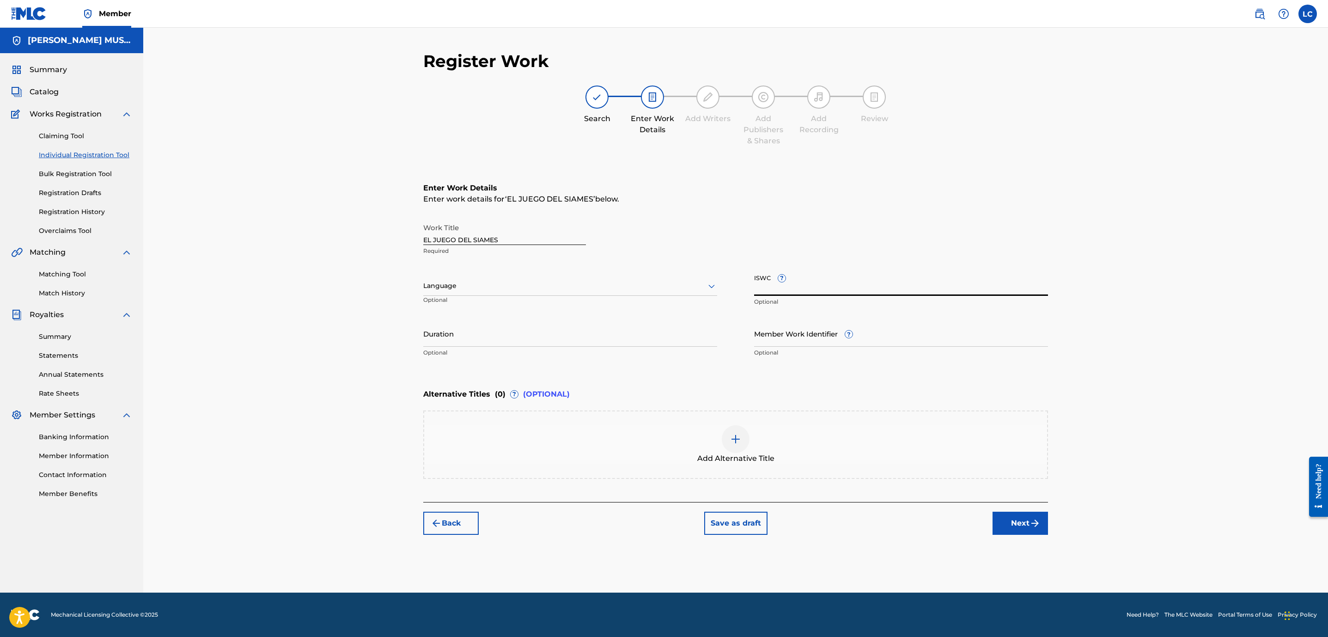
click at [848, 282] on input "ISWC ?" at bounding box center [901, 282] width 294 height 26
paste input "T3216078314"
type input "T3216078314"
click at [1029, 528] on button "Next" at bounding box center [1020, 523] width 55 height 23
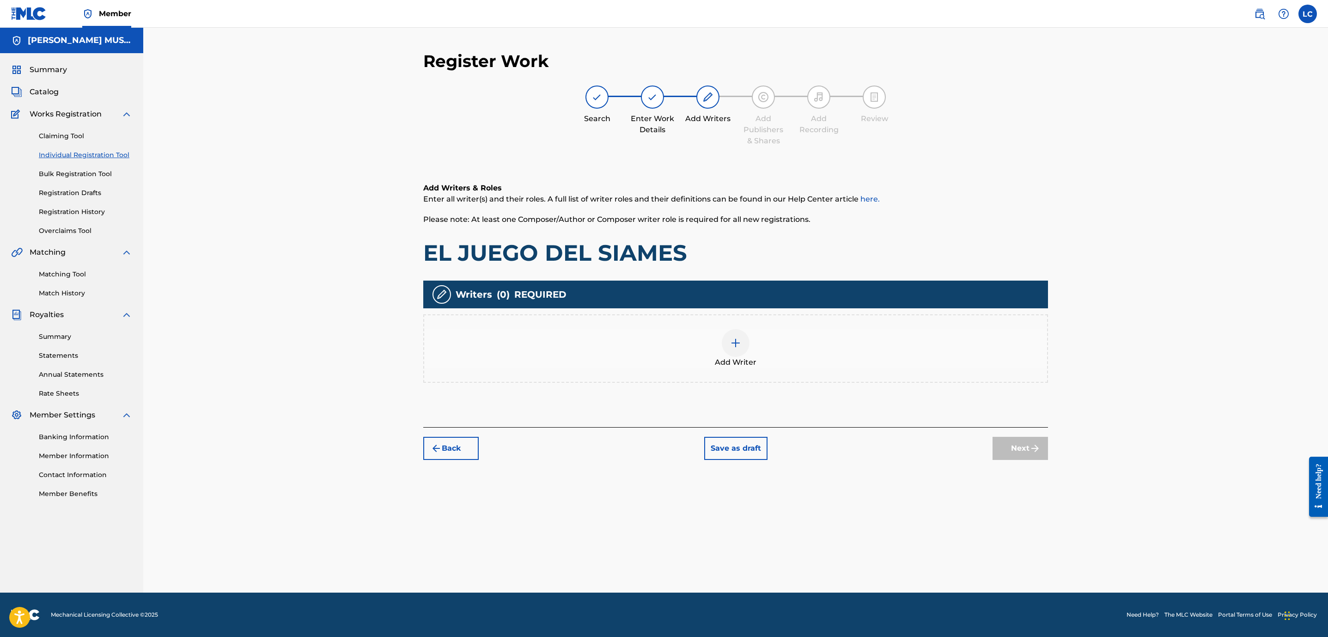
click at [733, 348] on div at bounding box center [736, 343] width 28 height 28
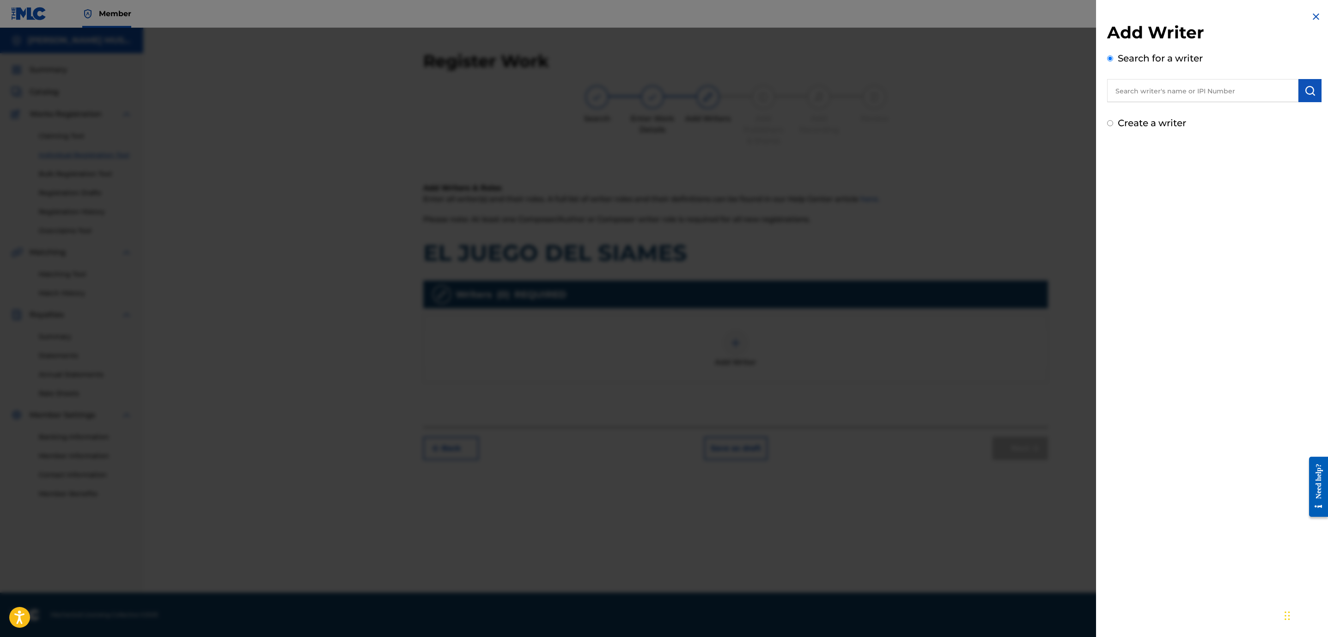
click at [1136, 125] on label "Create a writer" at bounding box center [1152, 122] width 68 height 11
radio input "true"
click at [1113, 125] on input "Create a writer" at bounding box center [1110, 123] width 6 height 6
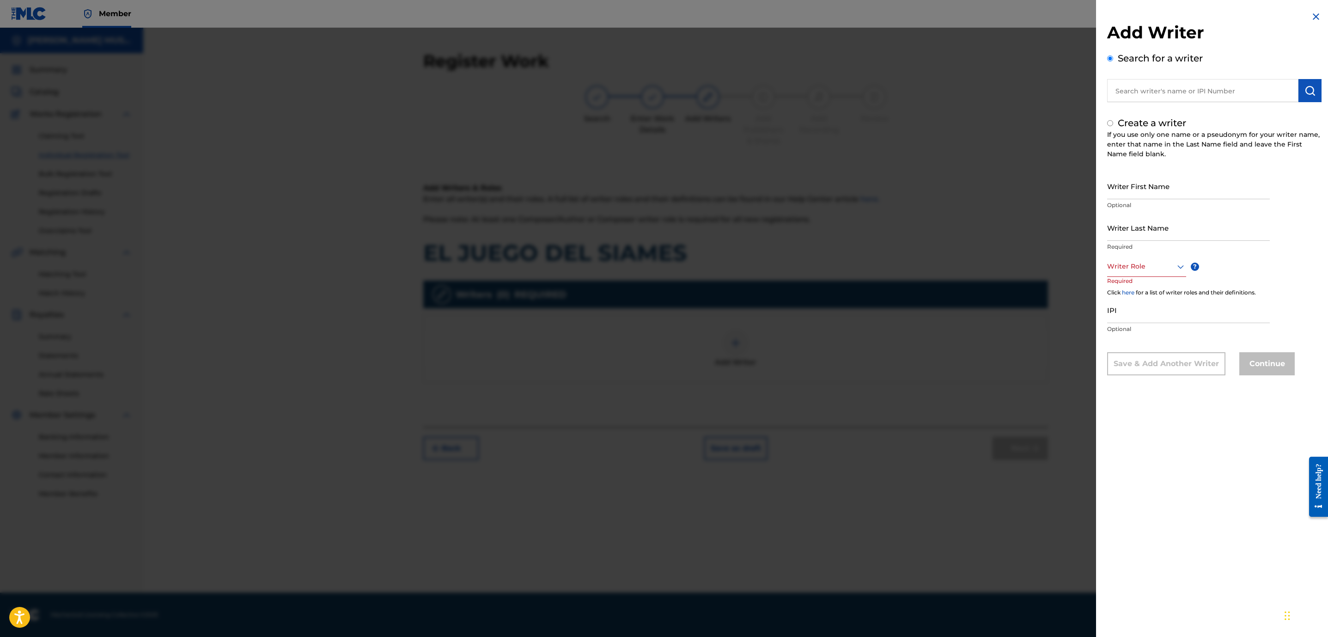
radio input "false"
radio input "true"
click at [1138, 193] on input "Writer First Name" at bounding box center [1188, 186] width 163 height 26
paste input "[PERSON_NAME] [PERSON_NAME]"
type input "[PERSON_NAME] [PERSON_NAME]"
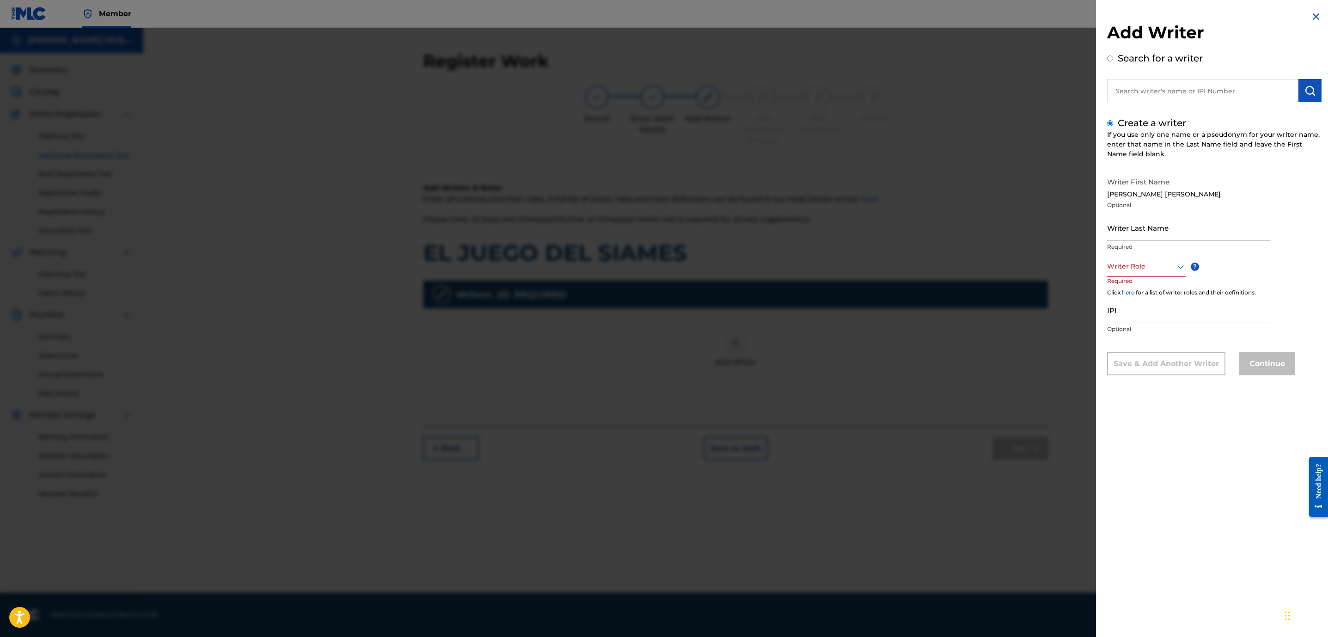
click at [1151, 228] on input "Writer Last Name" at bounding box center [1188, 227] width 163 height 26
paste input "[PERSON_NAME] HUCHIM"
type input "[PERSON_NAME] HUCHIM"
click at [1142, 267] on div at bounding box center [1146, 267] width 79 height 12
click at [1136, 281] on div "Composer/Author" at bounding box center [1147, 287] width 78 height 21
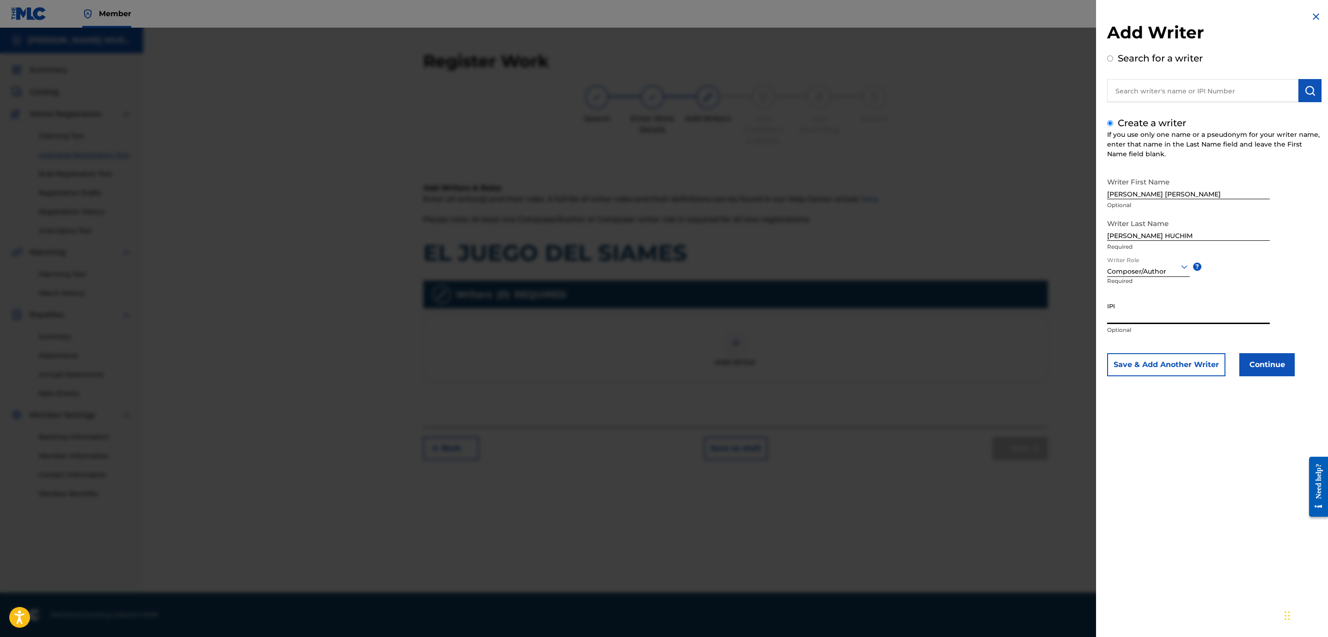
click at [1156, 312] on input "IPI" at bounding box center [1188, 311] width 163 height 26
click at [1161, 309] on input "IPI" at bounding box center [1188, 311] width 163 height 26
paste input "01213116906"
type input "01213116906"
click at [1255, 359] on button "Continue" at bounding box center [1267, 364] width 55 height 23
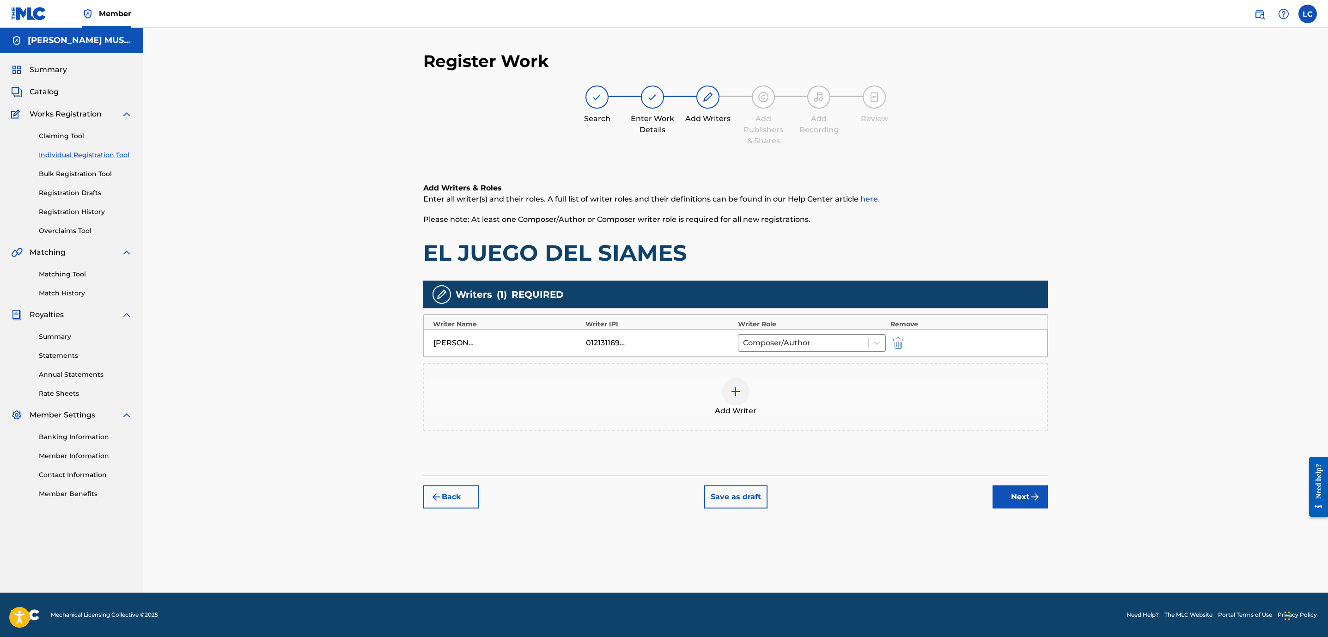
click at [1014, 495] on button "Next" at bounding box center [1020, 496] width 55 height 23
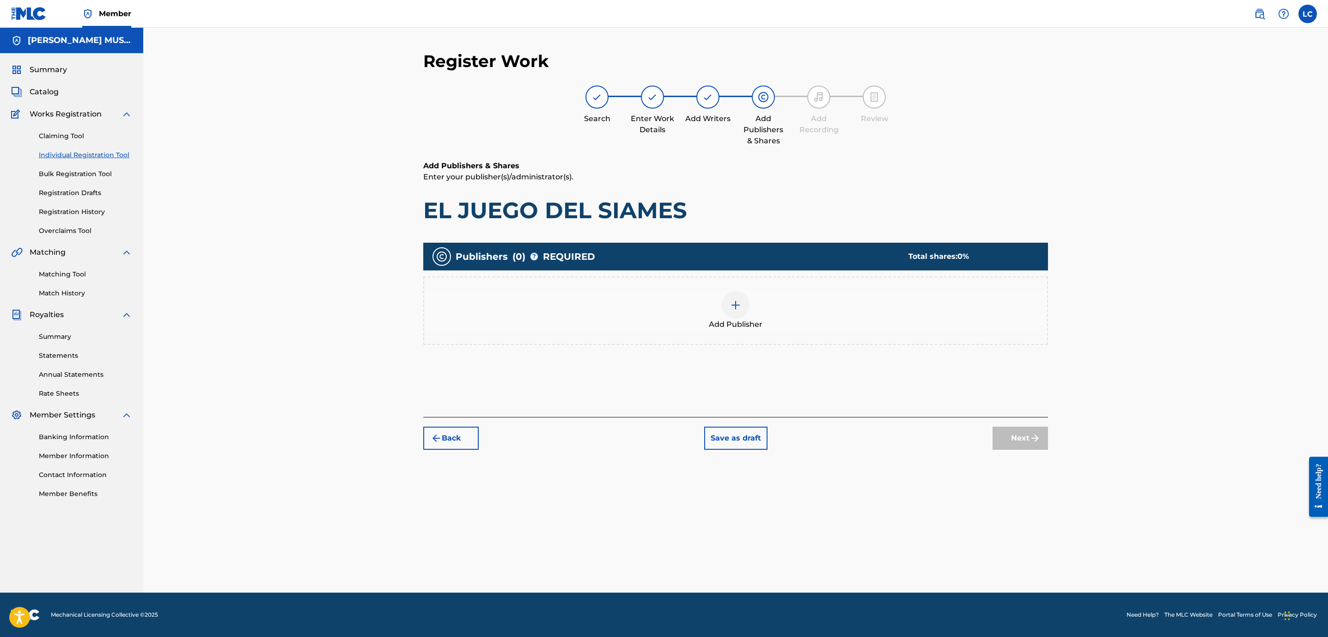
click at [742, 326] on span "Add Publisher" at bounding box center [736, 324] width 54 height 11
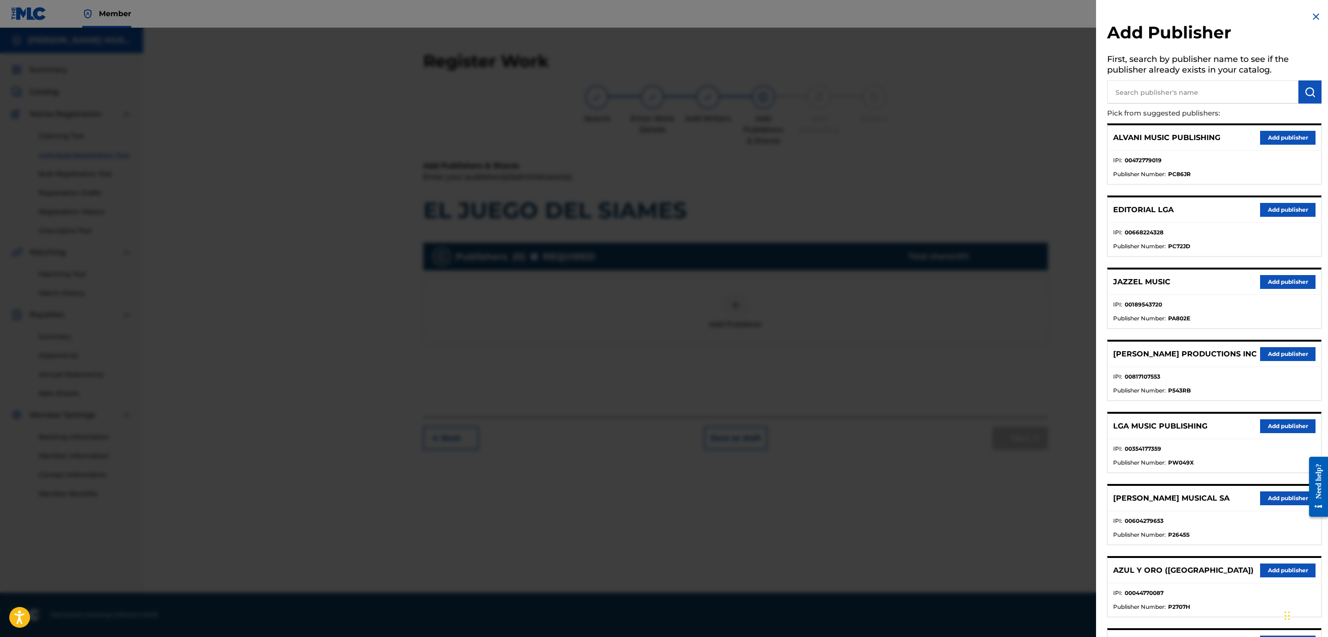
click at [1159, 86] on input "text" at bounding box center [1202, 91] width 191 height 23
type input "SACM"
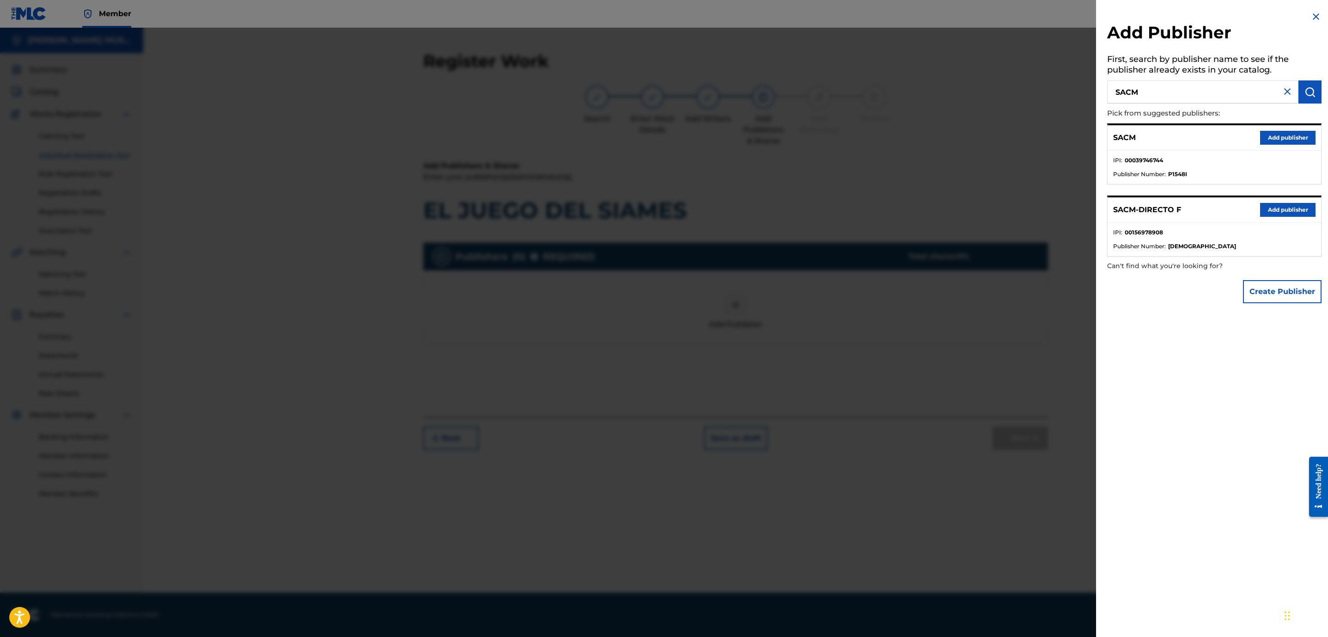
click at [1284, 209] on button "Add publisher" at bounding box center [1287, 210] width 55 height 14
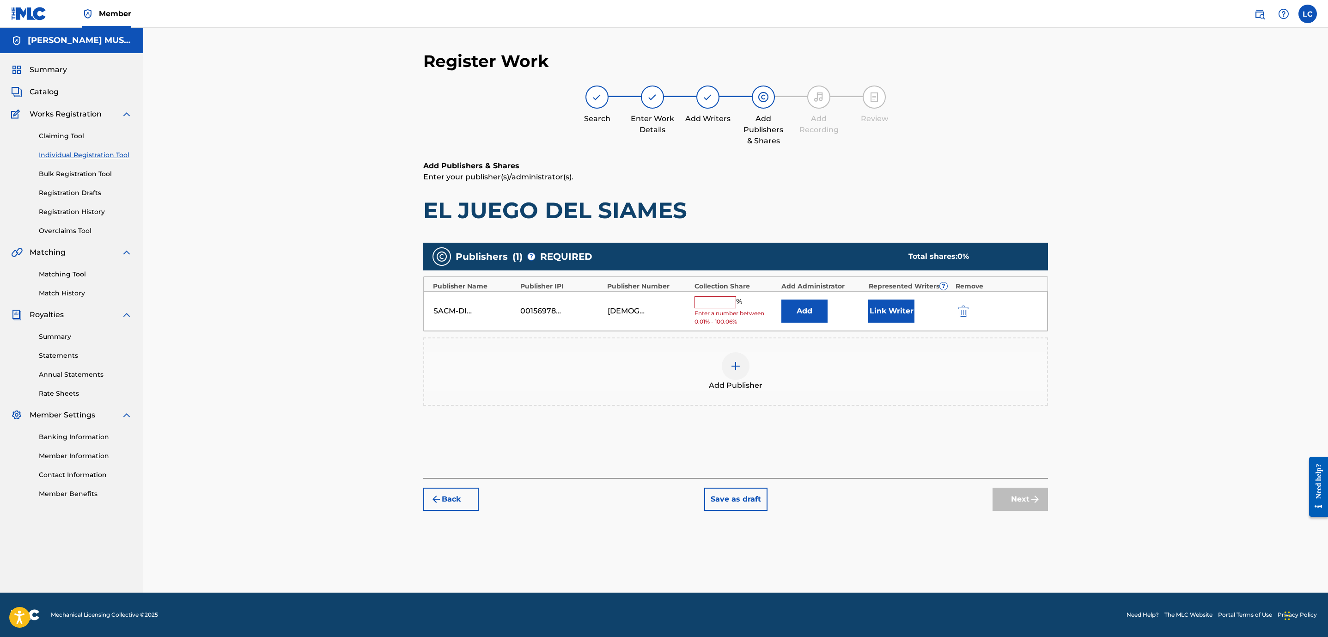
click at [797, 301] on button "Add" at bounding box center [805, 311] width 46 height 23
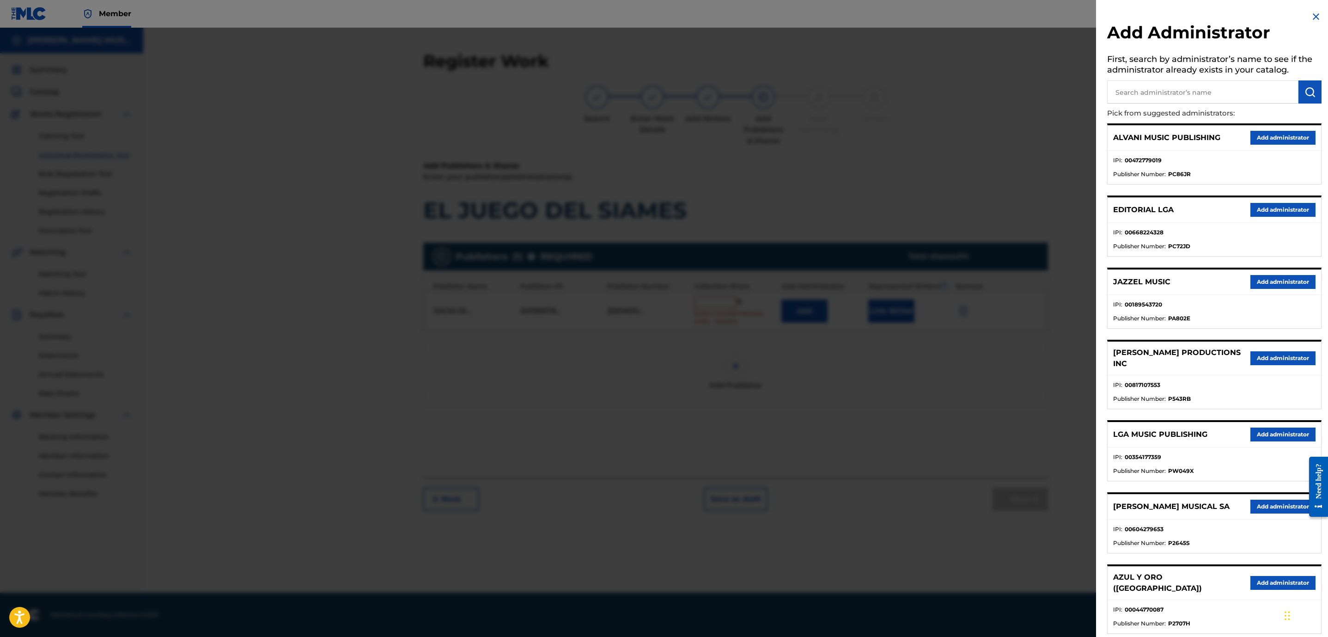
click at [1172, 84] on input "text" at bounding box center [1202, 91] width 191 height 23
drag, startPoint x: 1172, startPoint y: 91, endPoint x: 1156, endPoint y: 3, distance: 89.4
click at [1171, 91] on input "text" at bounding box center [1202, 91] width 191 height 23
type input "MAXIMO"
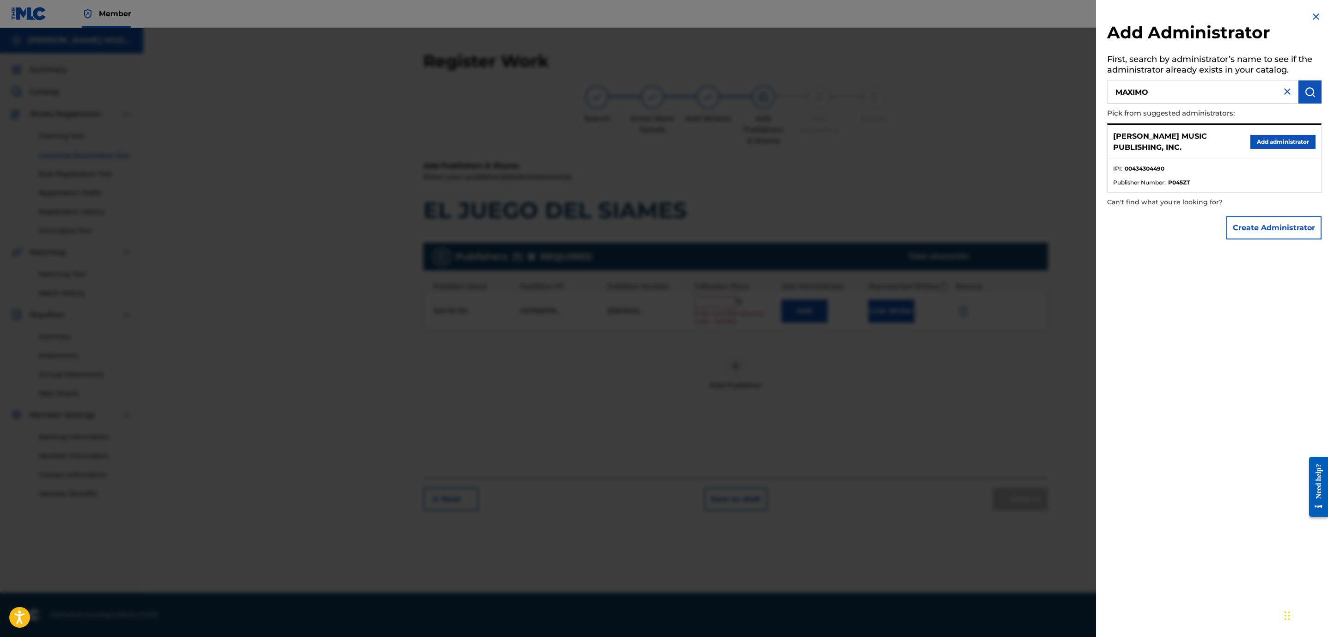
click at [1258, 137] on button "Add administrator" at bounding box center [1283, 142] width 65 height 14
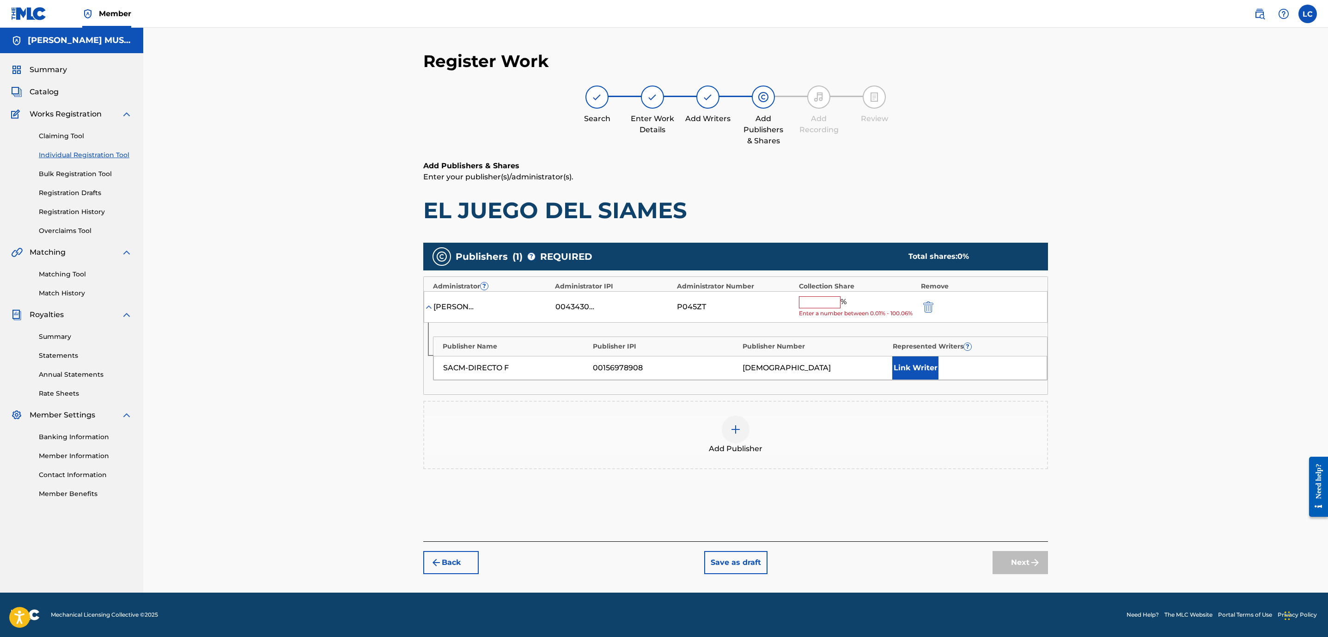
click at [827, 309] on div "% Enter a number between 0.01% - 100.06%" at bounding box center [857, 307] width 117 height 22
click at [827, 307] on input "text" at bounding box center [820, 302] width 42 height 12
type input "100"
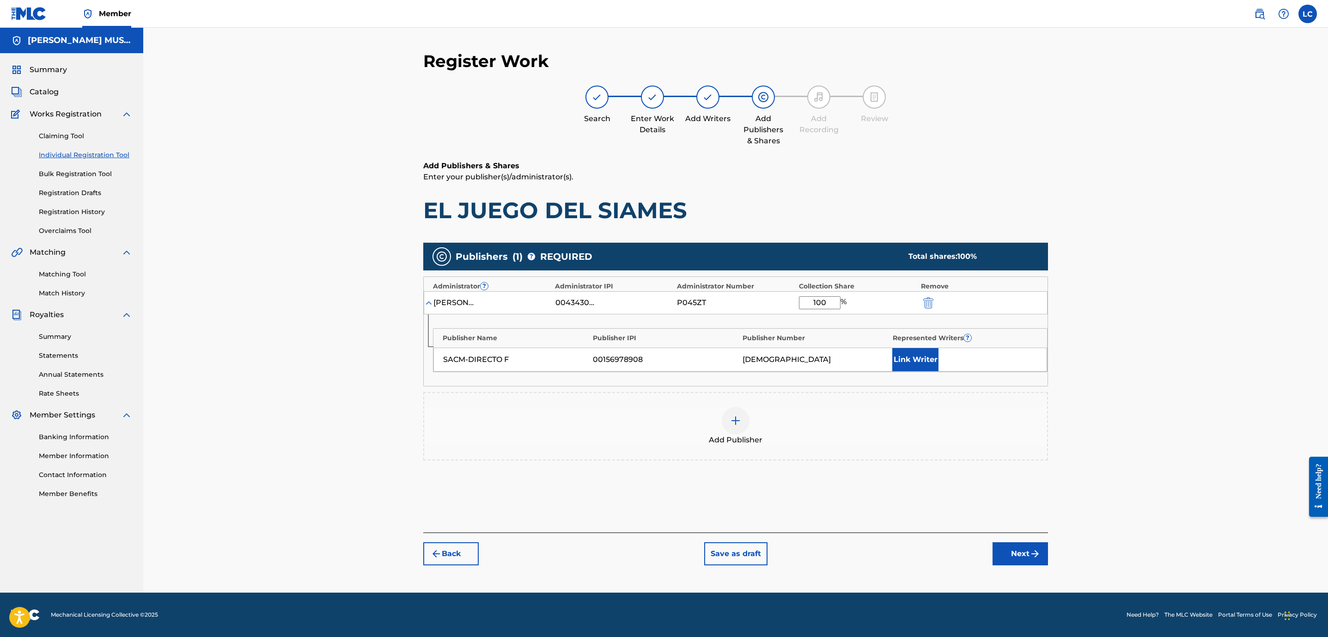
click at [917, 351] on button "Link Writer" at bounding box center [916, 359] width 46 height 23
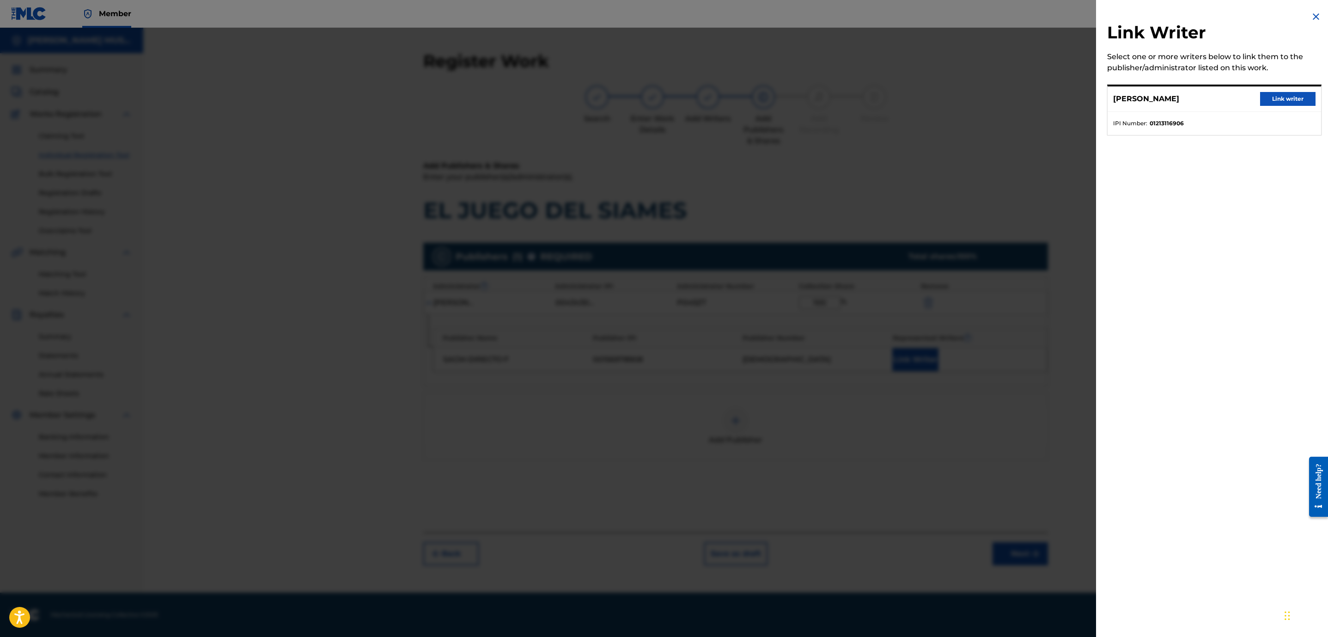
click at [1285, 96] on button "Link writer" at bounding box center [1287, 99] width 55 height 14
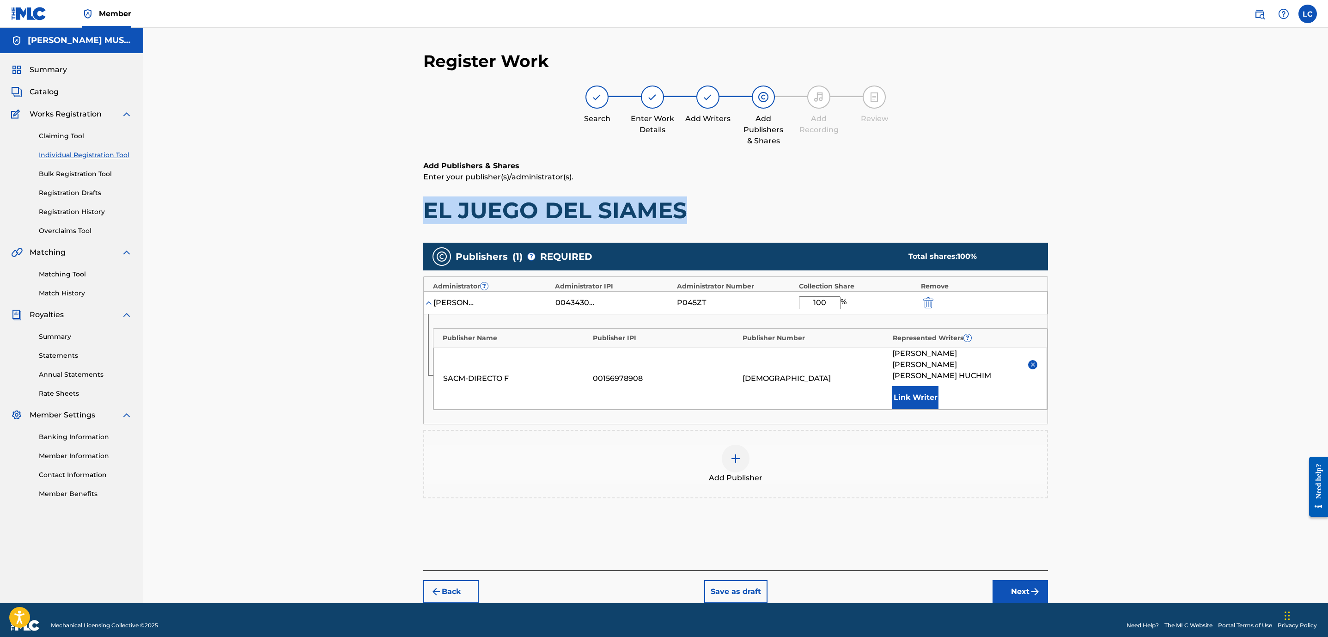
drag, startPoint x: 424, startPoint y: 211, endPoint x: 688, endPoint y: 204, distance: 264.0
click at [688, 204] on h1 "EL JUEGO DEL SIAMES" at bounding box center [735, 210] width 625 height 28
copy h1 "EL JUEGO DEL SIAMES"
click at [1028, 580] on button "Next" at bounding box center [1020, 591] width 55 height 23
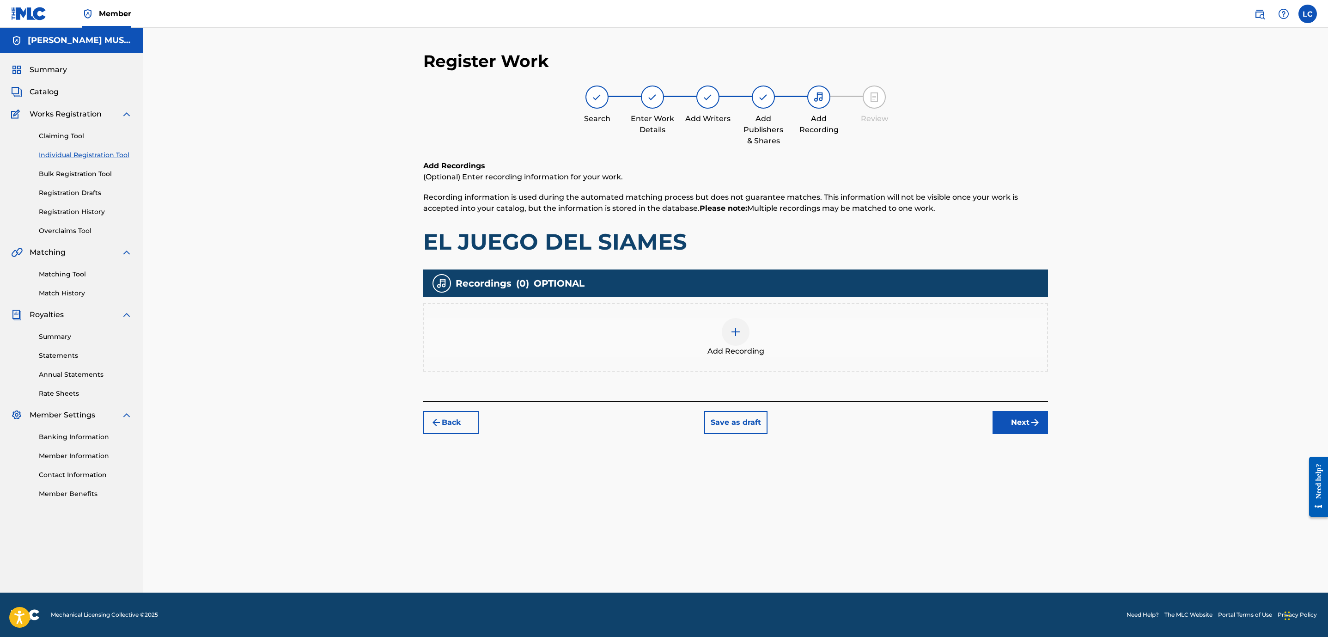
click at [739, 342] on div at bounding box center [736, 332] width 28 height 28
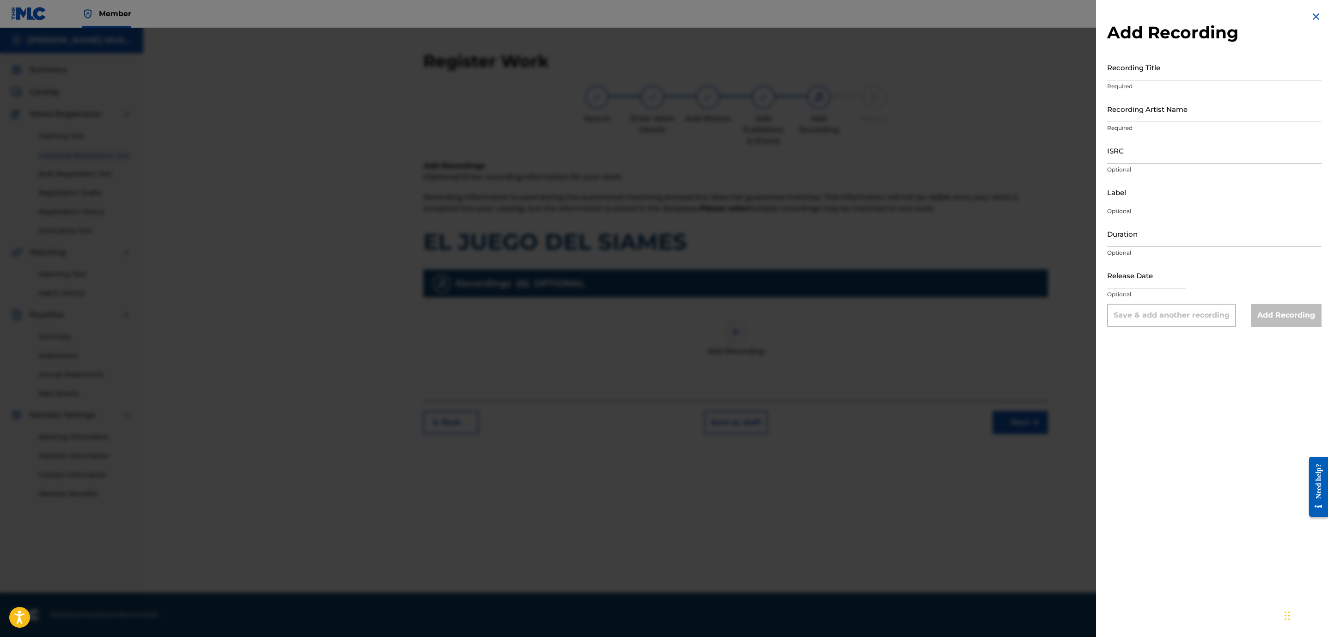
click at [1140, 64] on input "Recording Title" at bounding box center [1214, 67] width 214 height 26
paste input "EL JUEGO DEL SIAMES"
type input "EL JUEGO DEL SIAMES"
drag, startPoint x: 1145, startPoint y: 104, endPoint x: 1321, endPoint y: 150, distance: 180.9
click at [1145, 104] on input "Recording Artist Name" at bounding box center [1214, 109] width 214 height 26
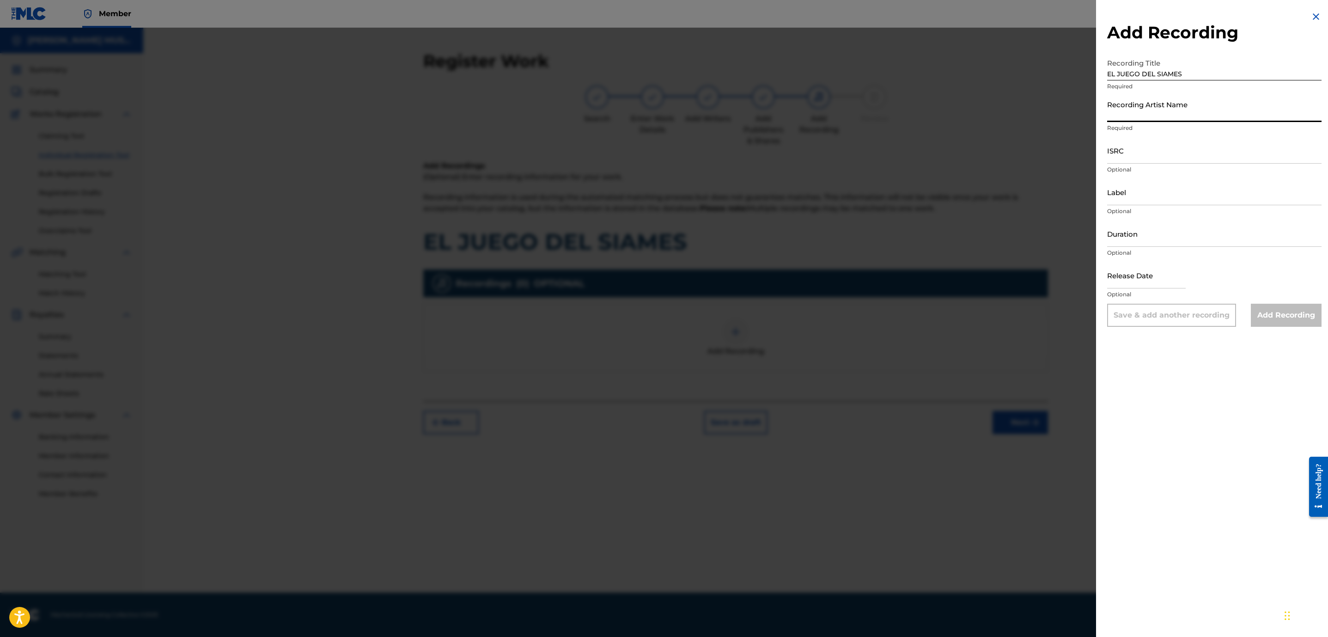
click at [1155, 116] on input "Recording Artist Name" at bounding box center [1214, 109] width 214 height 26
paste input "DUO TIEMPO DE SOL"
type input "DUO TIEMPO DE SOL"
click at [1291, 320] on input "Add Recording" at bounding box center [1286, 315] width 71 height 23
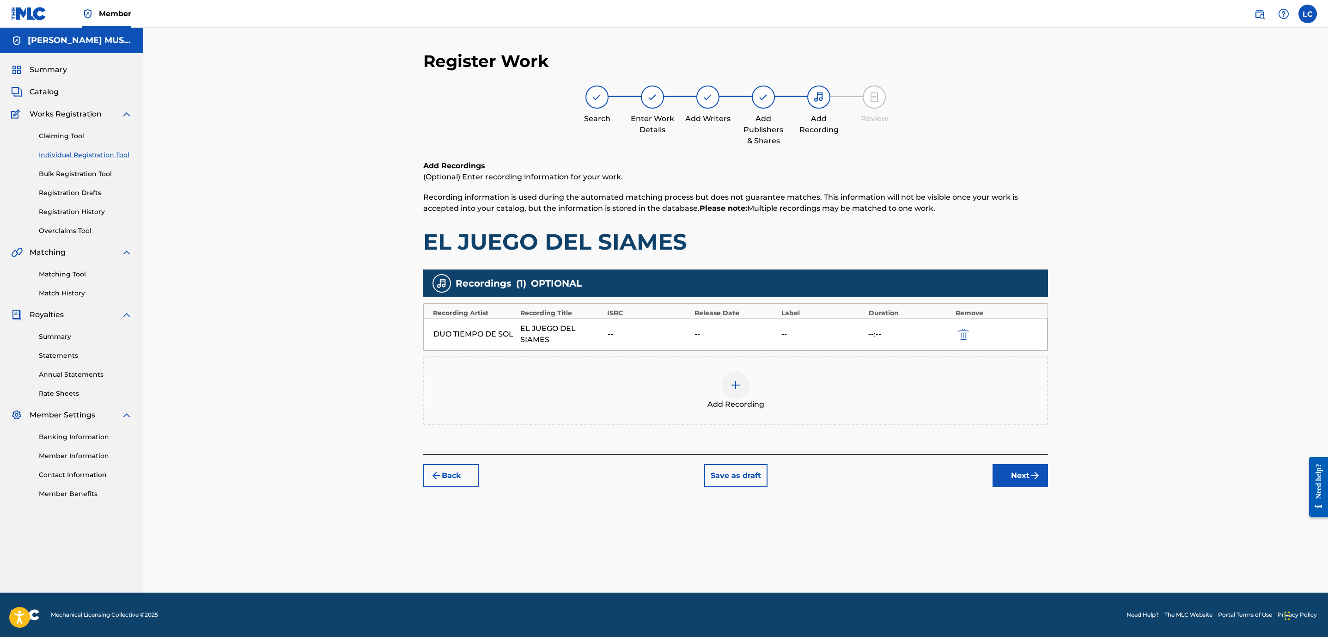
click at [993, 483] on button "Next" at bounding box center [1020, 475] width 55 height 23
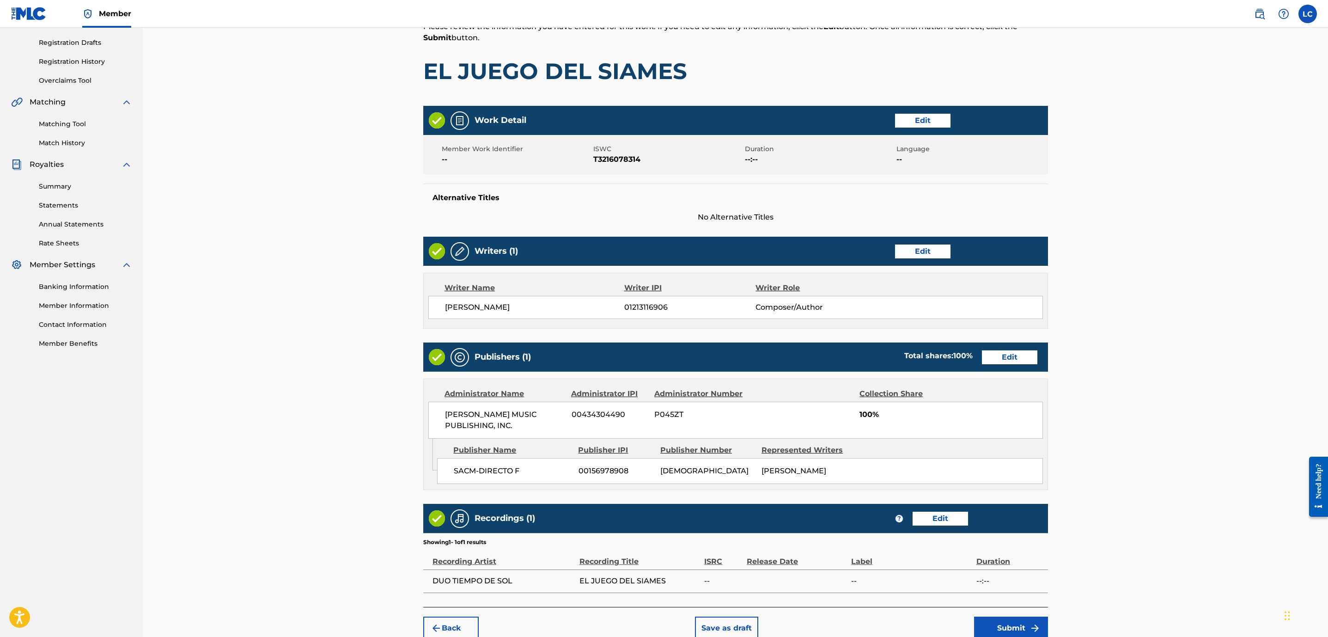
scroll to position [208, 0]
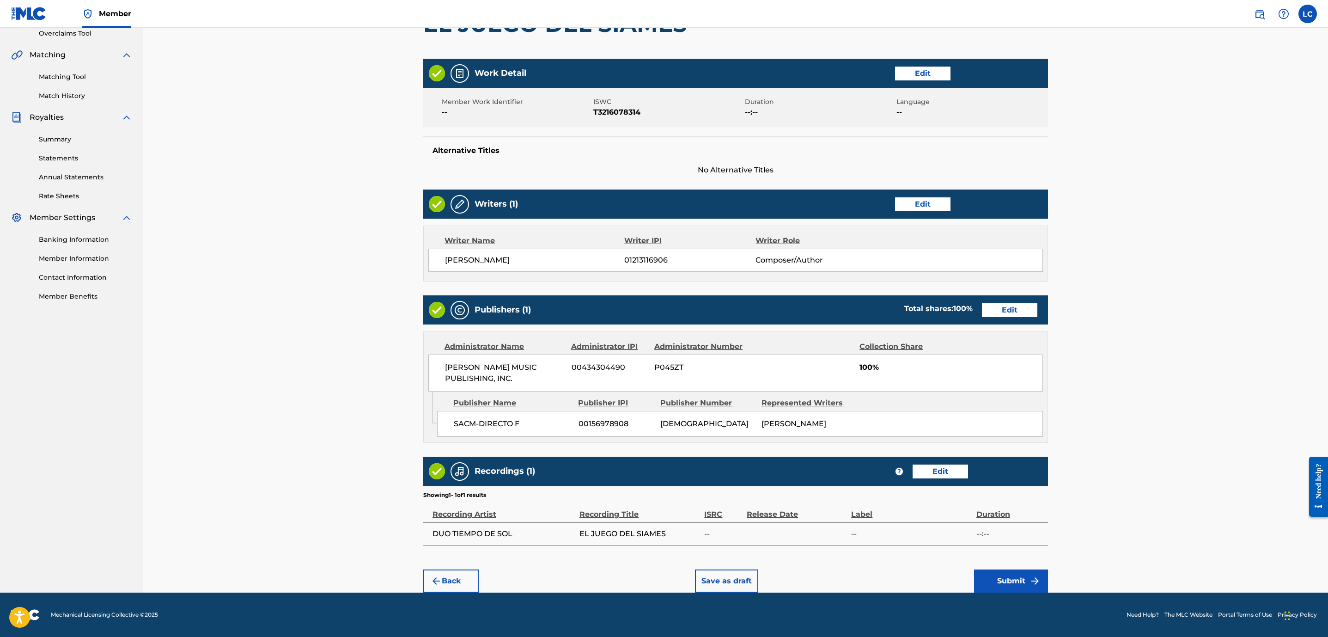
click at [1025, 578] on button "Submit" at bounding box center [1011, 580] width 74 height 23
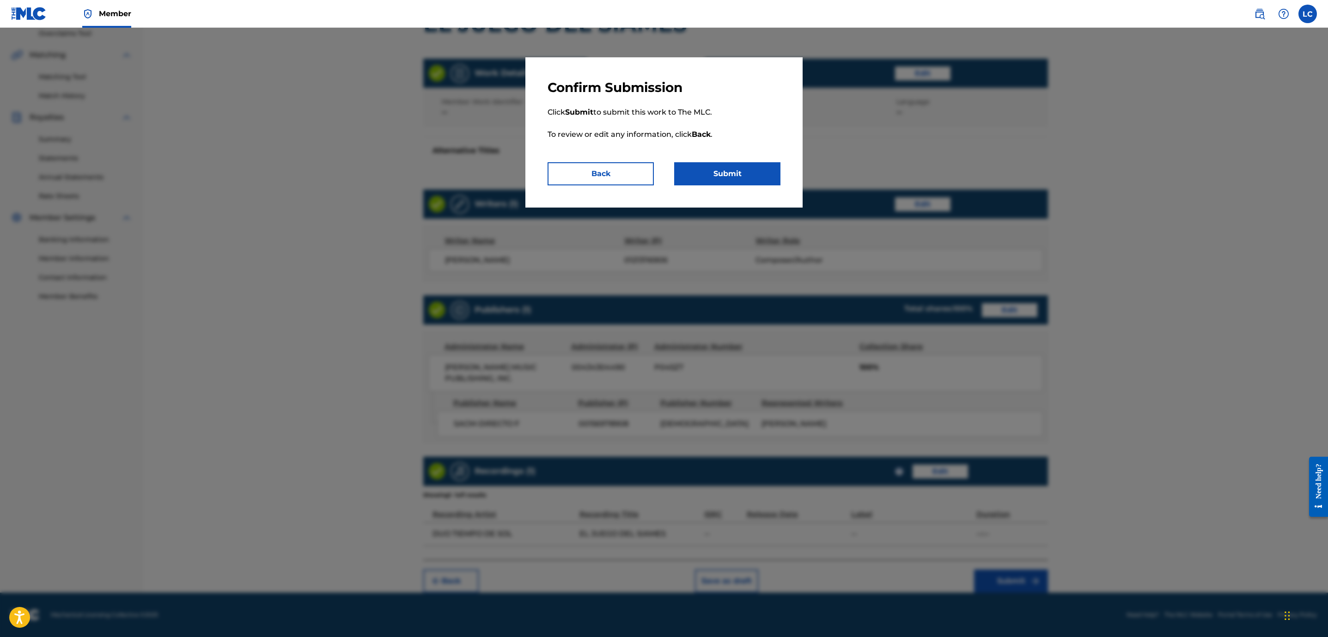
drag, startPoint x: 767, startPoint y: 171, endPoint x: 813, endPoint y: 200, distance: 53.6
click at [767, 171] on button "Submit" at bounding box center [727, 173] width 106 height 23
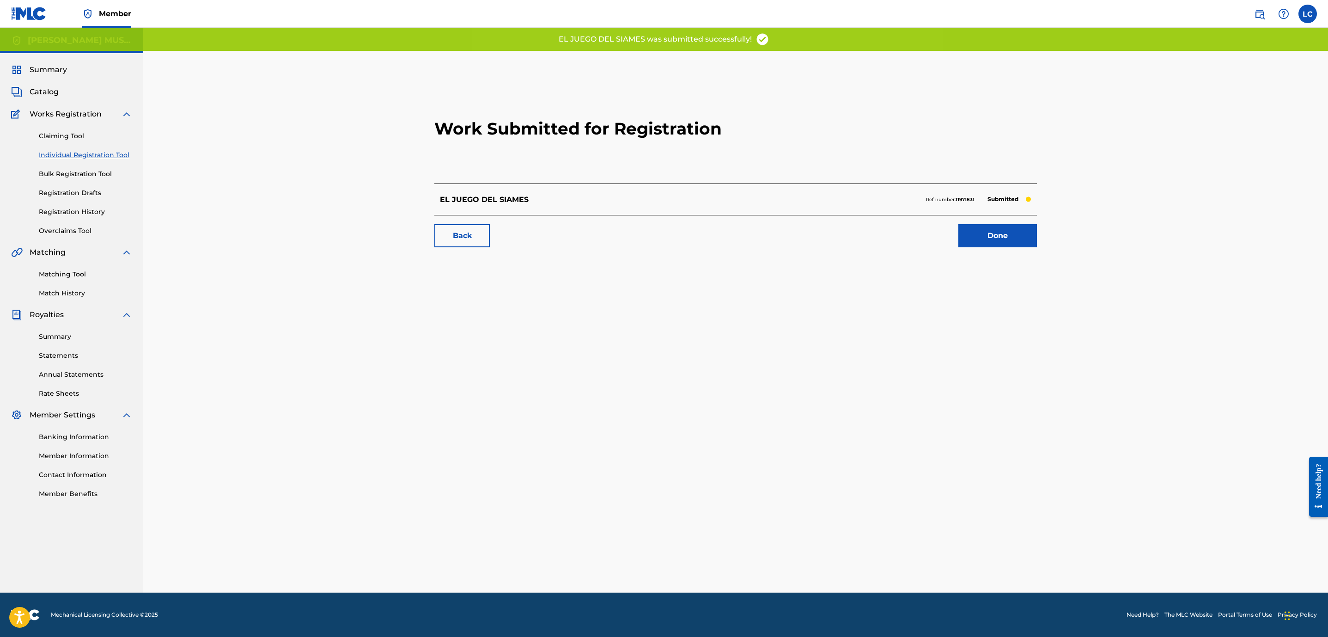
click at [1009, 238] on link "Done" at bounding box center [998, 235] width 79 height 23
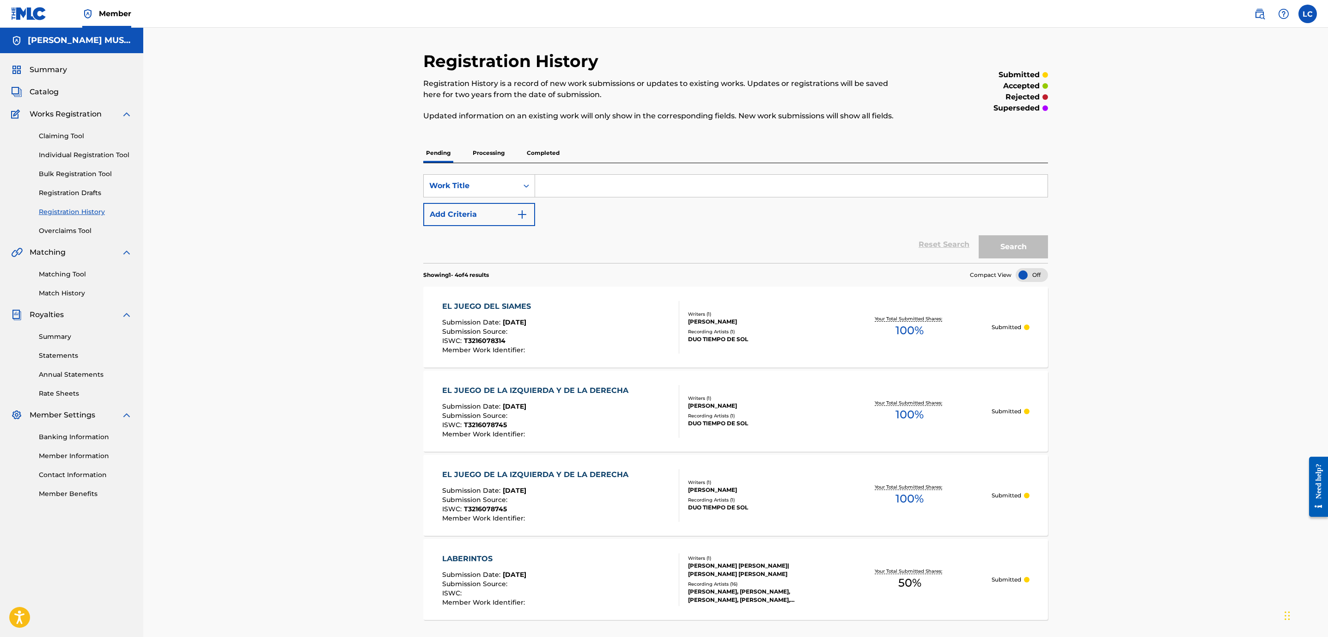
click at [50, 85] on div "Summary Catalog Works Registration Claiming Tool Individual Registration Tool B…" at bounding box center [71, 281] width 143 height 457
click at [49, 87] on span "Catalog" at bounding box center [44, 91] width 29 height 11
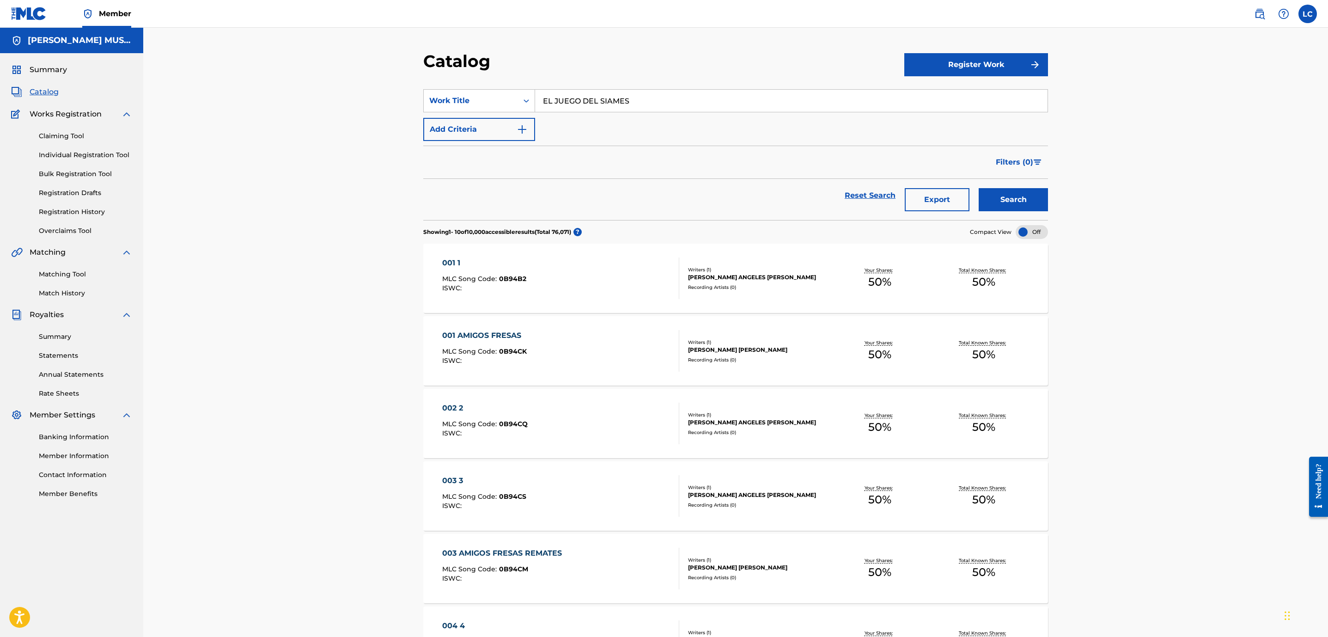
click at [1000, 61] on button "Register Work" at bounding box center [977, 64] width 144 height 23
click at [949, 86] on link "Individual" at bounding box center [977, 95] width 144 height 22
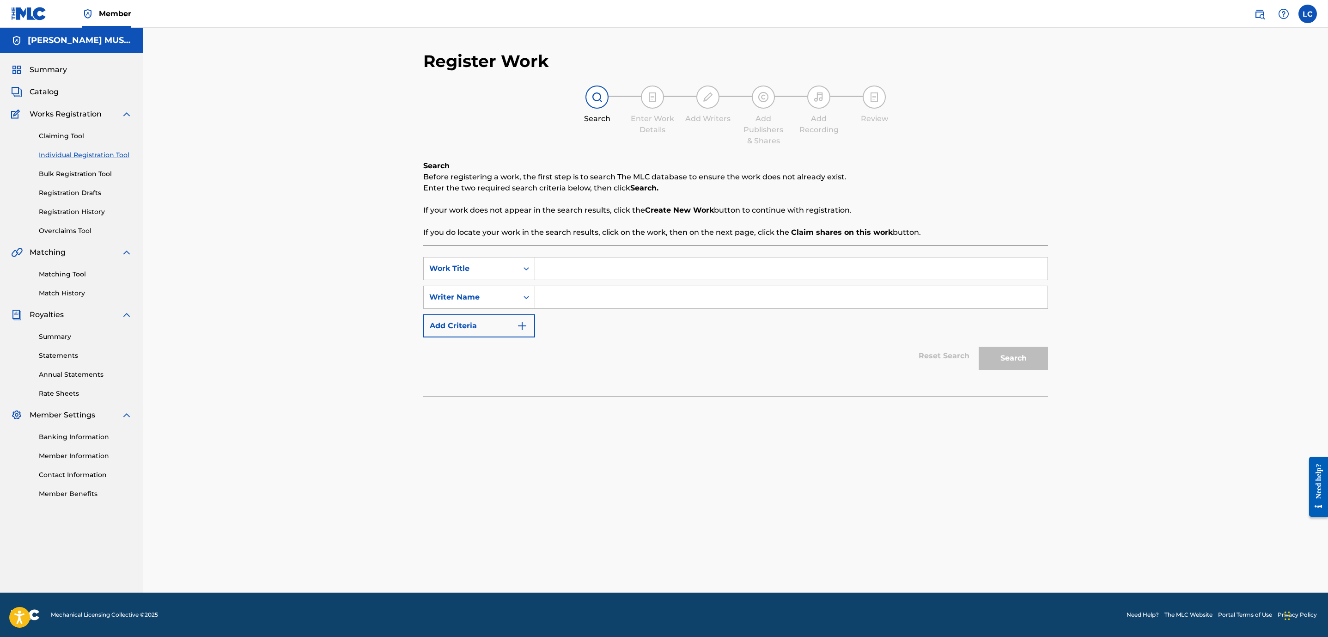
click at [570, 276] on input "Search Form" at bounding box center [791, 268] width 513 height 22
paste input "L09767450"
drag, startPoint x: 580, startPoint y: 267, endPoint x: 452, endPoint y: 245, distance: 129.9
click at [451, 245] on div "SearchWithCriteria8ca9f459-2f6a-4611-82fb-c37ca16bda8e Work Title L09767450 Sea…" at bounding box center [735, 321] width 625 height 152
paste input "EL JUEGO DEL SIAMES"
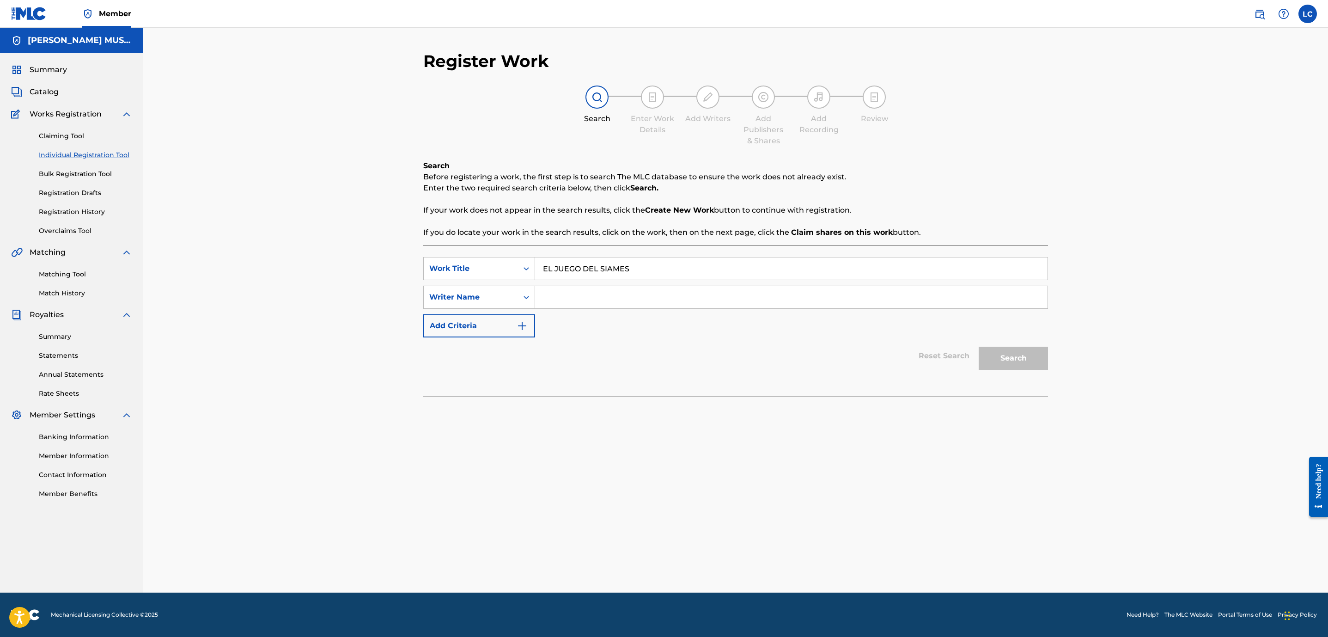
type input "EL JUEGO DEL SIAMES"
click at [756, 294] on input "Search Form" at bounding box center [791, 297] width 513 height 22
paste input "[PERSON_NAME] [PERSON_NAME] [PERSON_NAME]"
type input "[PERSON_NAME] [PERSON_NAME] [PERSON_NAME]"
click at [1030, 365] on button "Search" at bounding box center [1013, 358] width 69 height 23
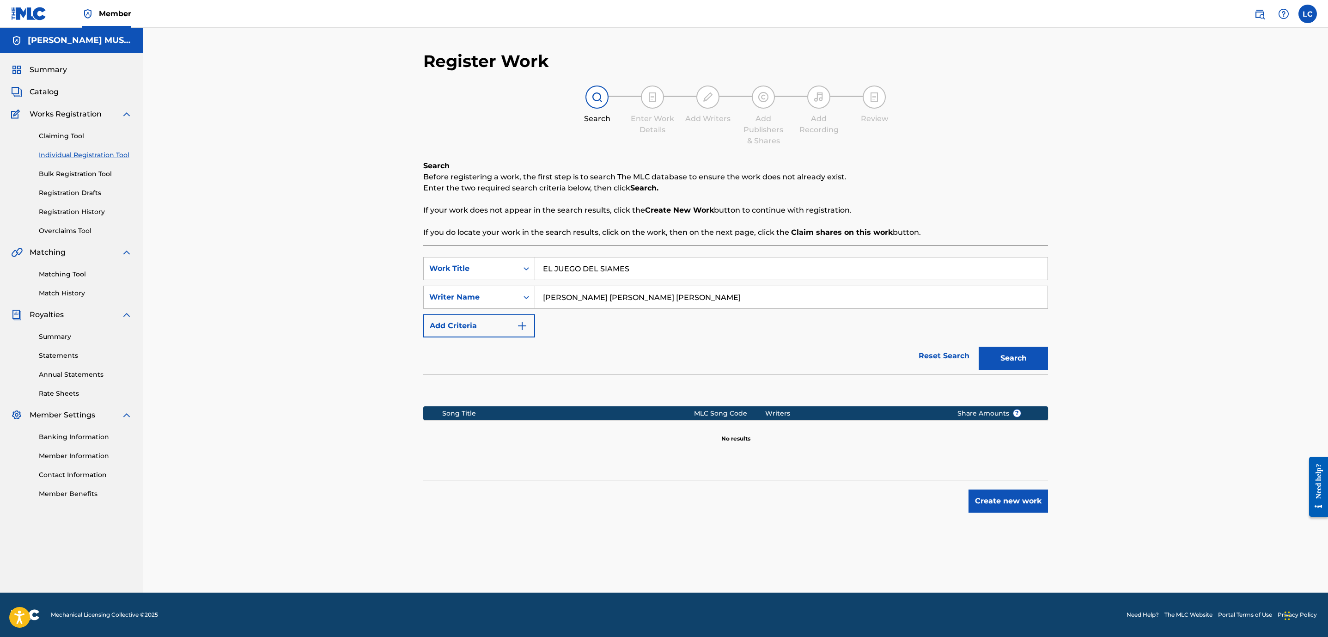
click at [990, 497] on button "Create new work" at bounding box center [1009, 500] width 80 height 23
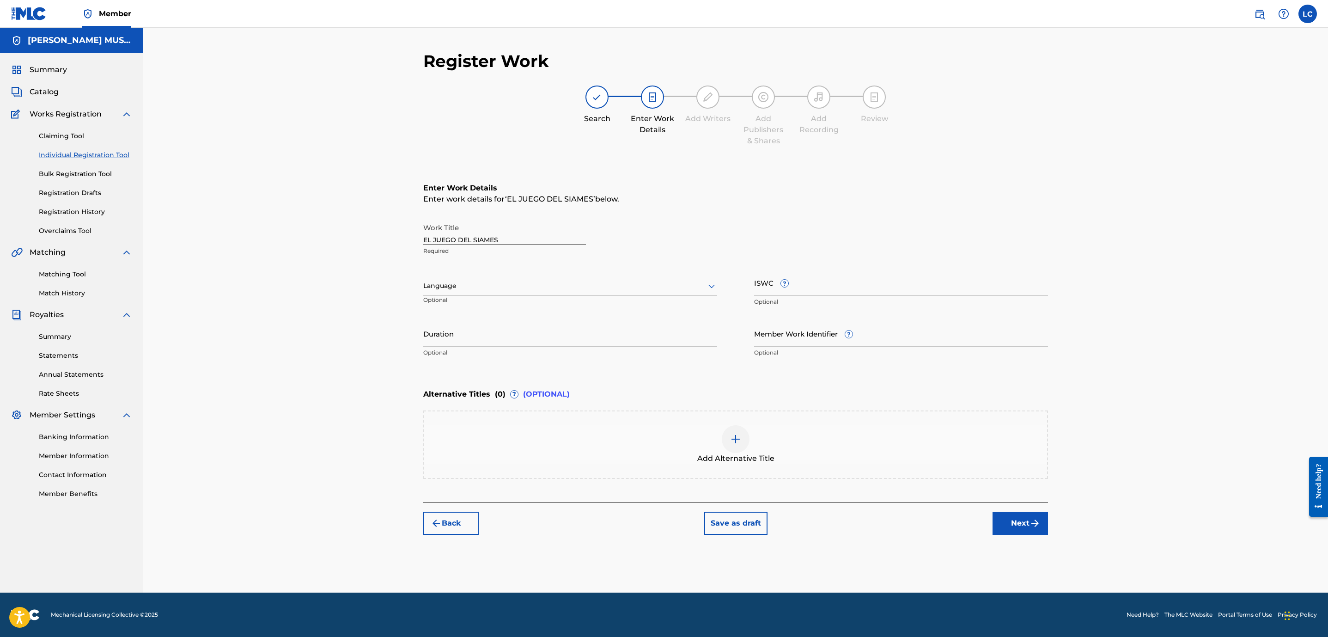
click at [737, 441] on img at bounding box center [735, 439] width 11 height 11
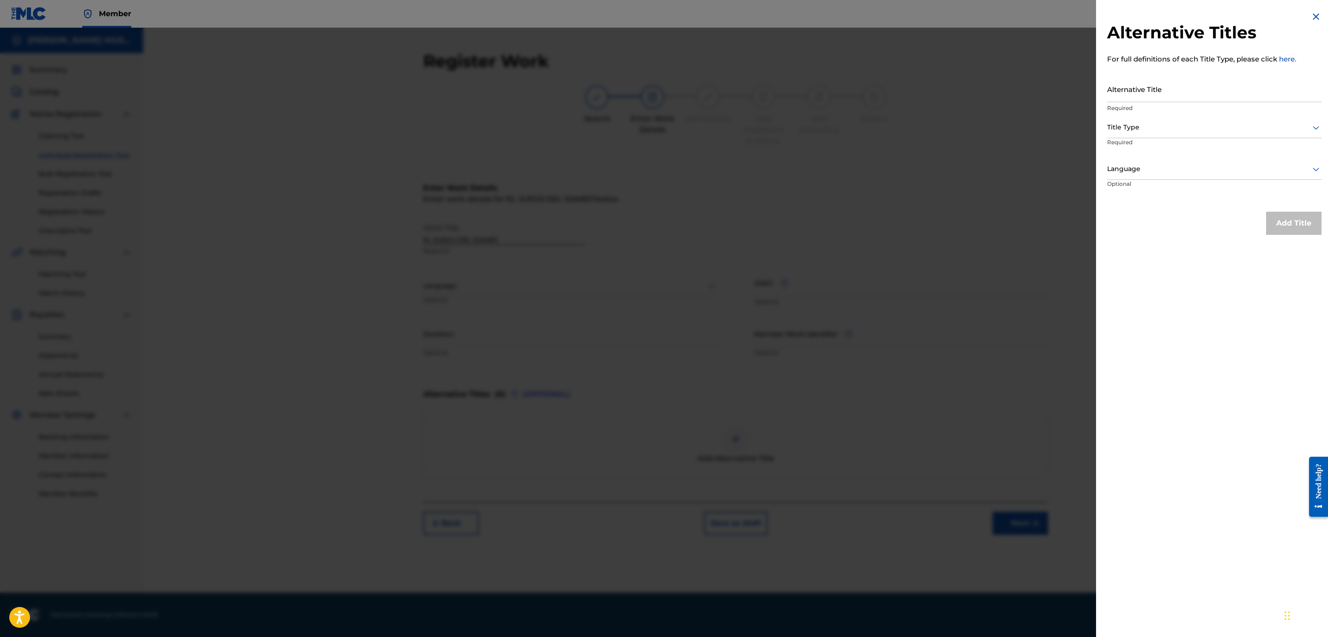
click at [1195, 87] on input "Alternative Title" at bounding box center [1214, 89] width 214 height 26
paste input "EL PEGADITO"
type input "EL PEGADITO"
click at [1159, 132] on div at bounding box center [1214, 128] width 214 height 12
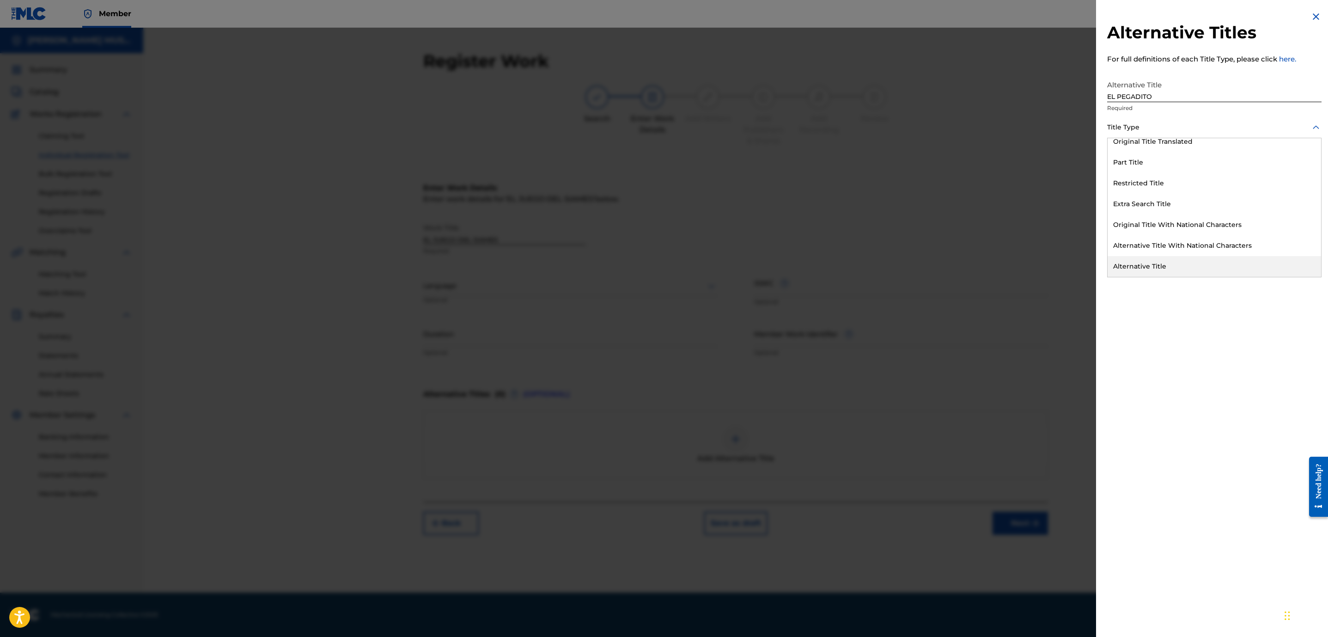
click at [1154, 266] on div "Alternative Title" at bounding box center [1215, 266] width 214 height 21
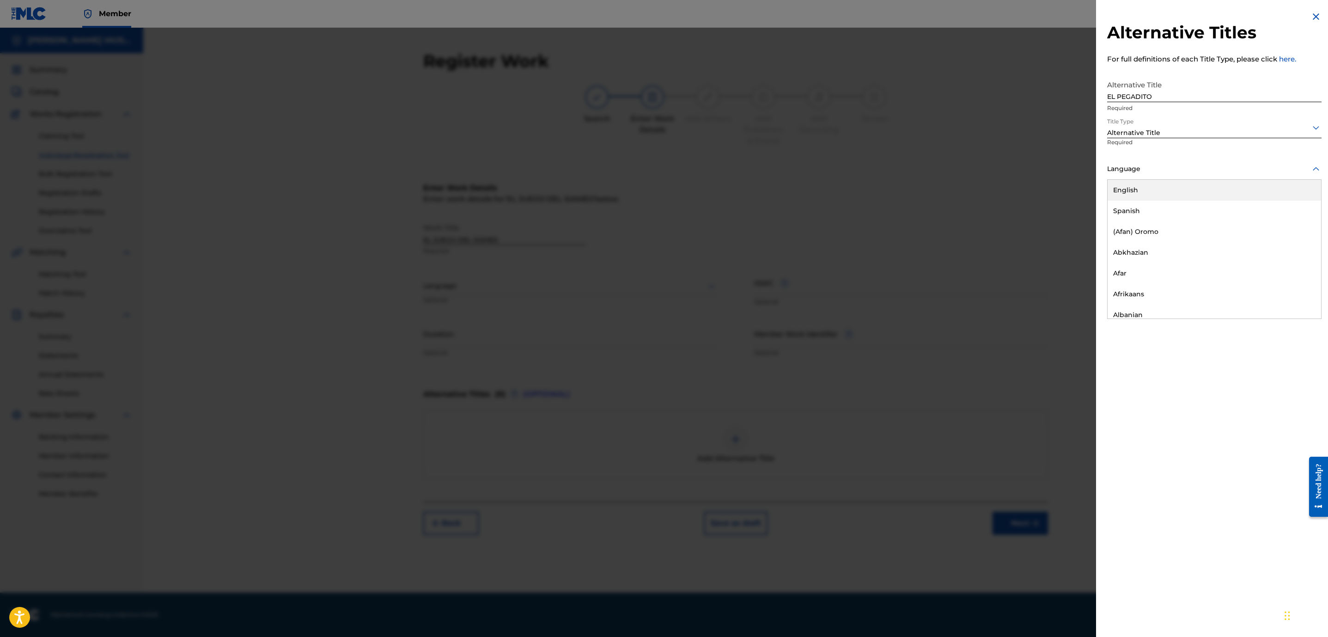
click at [1143, 165] on div at bounding box center [1214, 169] width 214 height 12
click at [1144, 202] on div "Spanish" at bounding box center [1215, 211] width 214 height 21
click at [1280, 222] on button "Add Title" at bounding box center [1293, 223] width 55 height 23
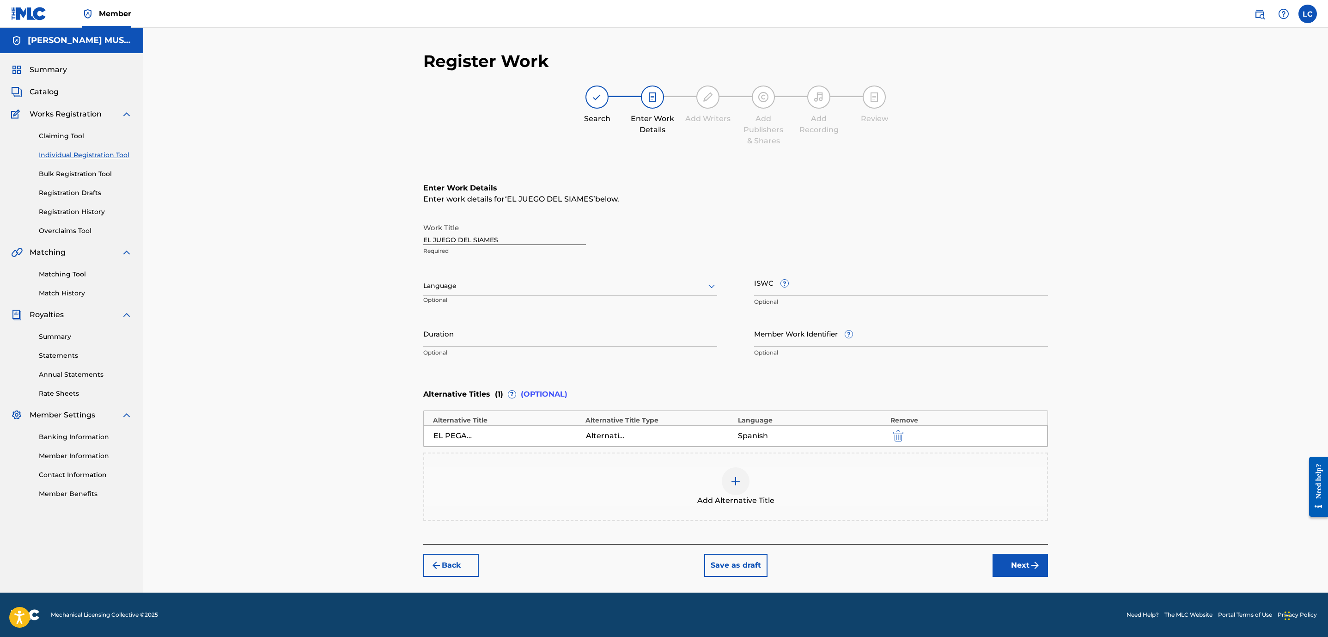
click at [1028, 568] on button "Next" at bounding box center [1020, 565] width 55 height 23
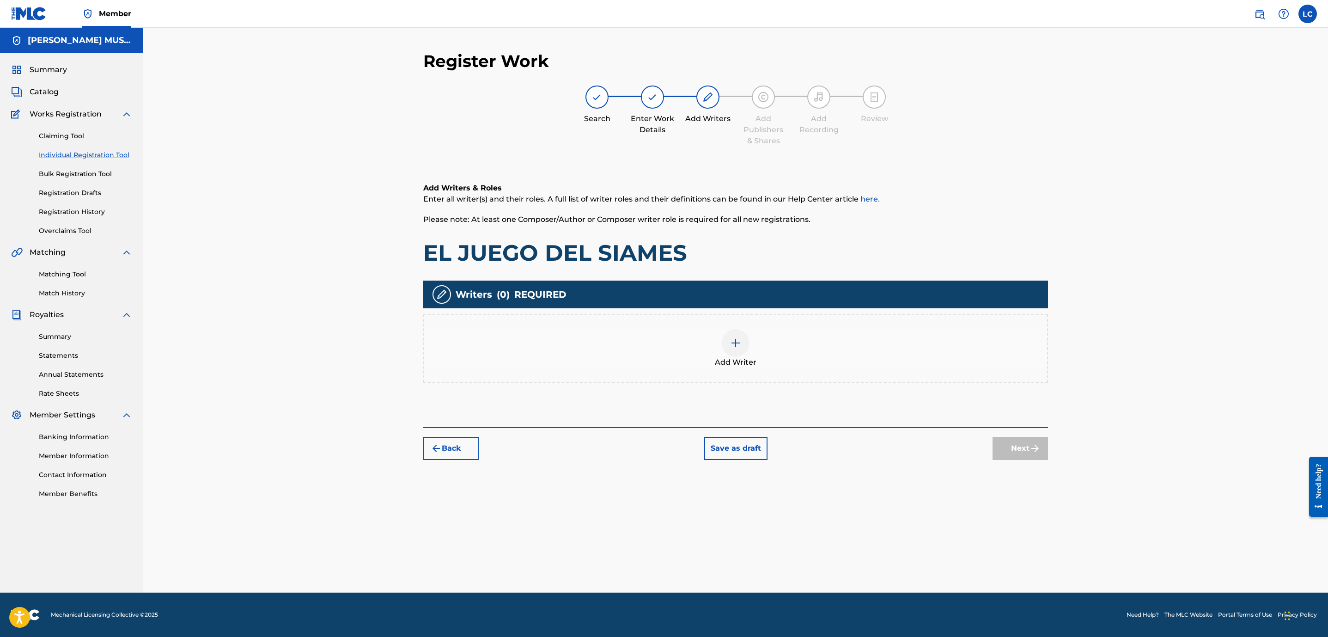
click at [746, 352] on div "Add Writer" at bounding box center [735, 348] width 623 height 39
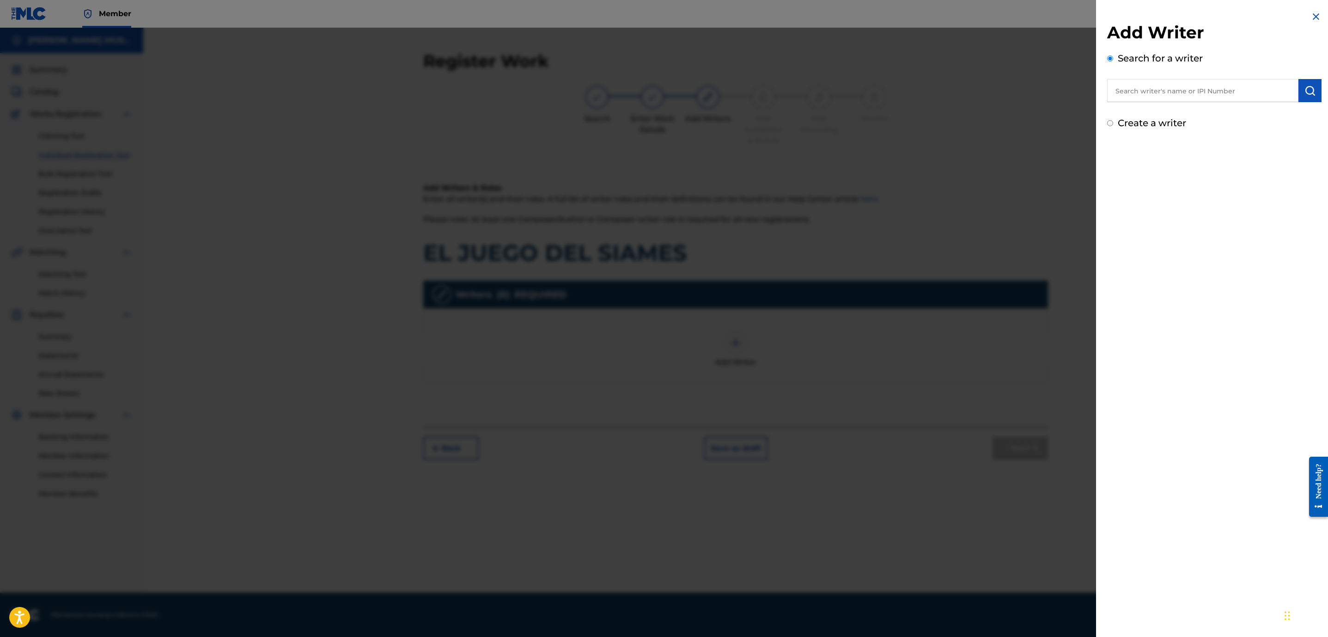
click at [1146, 120] on label "Create a writer" at bounding box center [1152, 122] width 68 height 11
radio input "true"
click at [1113, 120] on input "Create a writer" at bounding box center [1110, 123] width 6 height 6
radio input "false"
radio input "true"
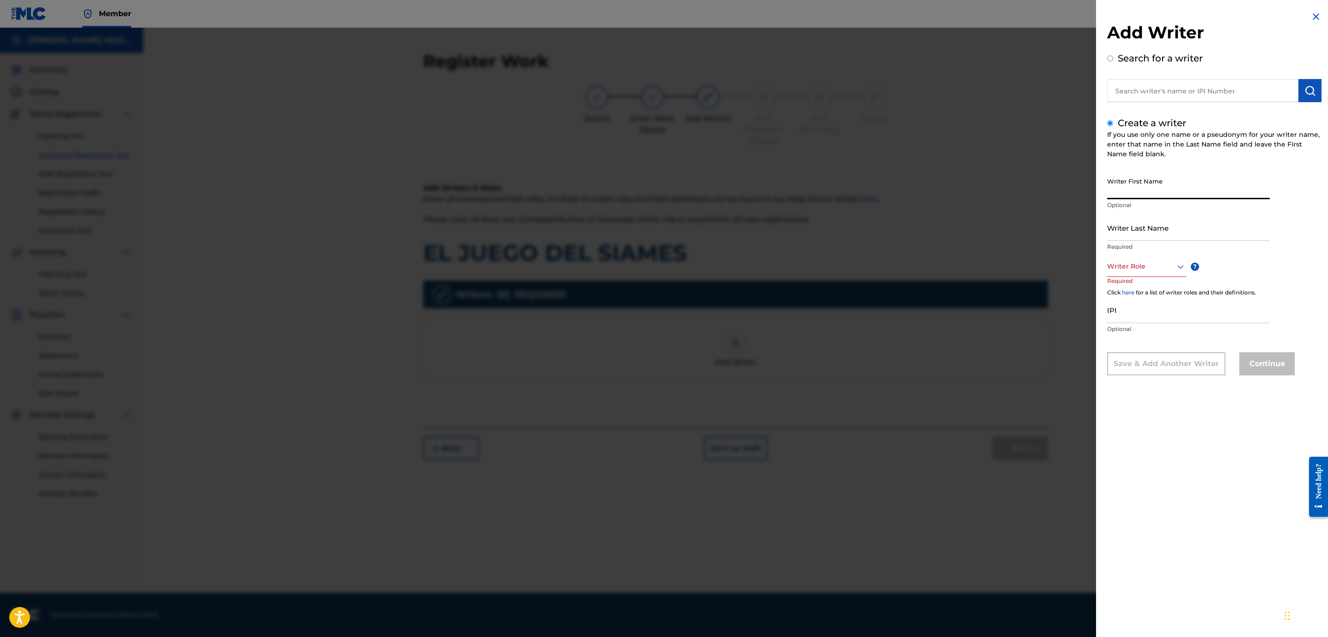
click at [1143, 180] on input "Writer First Name" at bounding box center [1188, 186] width 163 height 26
paste input "[PERSON_NAME] [PERSON_NAME]"
type input "[PERSON_NAME] [PERSON_NAME]"
click at [1128, 229] on input "Writer Last Name" at bounding box center [1188, 227] width 163 height 26
click at [1162, 237] on input "Writer Last Name" at bounding box center [1188, 227] width 163 height 26
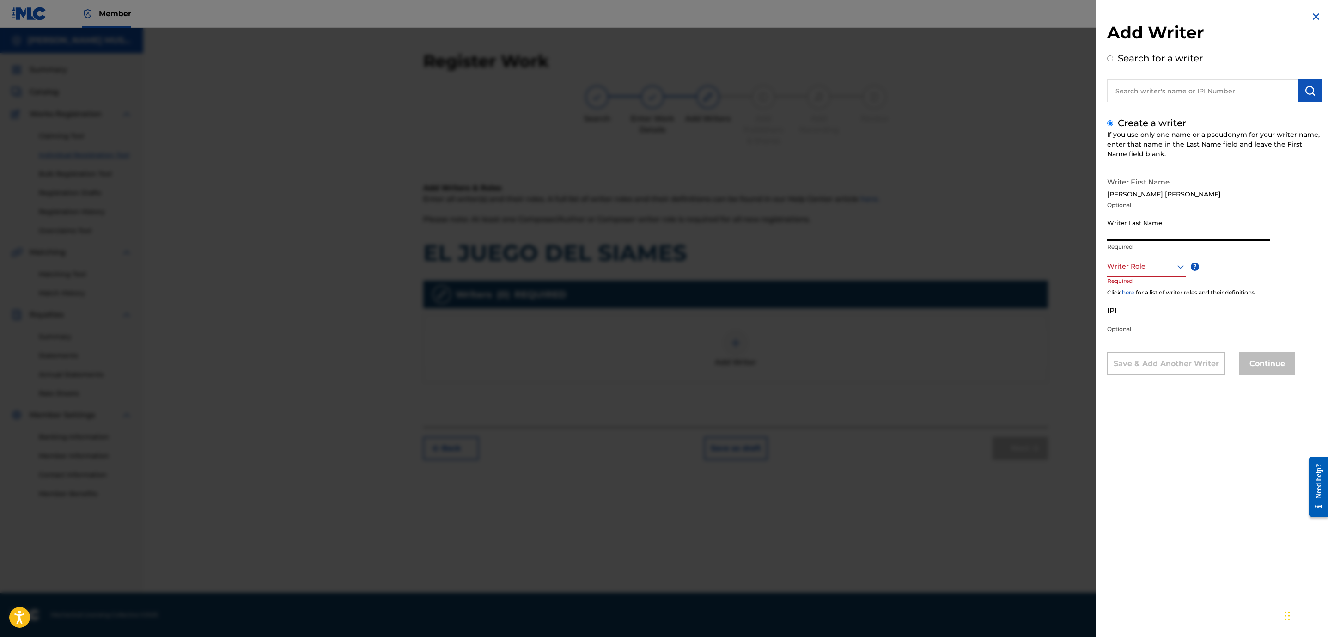
paste input "[PERSON_NAME] HUCHIM"
type input "[PERSON_NAME] HUCHIM"
click at [1146, 263] on div at bounding box center [1146, 267] width 79 height 12
click at [1143, 288] on div "Composer/Author" at bounding box center [1147, 287] width 78 height 21
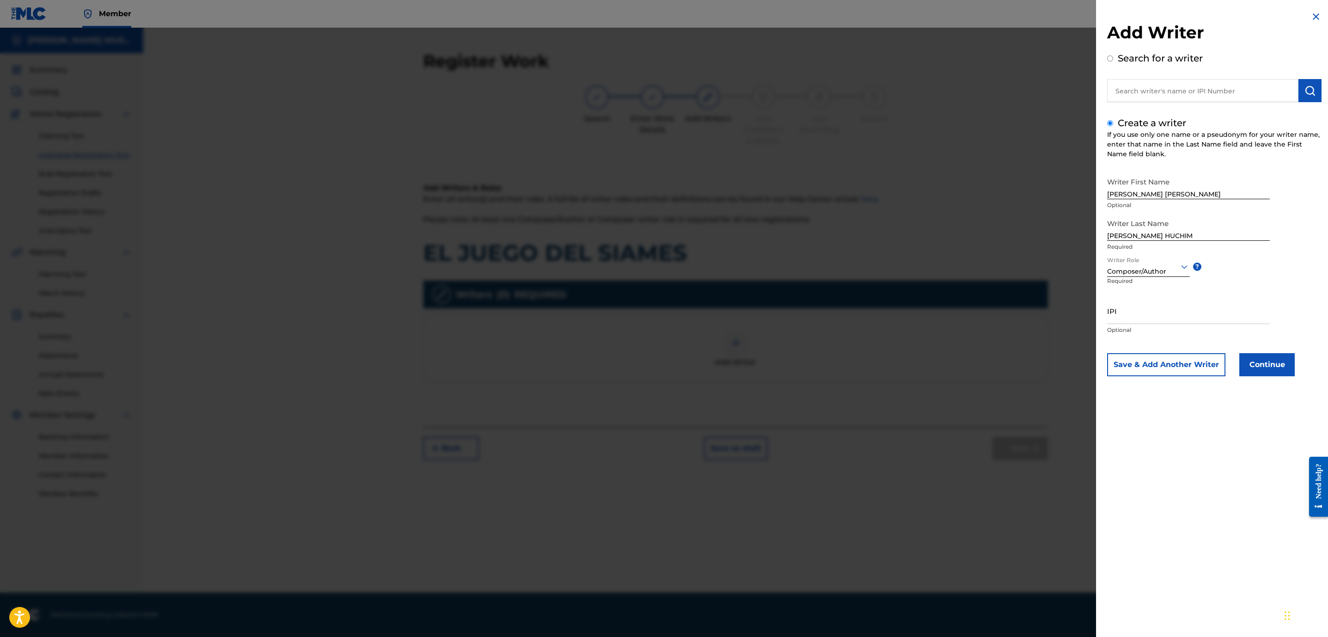
click at [1156, 313] on input "IPI" at bounding box center [1188, 311] width 163 height 26
drag, startPoint x: 1168, startPoint y: 309, endPoint x: 1171, endPoint y: 323, distance: 14.2
click at [1168, 309] on input "IPI" at bounding box center [1188, 311] width 163 height 26
paste input "01213116906"
type input "01213116906"
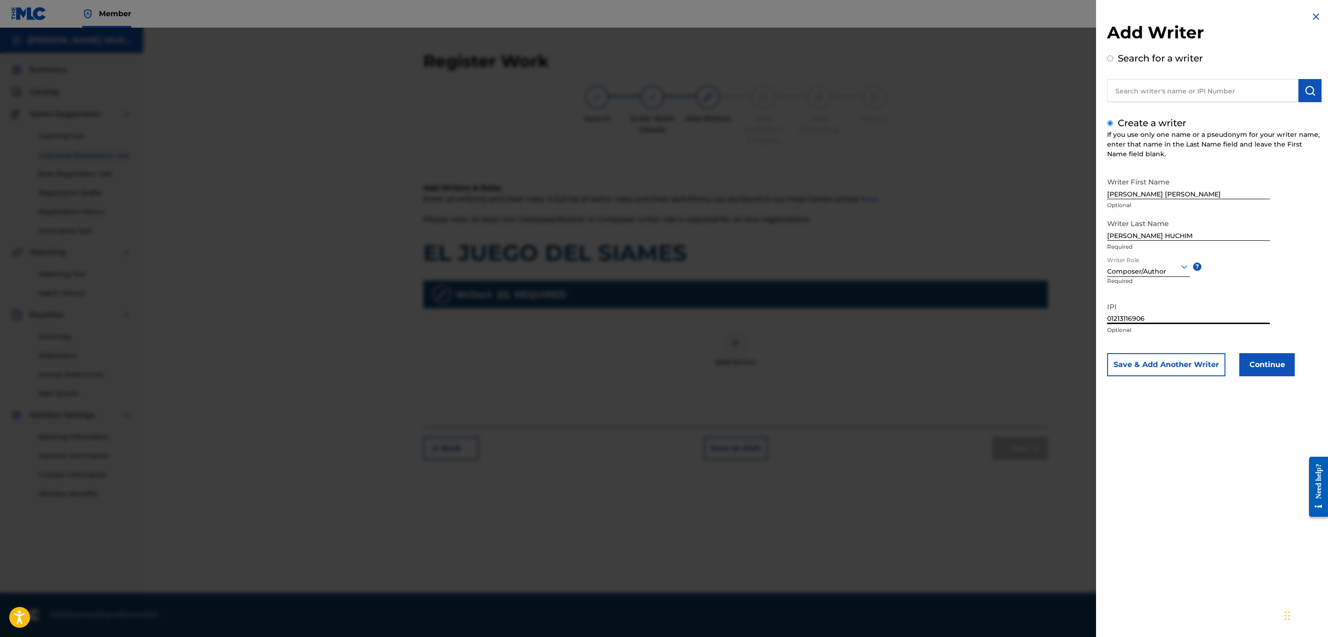
click at [1268, 362] on button "Continue" at bounding box center [1267, 364] width 55 height 23
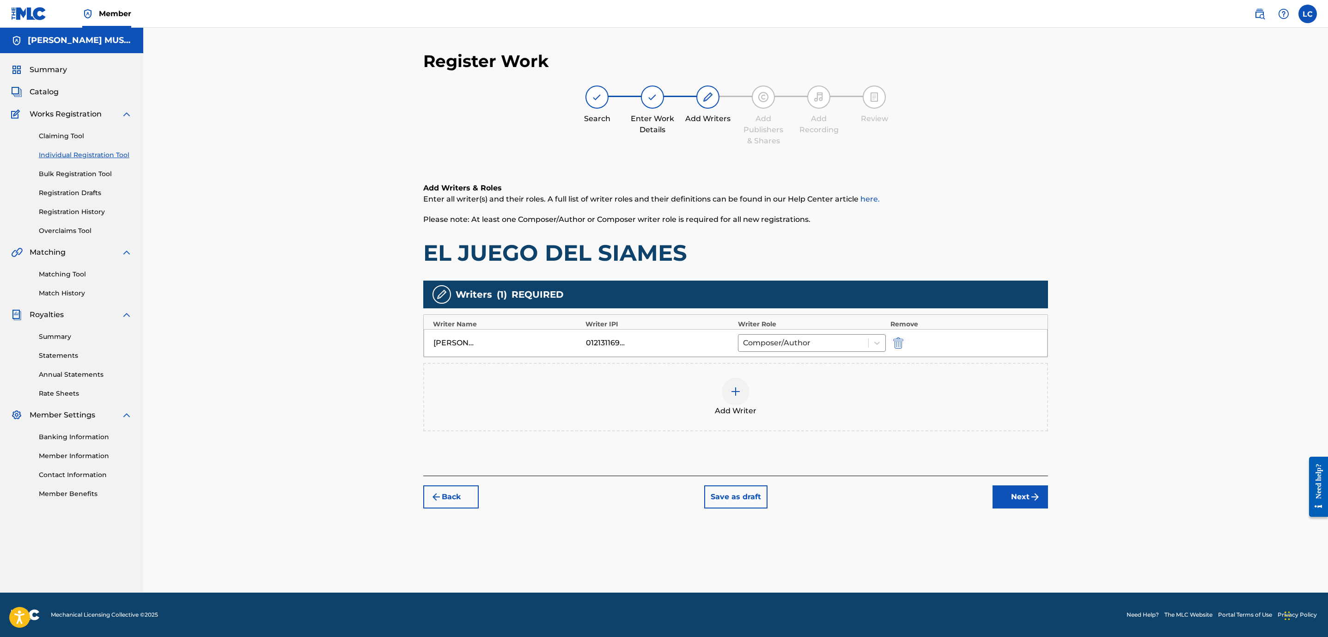
click at [1041, 500] on button "Next" at bounding box center [1020, 496] width 55 height 23
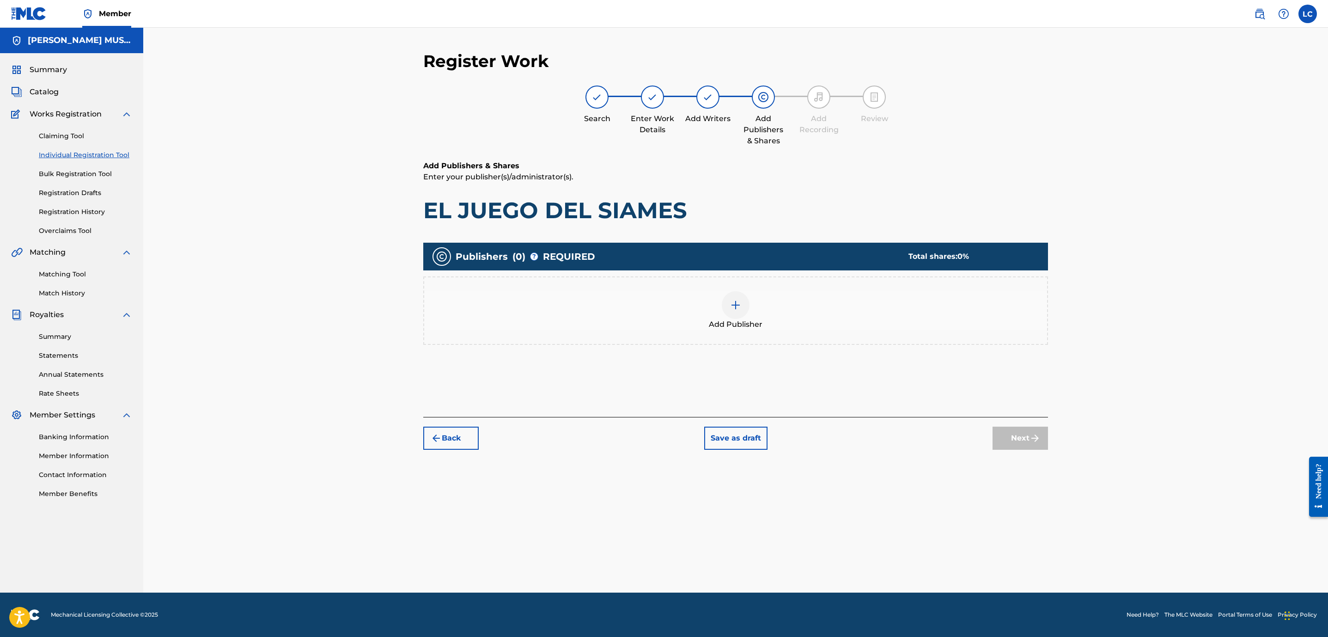
click at [739, 312] on div at bounding box center [736, 305] width 28 height 28
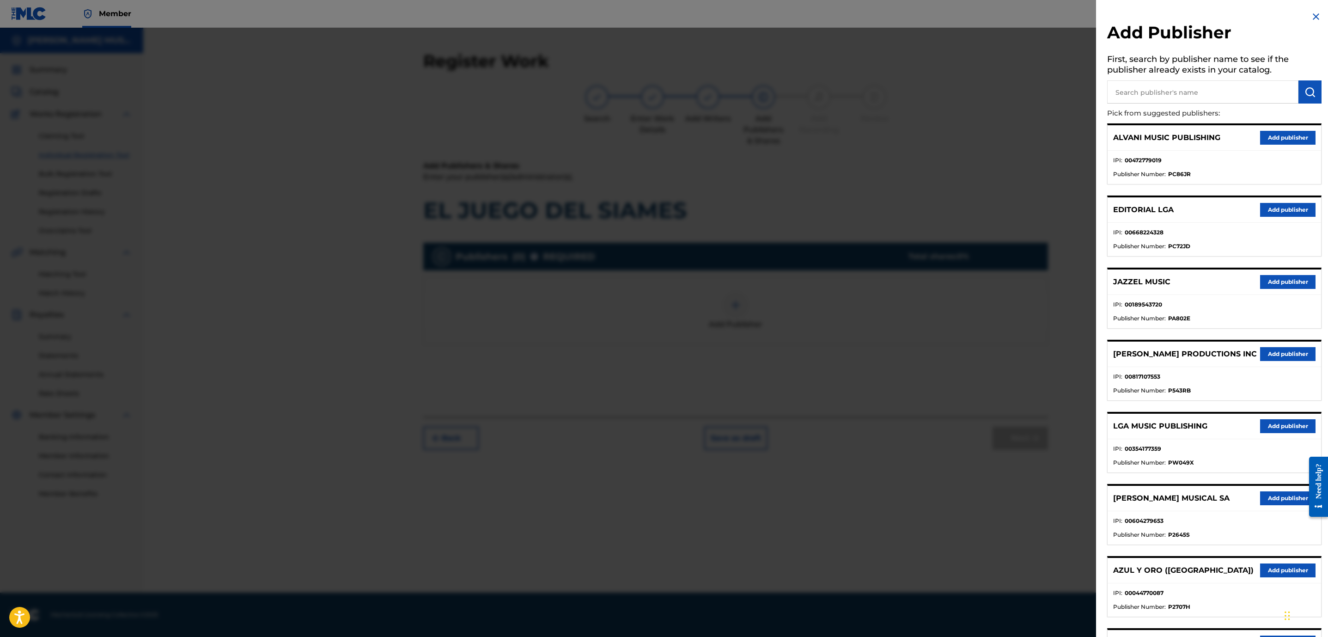
click at [1168, 92] on input "text" at bounding box center [1202, 91] width 191 height 23
type input "SACM"
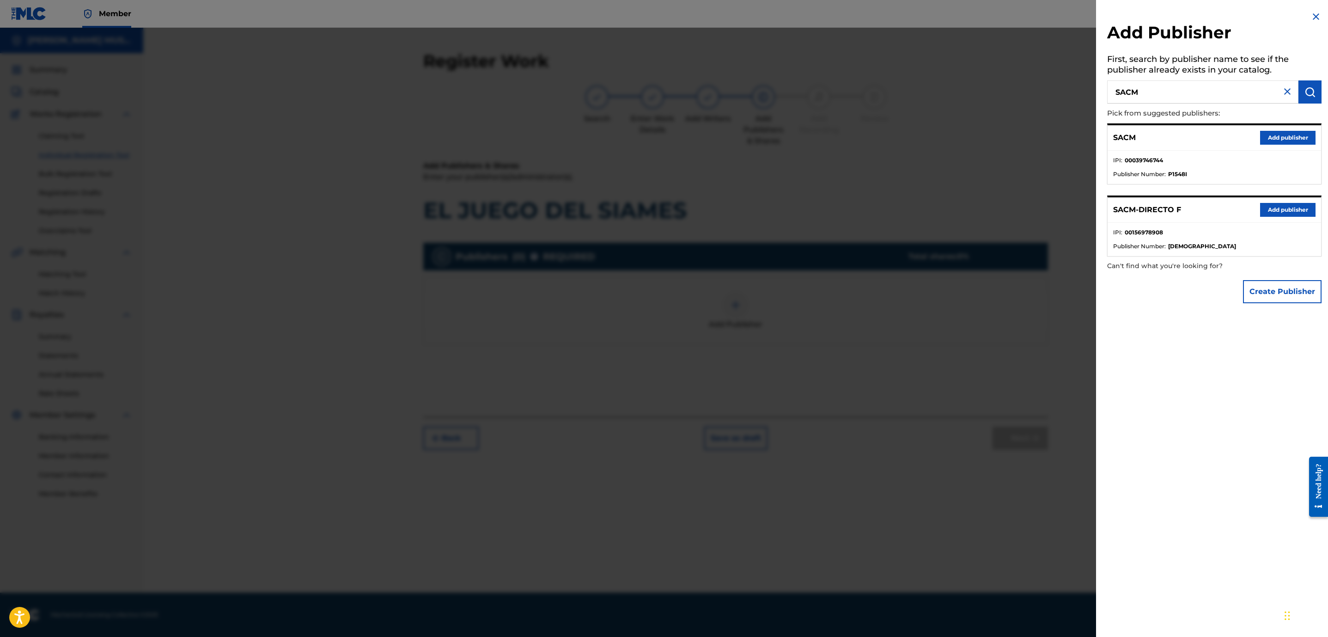
click at [1294, 206] on button "Add publisher" at bounding box center [1287, 210] width 55 height 14
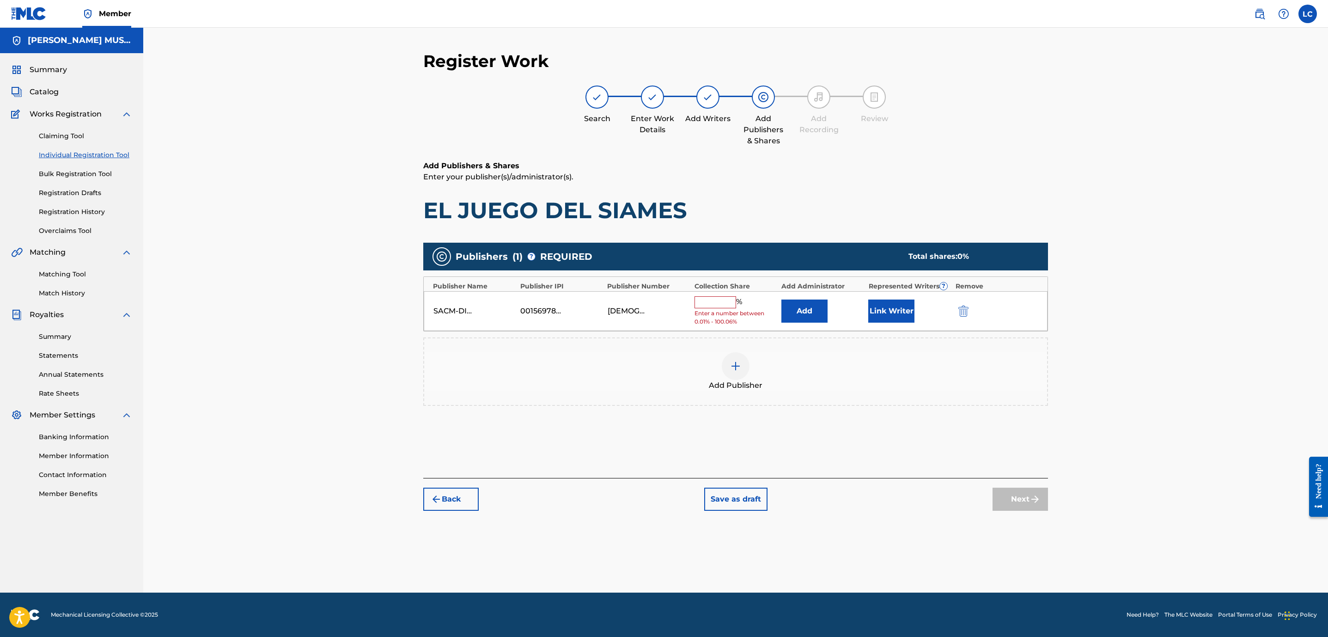
click at [813, 315] on button "Add" at bounding box center [805, 311] width 46 height 23
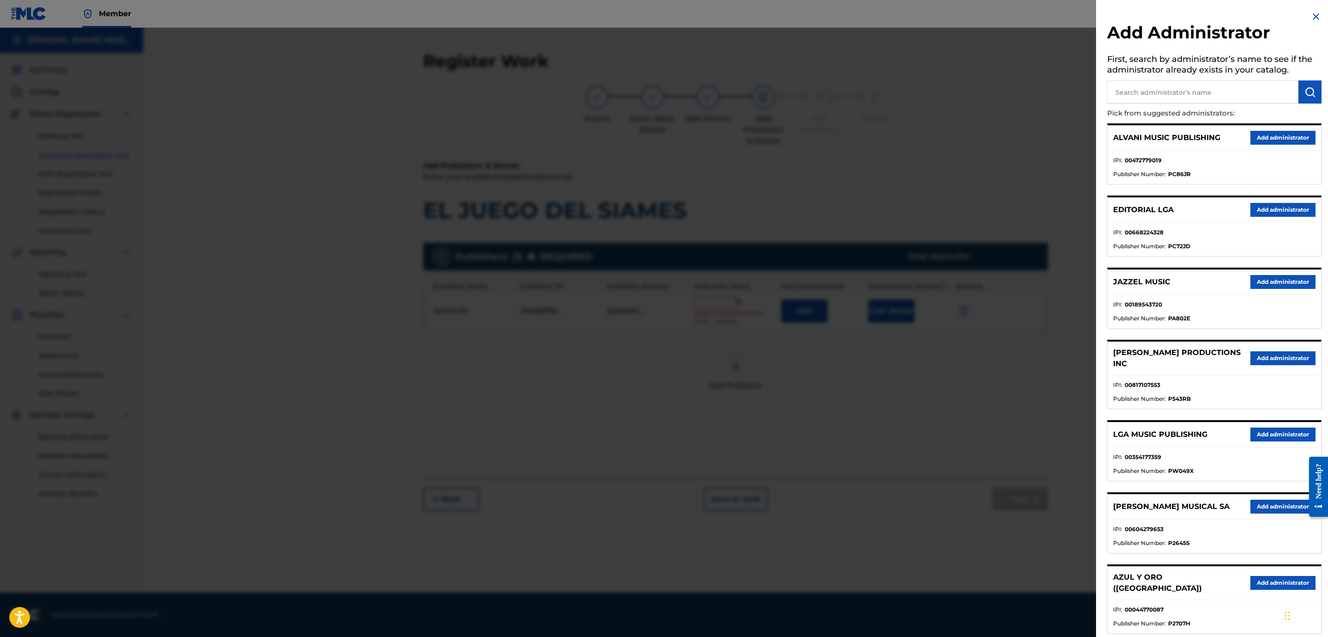
click at [1247, 92] on input "text" at bounding box center [1202, 91] width 191 height 23
type input "MAXI"
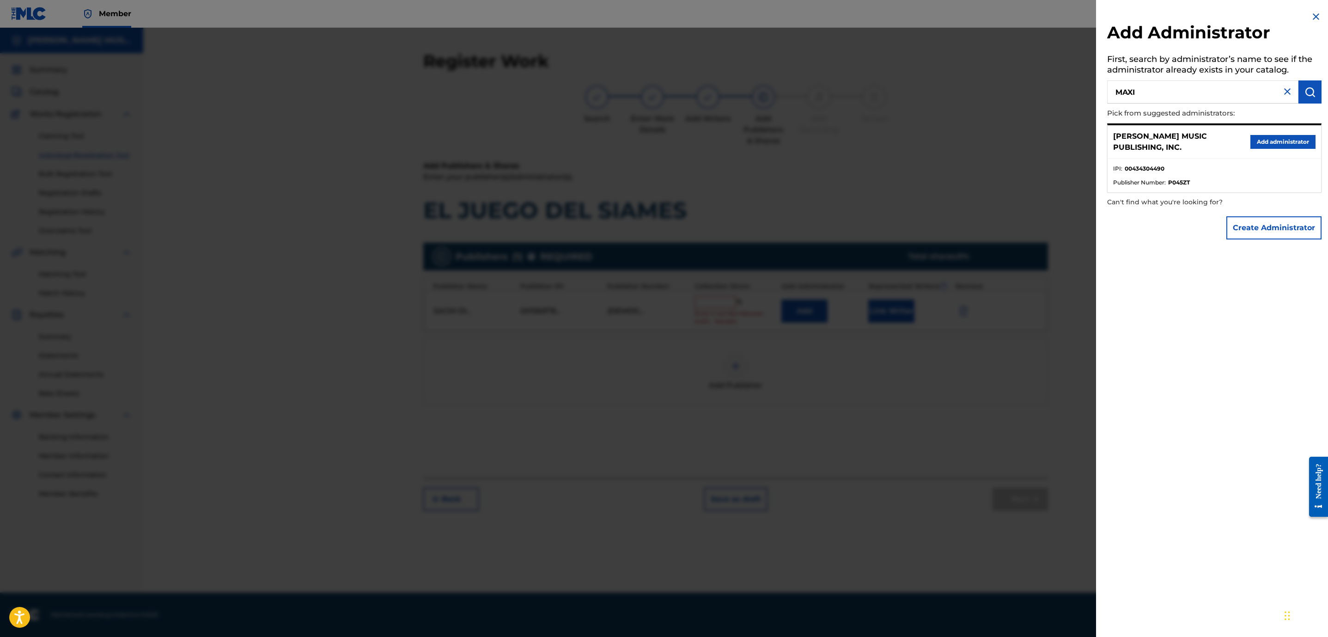
click at [1259, 142] on button "Add administrator" at bounding box center [1283, 142] width 65 height 14
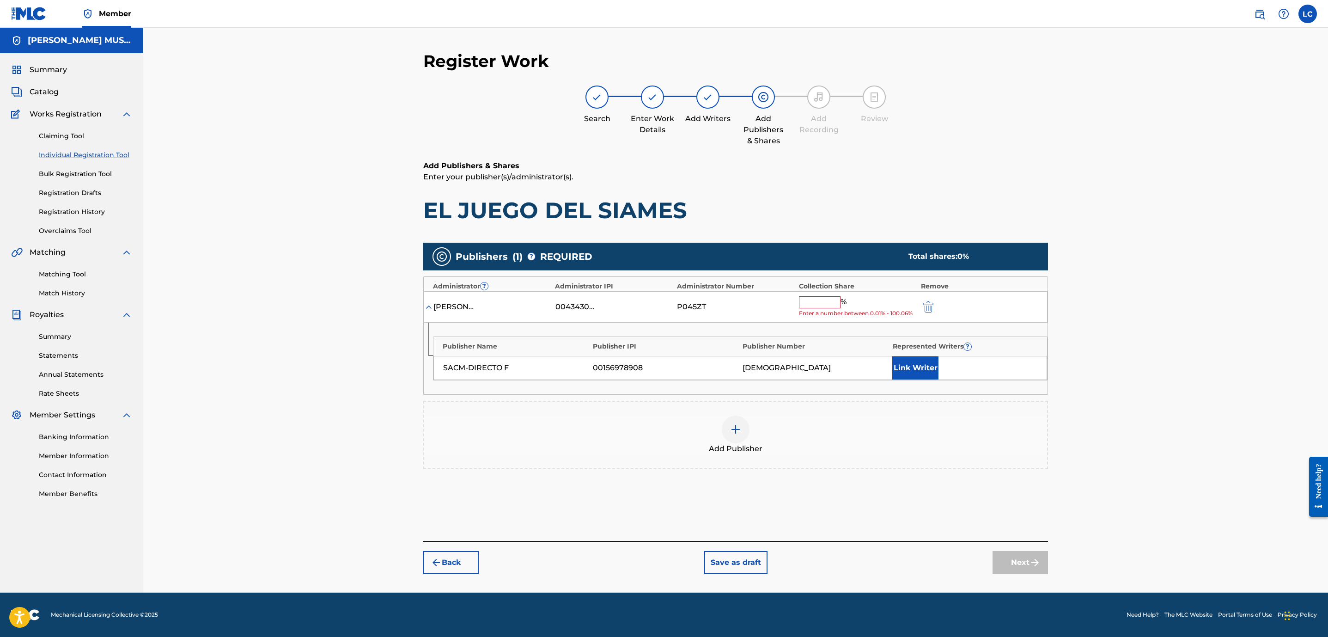
click at [833, 304] on input "text" at bounding box center [820, 302] width 42 height 12
type input "100"
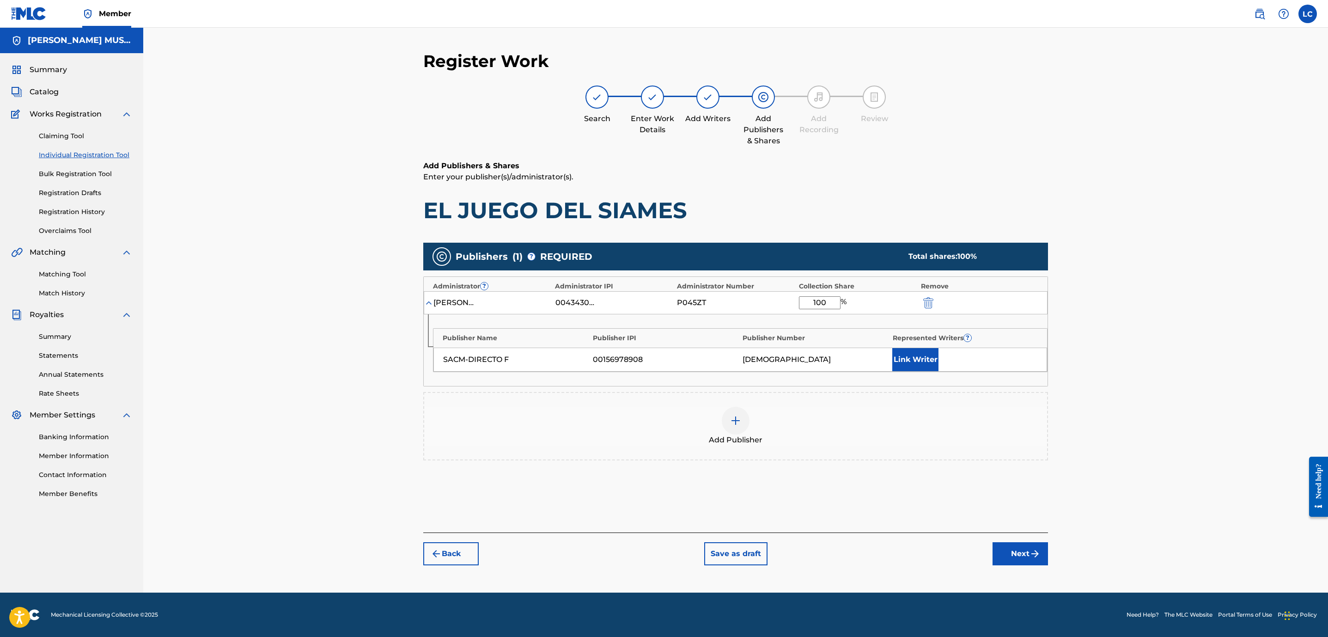
click at [1010, 542] on div "Back Save as draft Next" at bounding box center [735, 548] width 625 height 33
click at [911, 359] on button "Link Writer" at bounding box center [916, 359] width 46 height 23
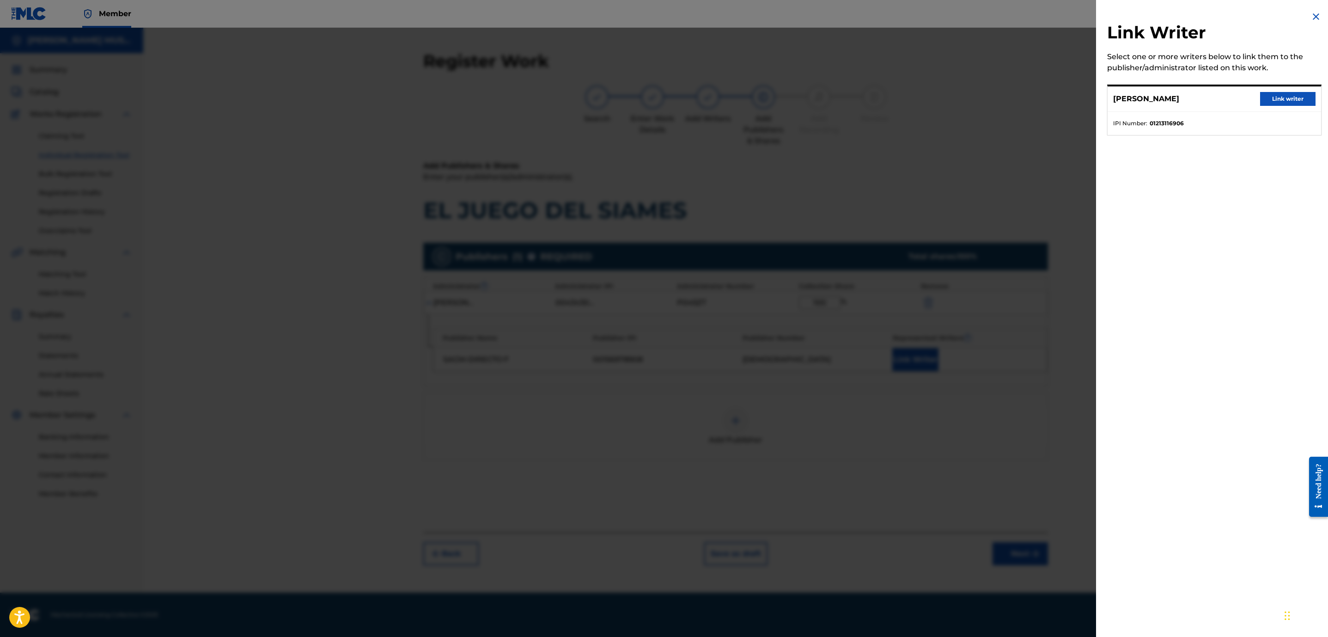
click at [1275, 99] on button "Link writer" at bounding box center [1287, 99] width 55 height 14
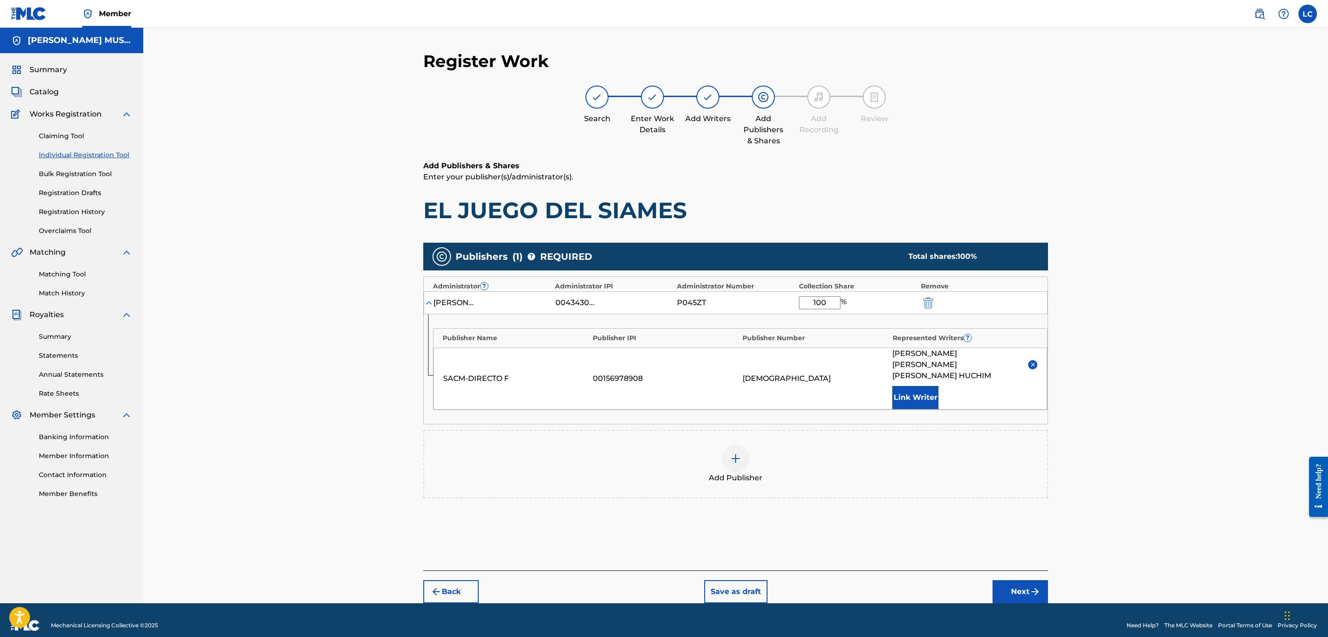
click at [1021, 585] on button "Next" at bounding box center [1020, 591] width 55 height 23
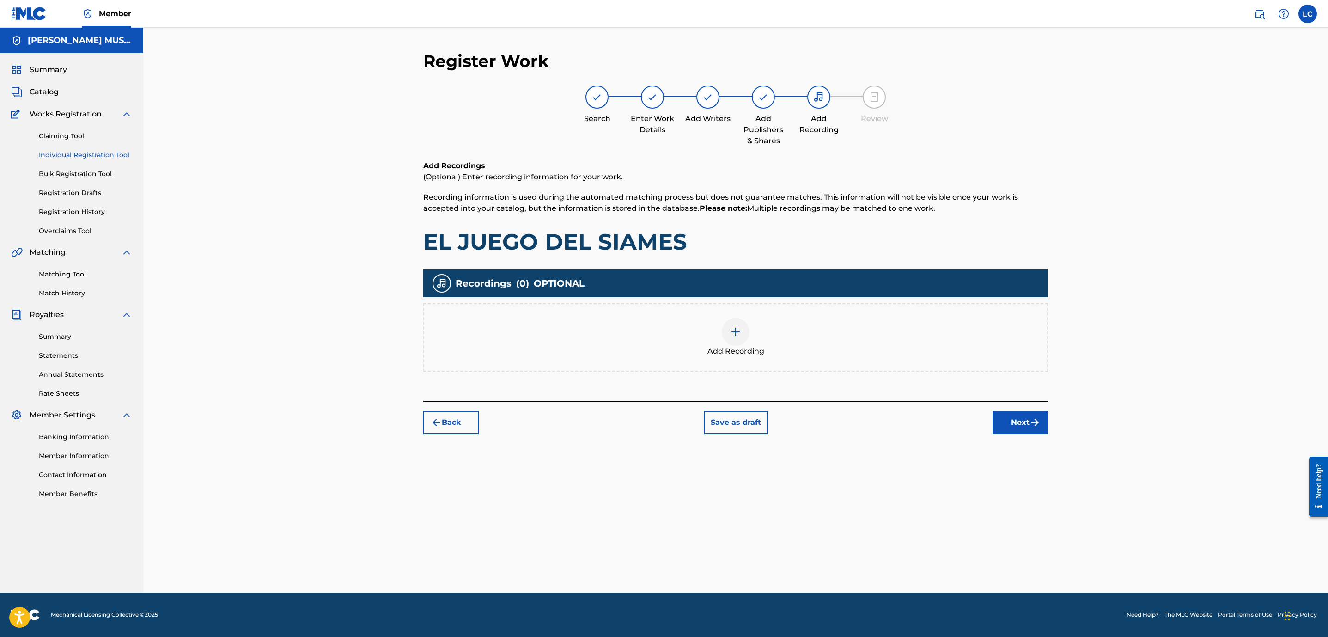
click at [735, 340] on div at bounding box center [736, 332] width 28 height 28
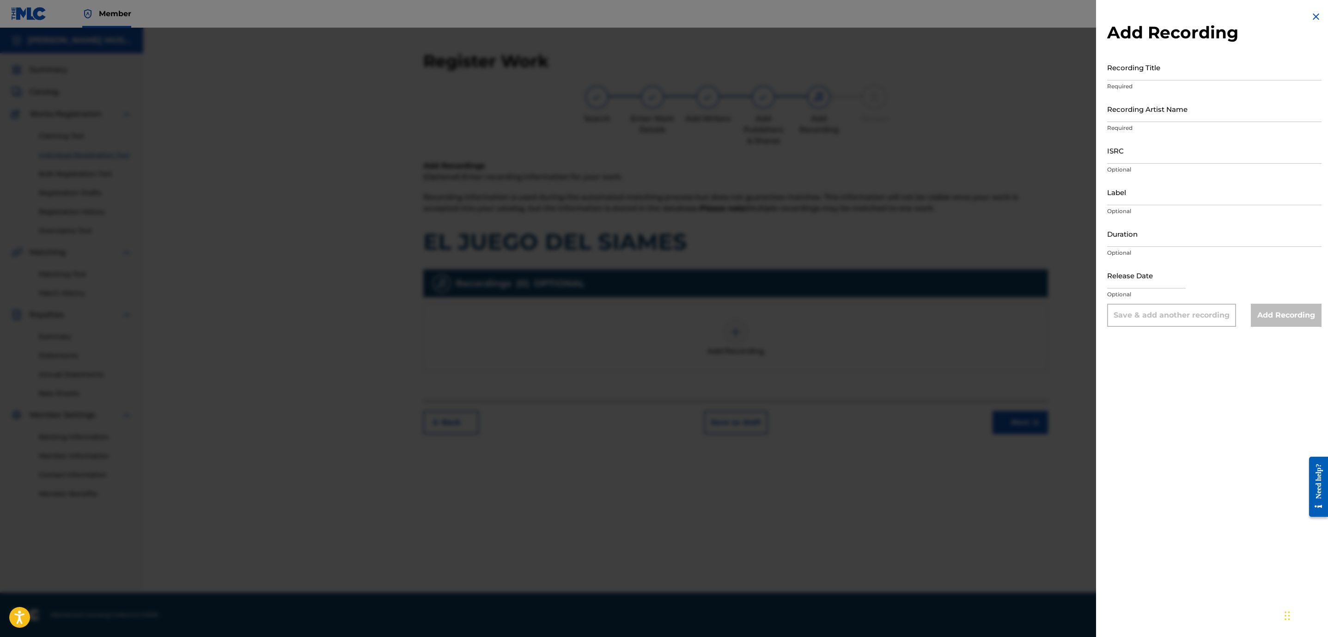
drag, startPoint x: 1122, startPoint y: 63, endPoint x: 1118, endPoint y: 71, distance: 8.7
click at [1122, 63] on input "Recording Title" at bounding box center [1214, 67] width 214 height 26
paste input "EL JUEGO DEL SIAMES"
type input "EL JUEGO DEL SIAMES"
drag, startPoint x: 1158, startPoint y: 104, endPoint x: 1172, endPoint y: 146, distance: 44.0
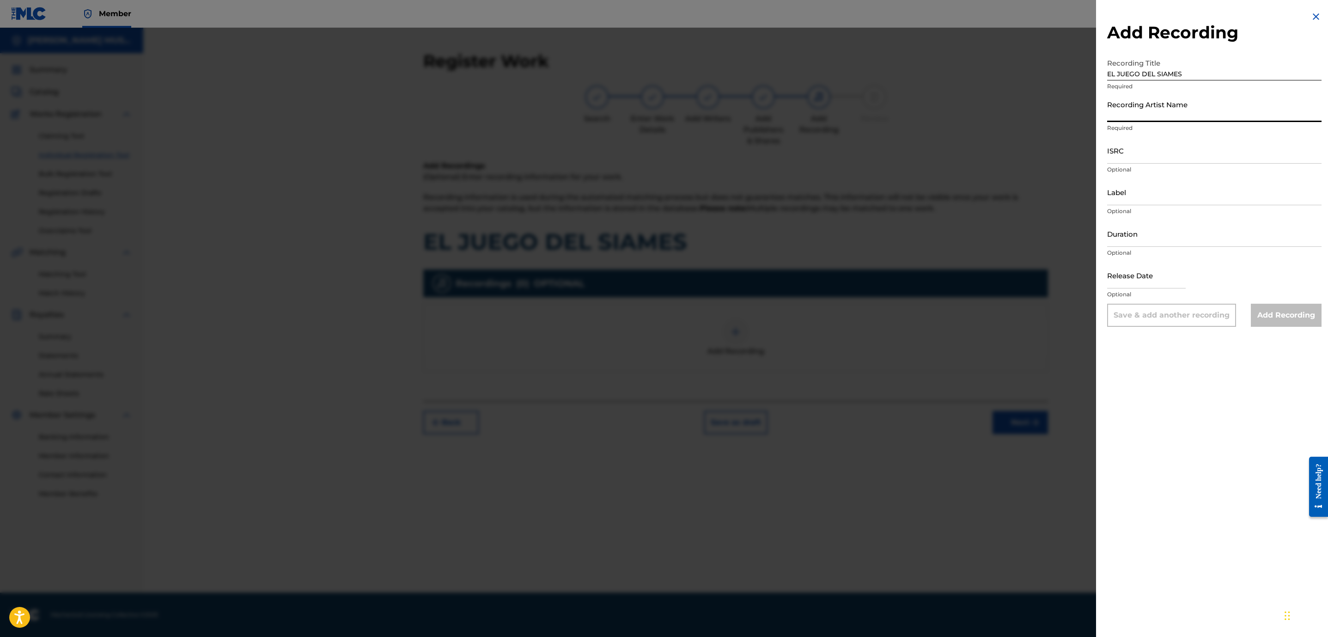
click at [1158, 103] on input "Recording Artist Name" at bounding box center [1214, 109] width 214 height 26
drag, startPoint x: 1145, startPoint y: 102, endPoint x: 1148, endPoint y: 111, distance: 9.7
click at [1144, 102] on input "Recording Artist Name" at bounding box center [1214, 109] width 214 height 26
paste input "DUO TIEMPO DE SOL"
type input "DUO TIEMPO DE SOL"
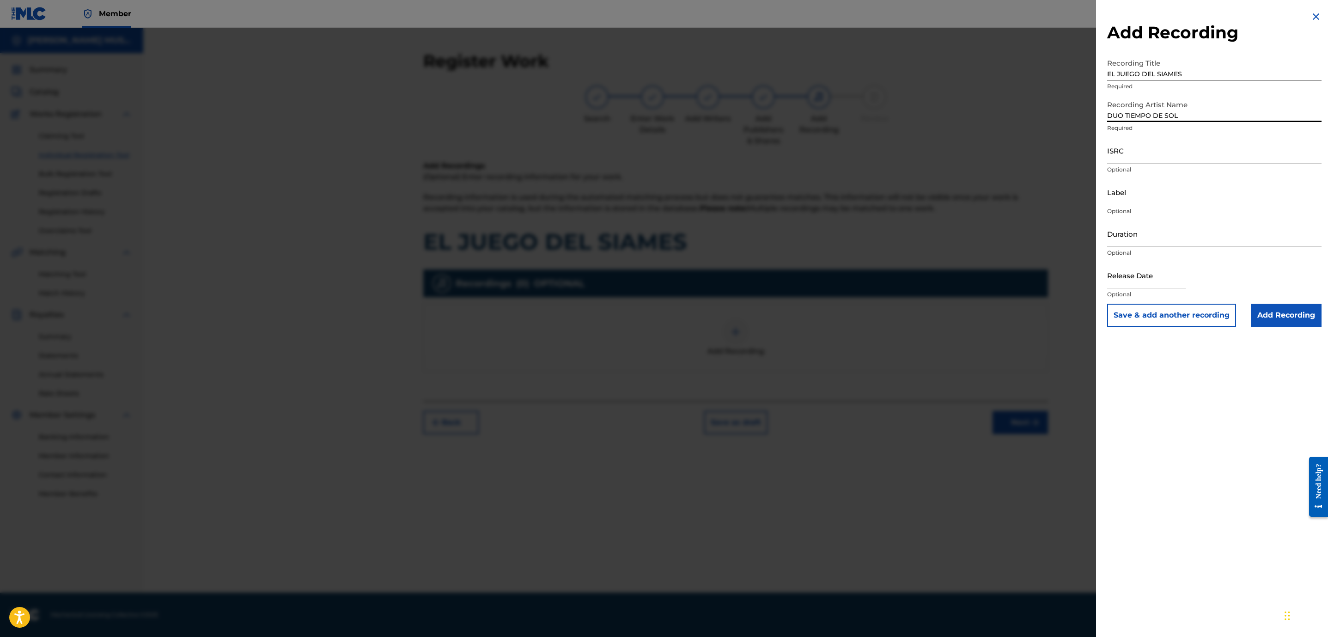
drag, startPoint x: 1280, startPoint y: 311, endPoint x: 1272, endPoint y: 317, distance: 10.6
click at [1280, 312] on input "Add Recording" at bounding box center [1286, 315] width 71 height 23
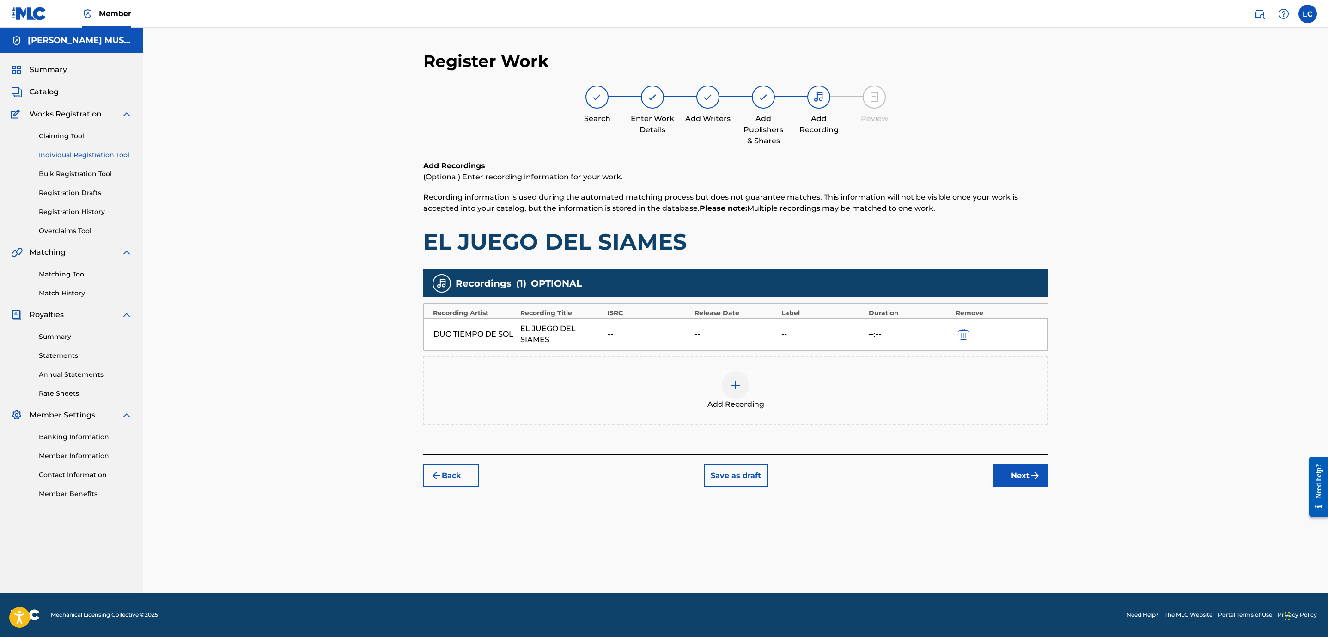
click at [1015, 477] on button "Next" at bounding box center [1020, 475] width 55 height 23
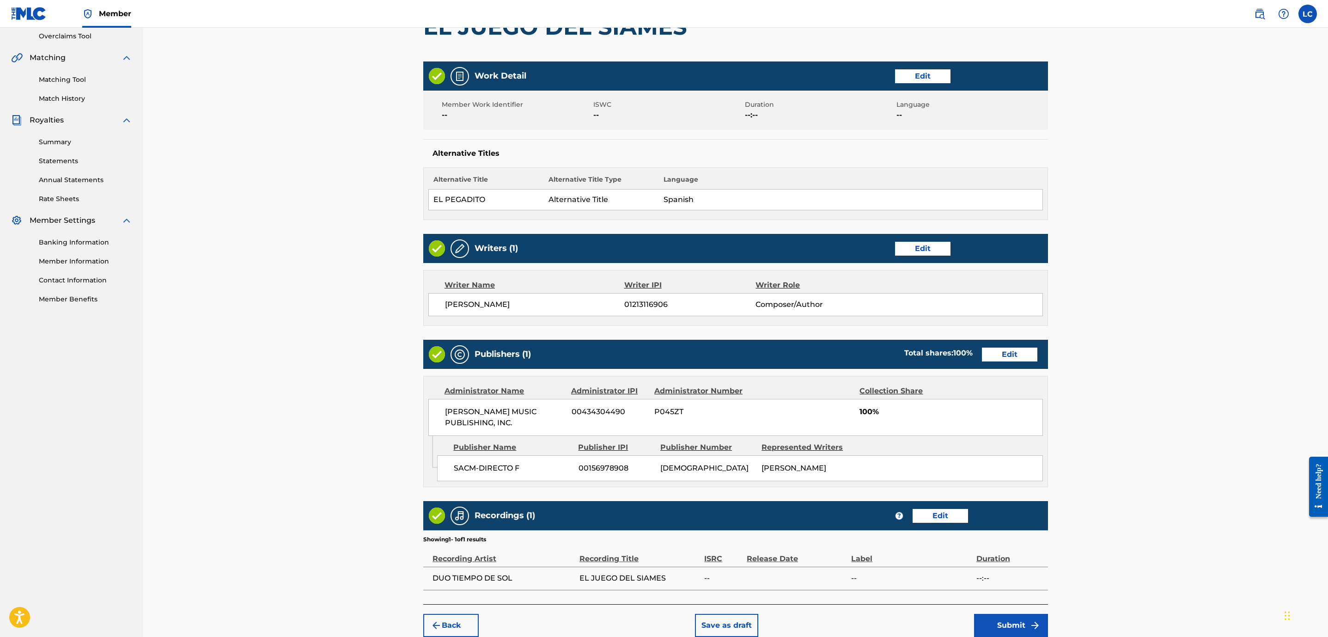
scroll to position [251, 0]
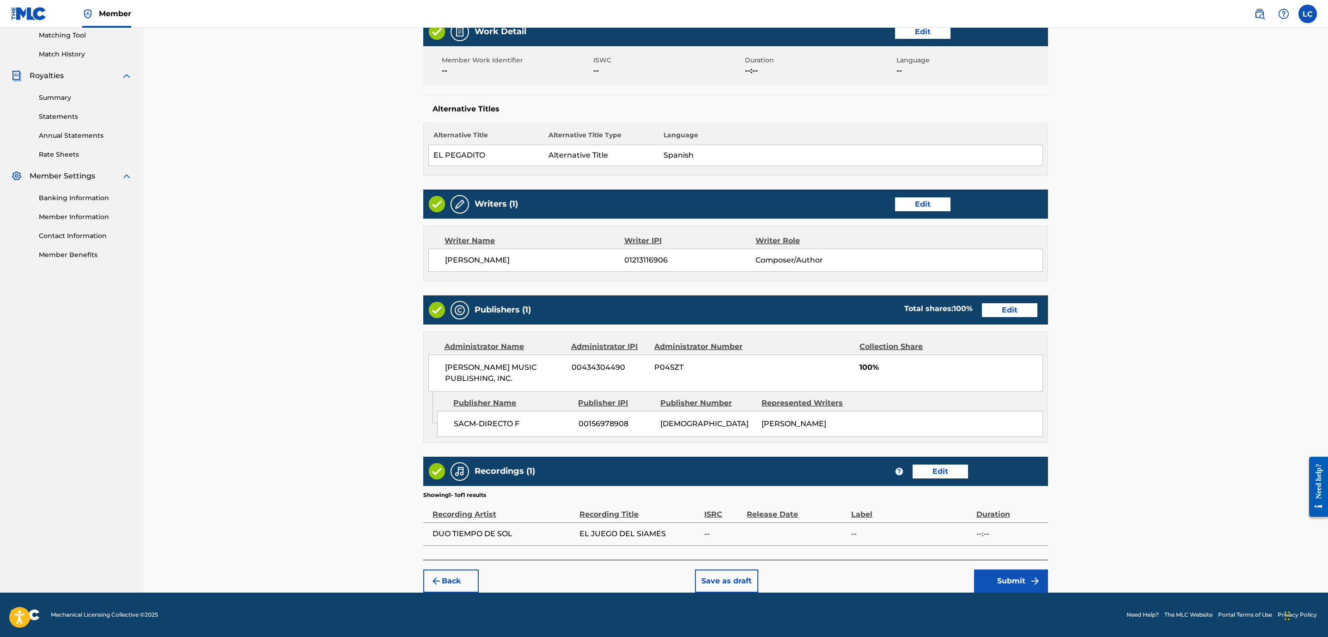
click at [1025, 577] on button "Submit" at bounding box center [1011, 580] width 74 height 23
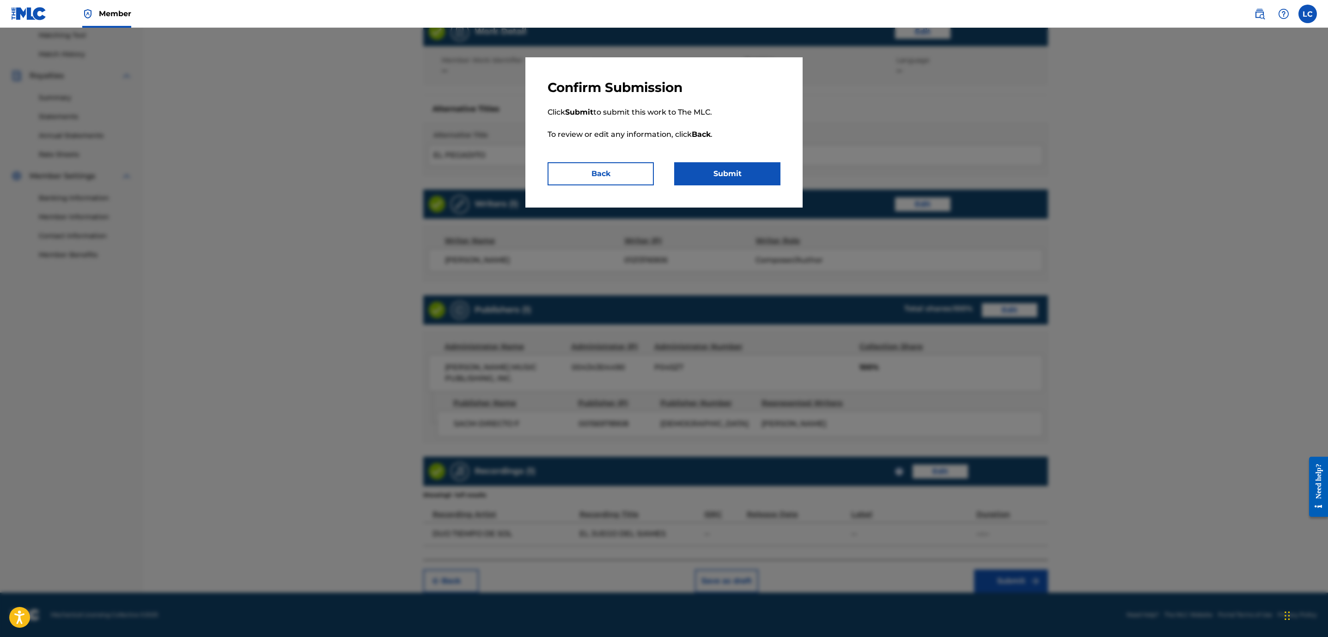
click at [743, 168] on button "Submit" at bounding box center [727, 173] width 106 height 23
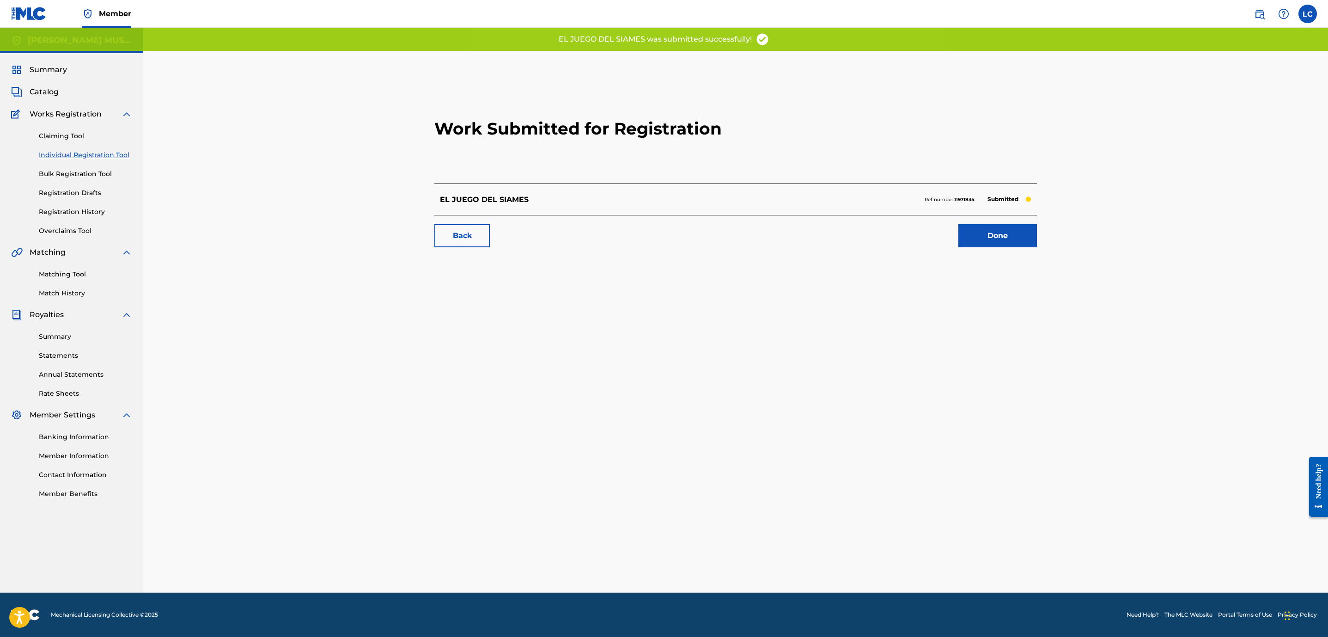
click at [990, 236] on link "Done" at bounding box center [998, 235] width 79 height 23
